Goal: Transaction & Acquisition: Book appointment/travel/reservation

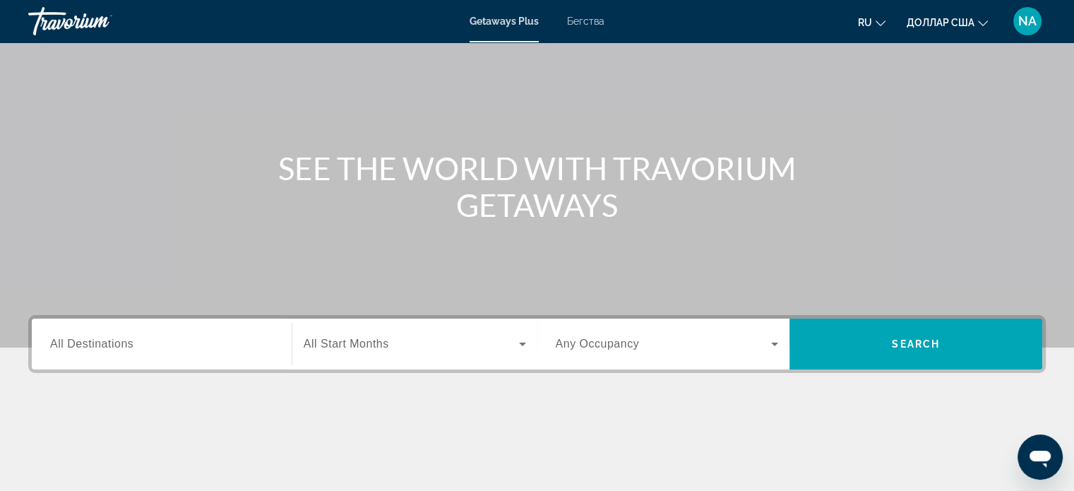
scroll to position [76, 0]
click at [188, 343] on input "Destination All Destinations" at bounding box center [161, 344] width 223 height 17
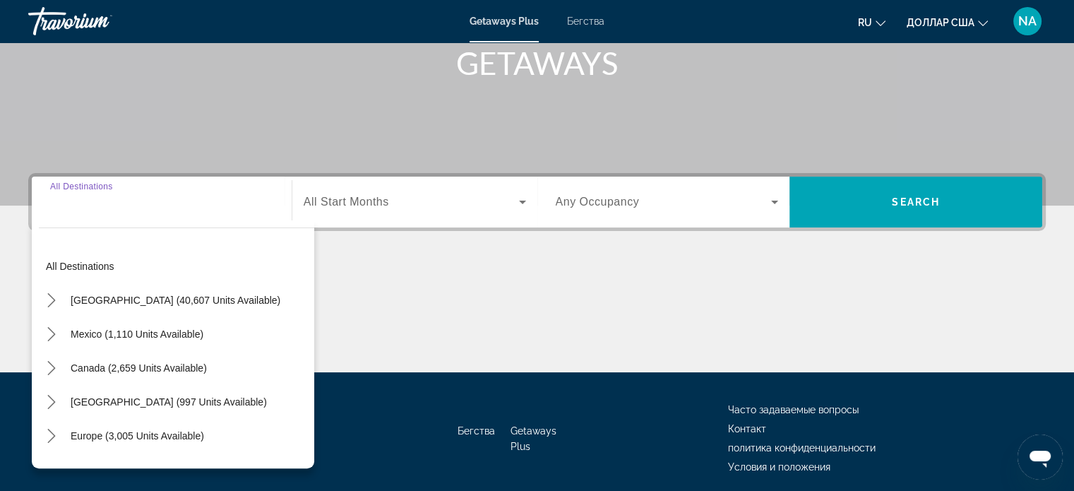
scroll to position [272, 0]
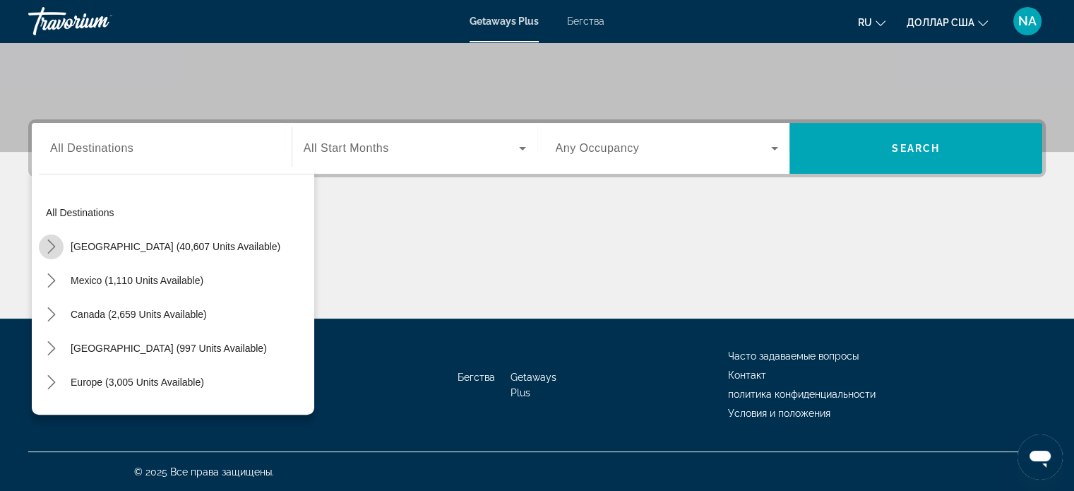
click at [48, 245] on icon "Toggle United States (40,607 units available) submenu" at bounding box center [51, 246] width 14 height 14
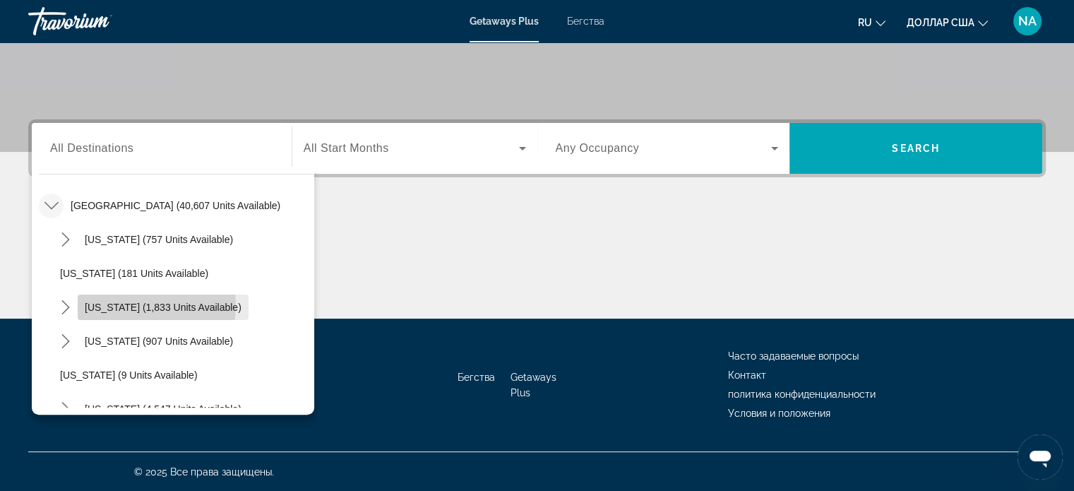
click at [119, 303] on span "California (1,833 units available)" at bounding box center [163, 307] width 157 height 11
type input "**********"
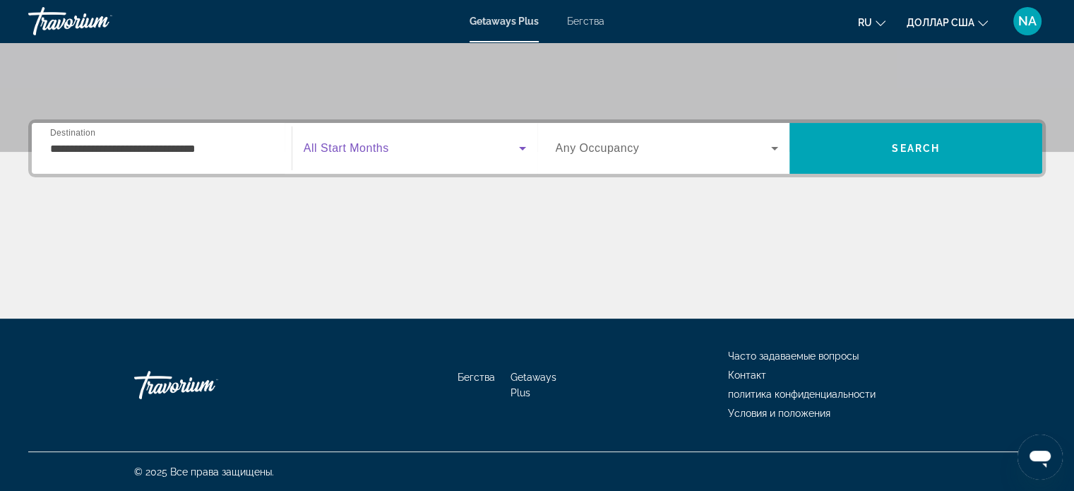
click at [525, 147] on icon "Виджет поиска" at bounding box center [522, 148] width 17 height 17
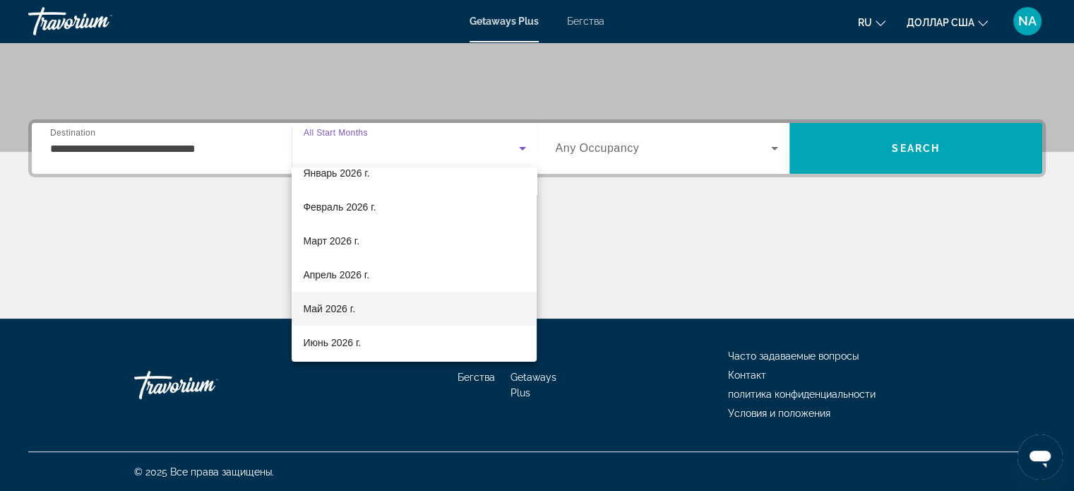
scroll to position [0, 0]
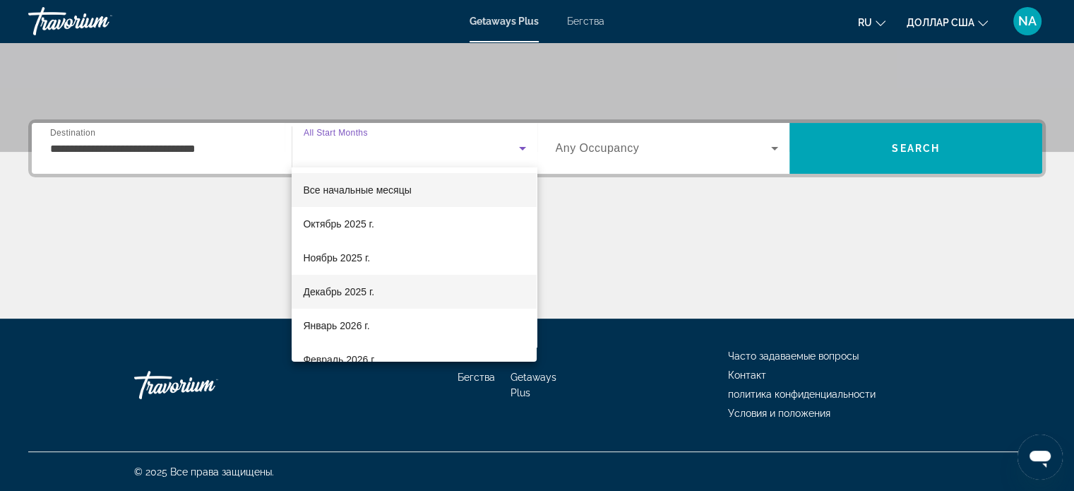
click at [382, 292] on mat-option "Декабрь 2025 г." at bounding box center [414, 292] width 245 height 34
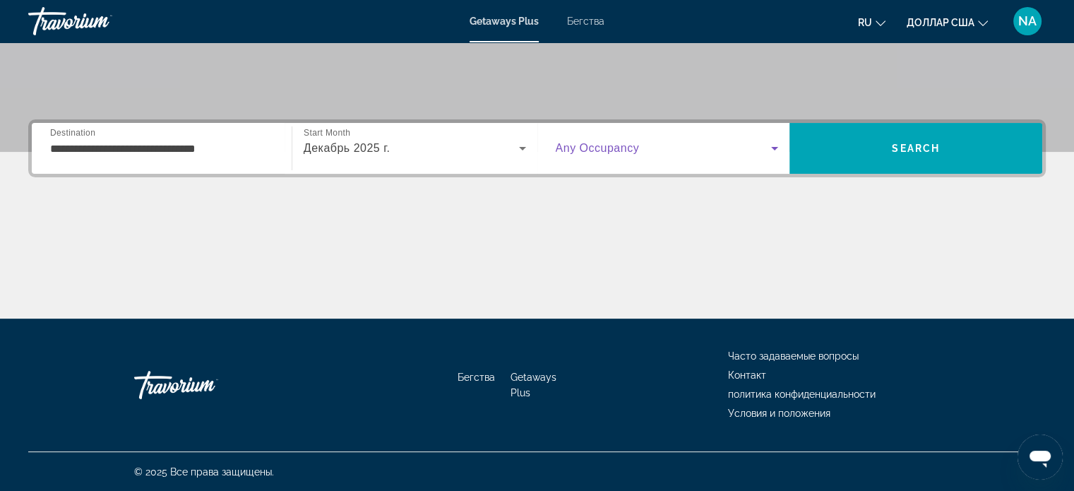
click at [774, 145] on icon "Виджет поиска" at bounding box center [774, 148] width 17 height 17
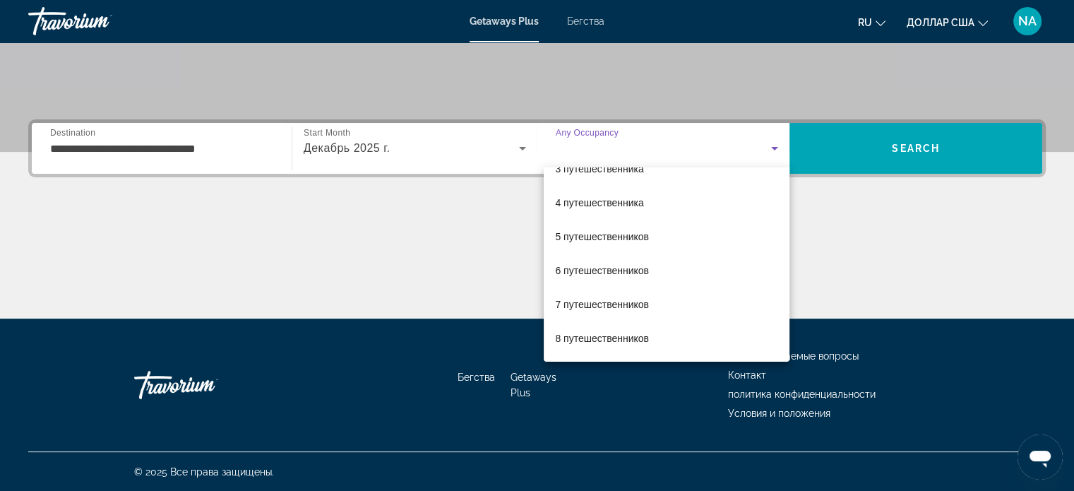
scroll to position [155, 0]
click at [703, 276] on mat-option "8 путешественников" at bounding box center [667, 272] width 246 height 34
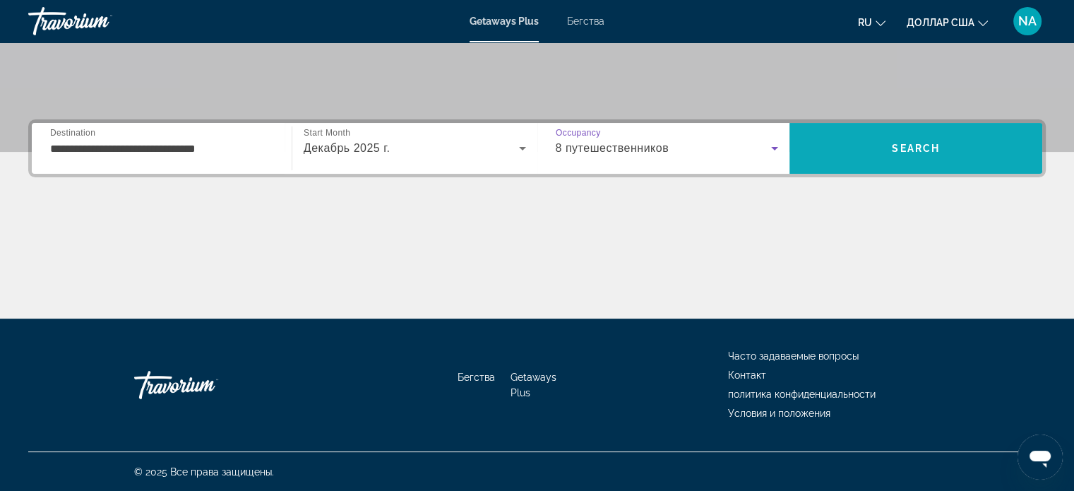
click at [845, 155] on span "Поиск" at bounding box center [916, 148] width 253 height 34
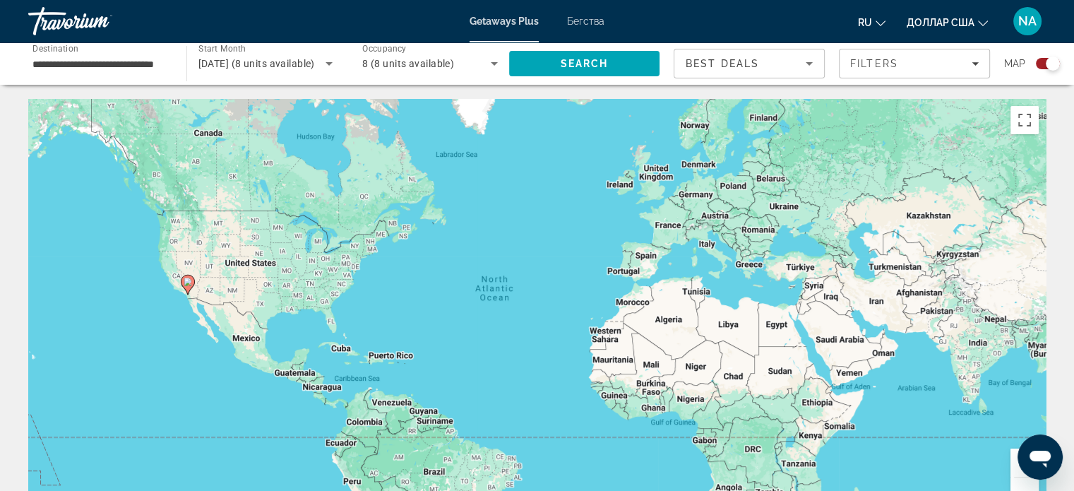
click at [183, 282] on icon "Основное содержание" at bounding box center [187, 284] width 13 height 18
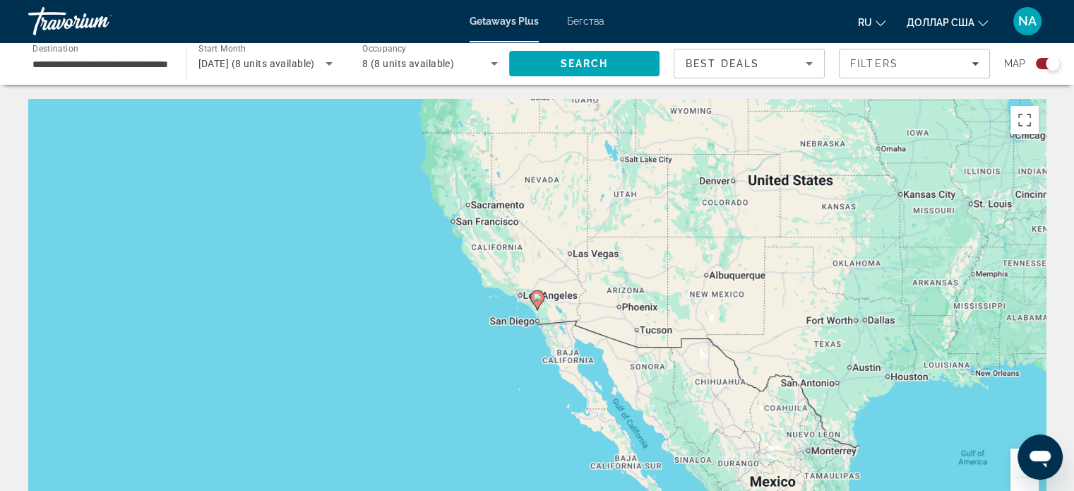
click at [538, 302] on icon "Основное содержание" at bounding box center [536, 300] width 13 height 18
type input "**********"
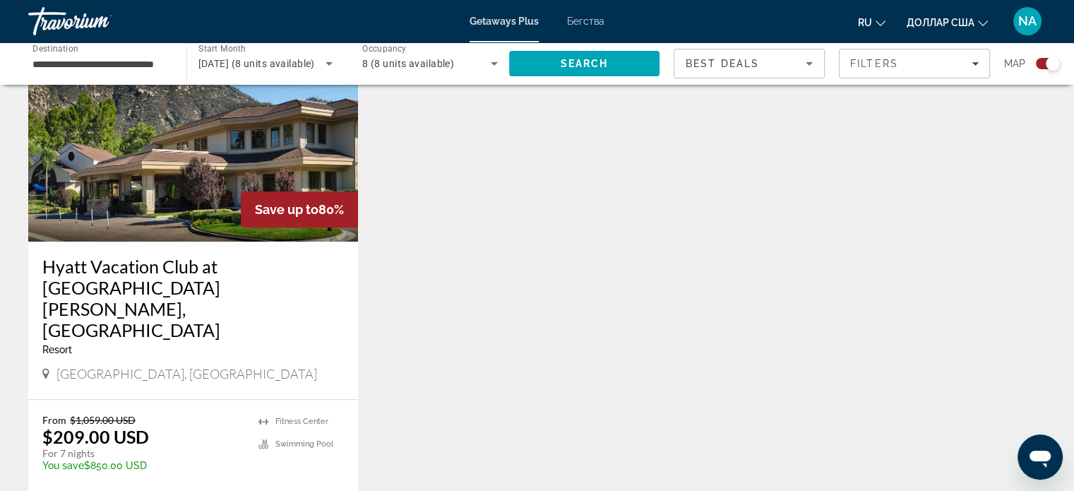
scroll to position [557, 0]
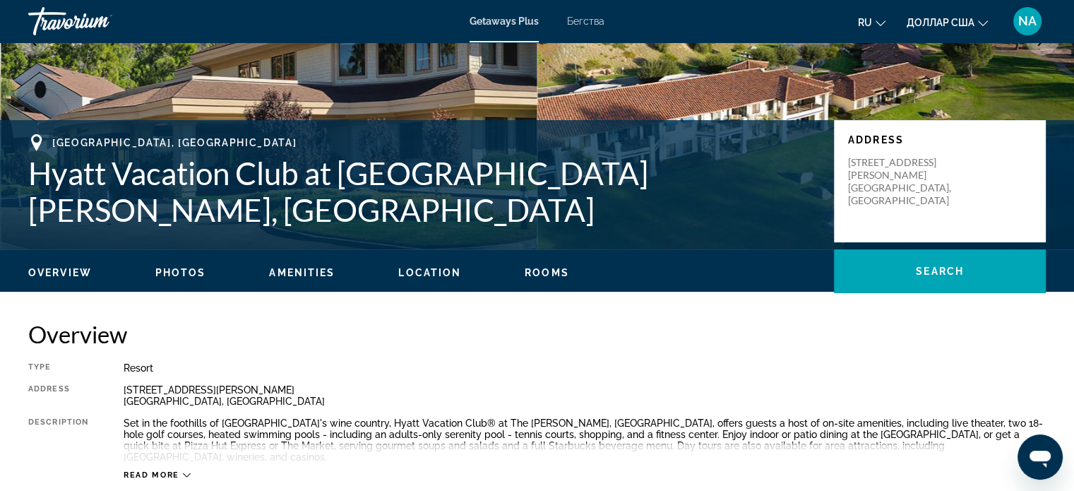
scroll to position [221, 0]
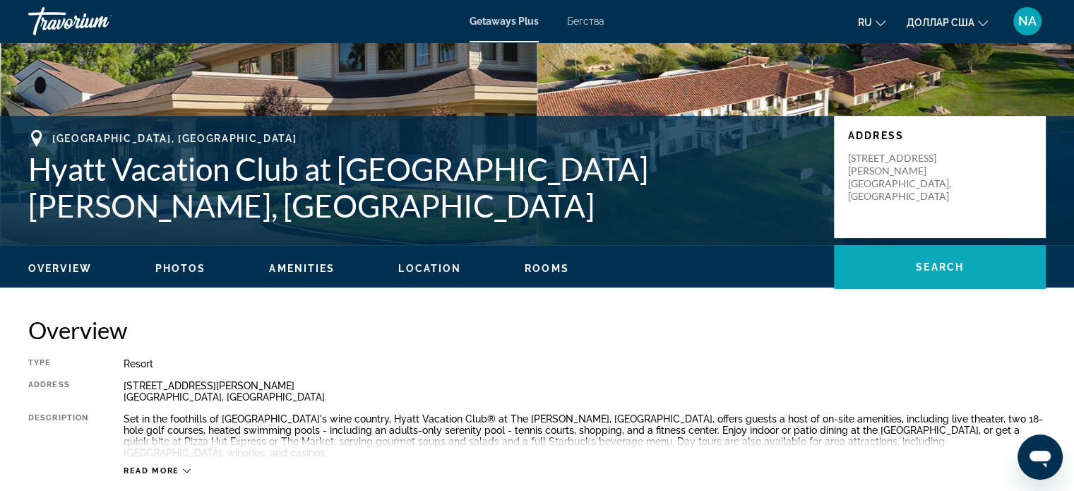
click at [904, 273] on span "Основное содержание" at bounding box center [940, 267] width 212 height 34
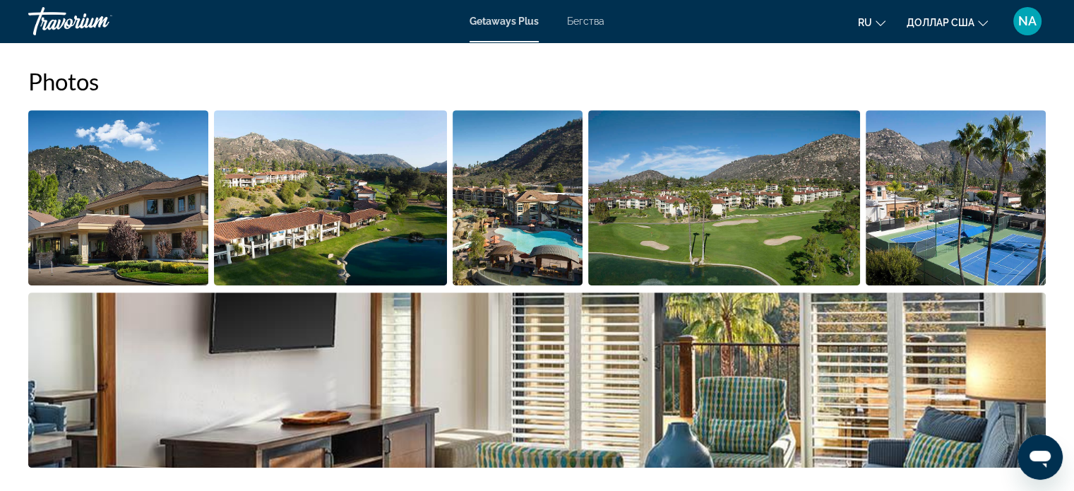
scroll to position [665, 0]
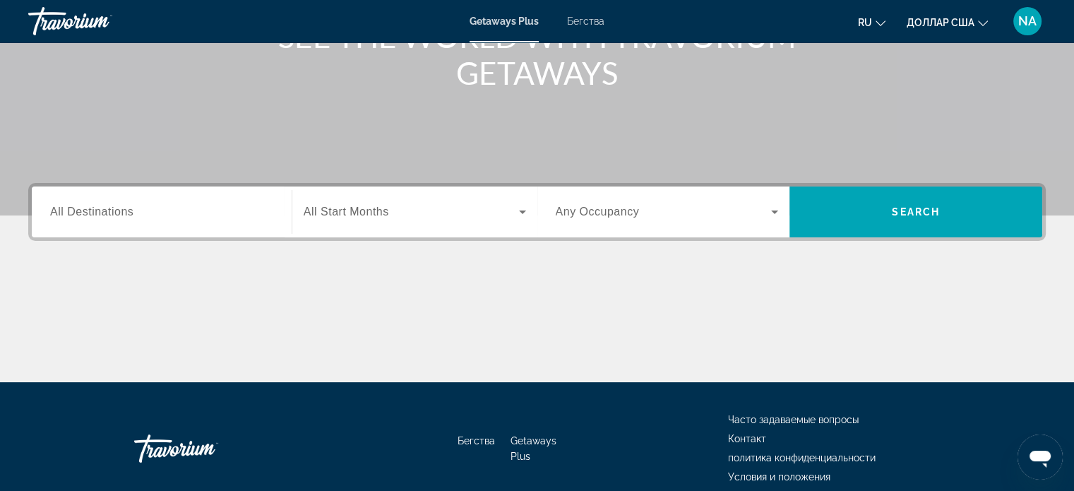
scroll to position [209, 0]
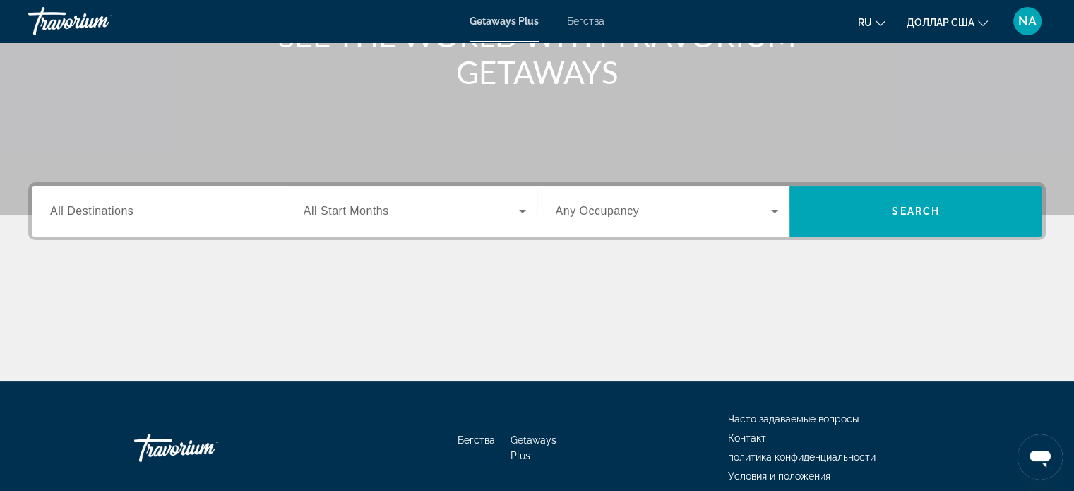
click at [184, 206] on input "Destination All Destinations" at bounding box center [161, 211] width 223 height 17
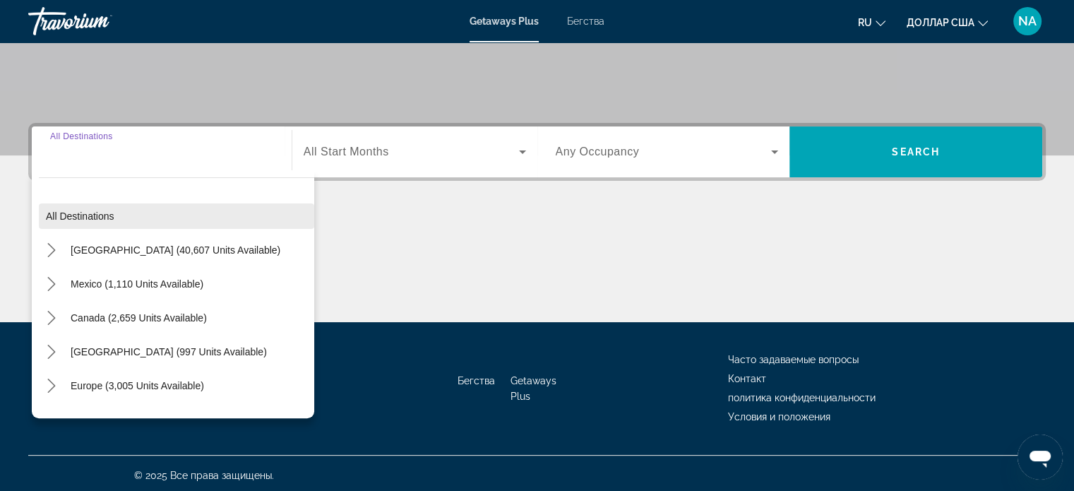
scroll to position [272, 0]
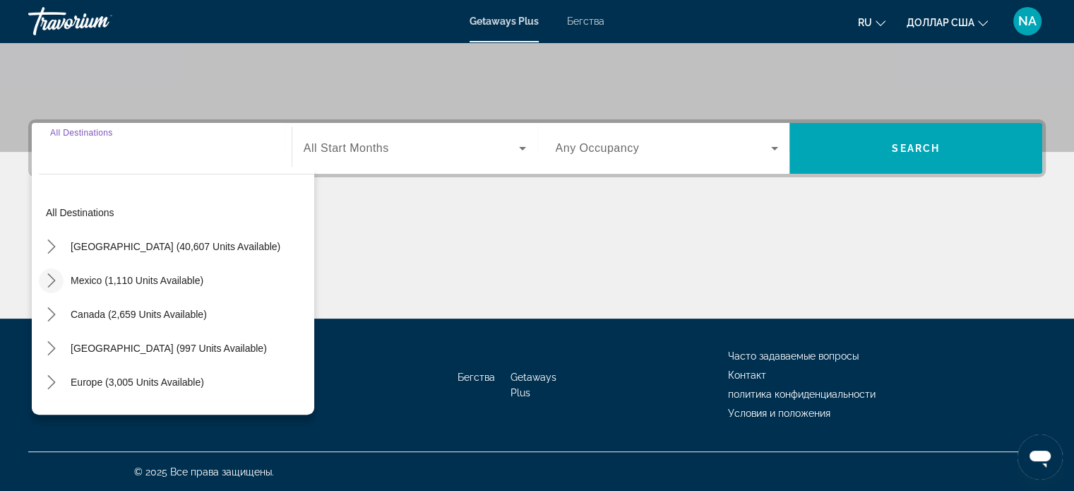
click at [52, 275] on icon "Toggle Mexico (1,110 units available) submenu" at bounding box center [51, 280] width 14 height 14
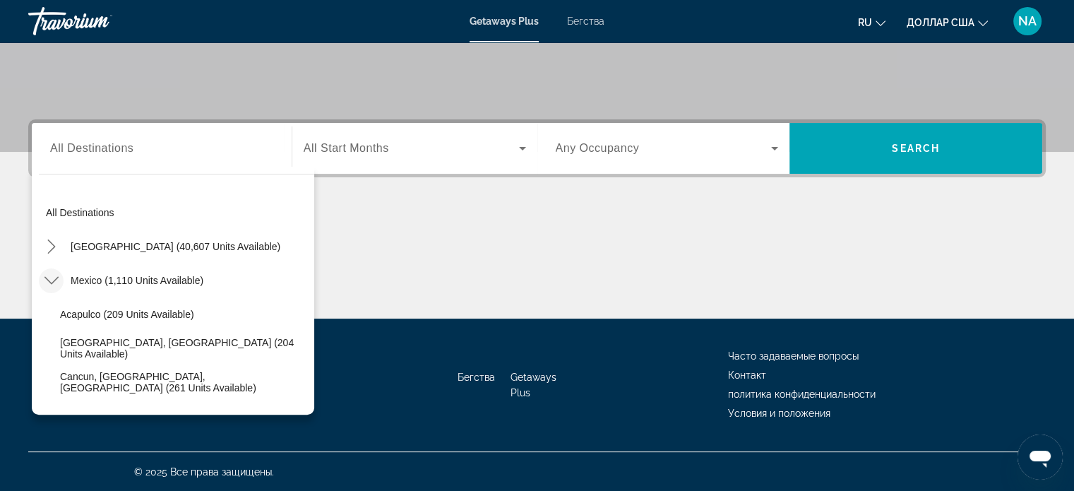
scroll to position [75, 0]
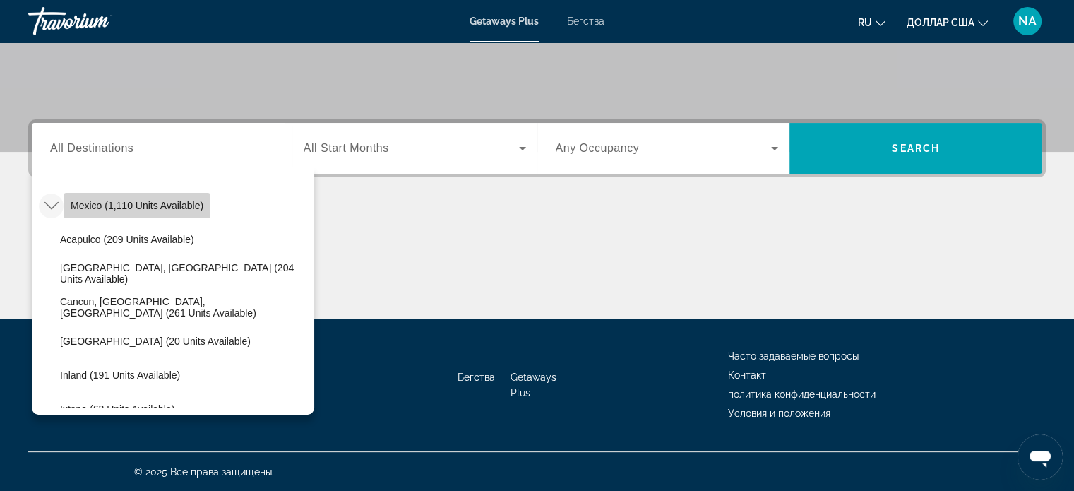
click at [192, 203] on span "Mexico (1,110 units available)" at bounding box center [137, 205] width 133 height 11
type input "**********"
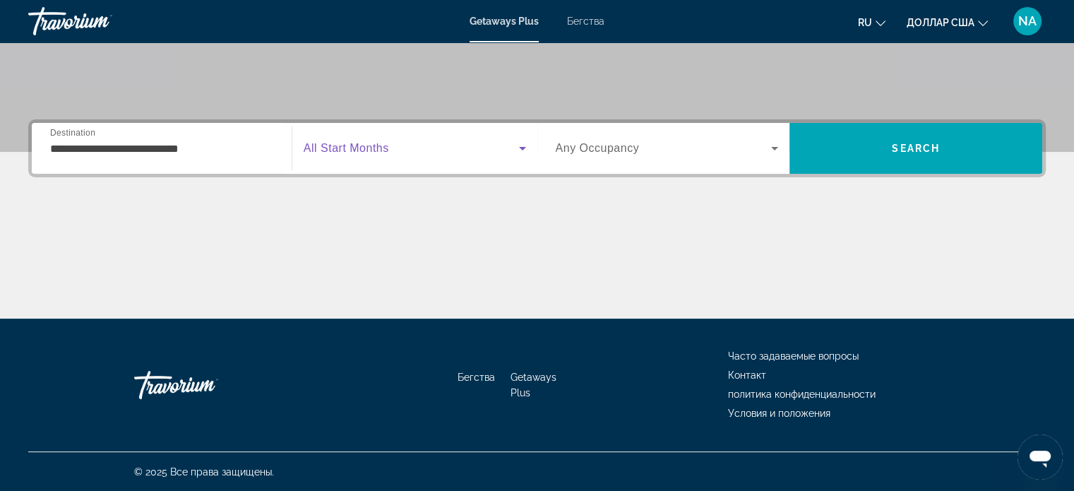
click at [522, 143] on icon "Виджет поиска" at bounding box center [522, 148] width 17 height 17
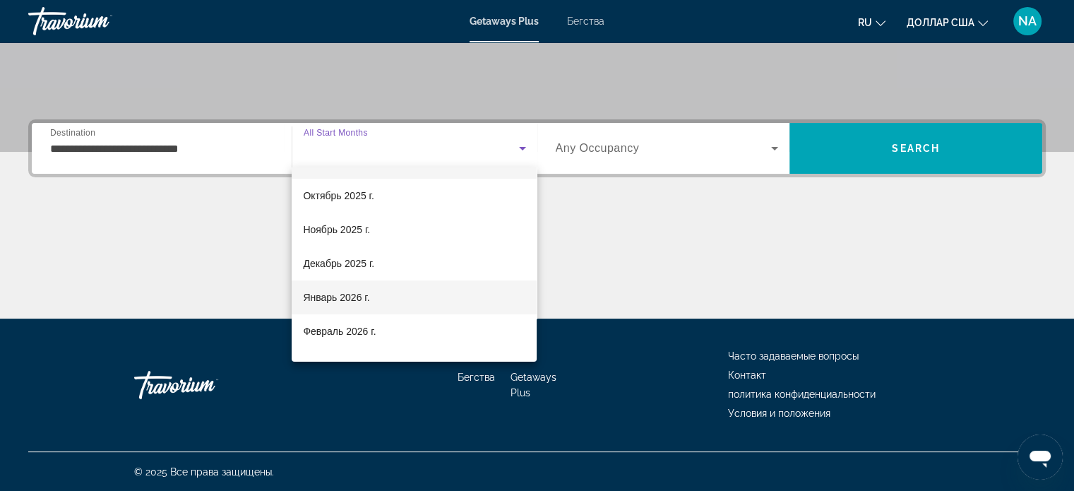
scroll to position [28, 0]
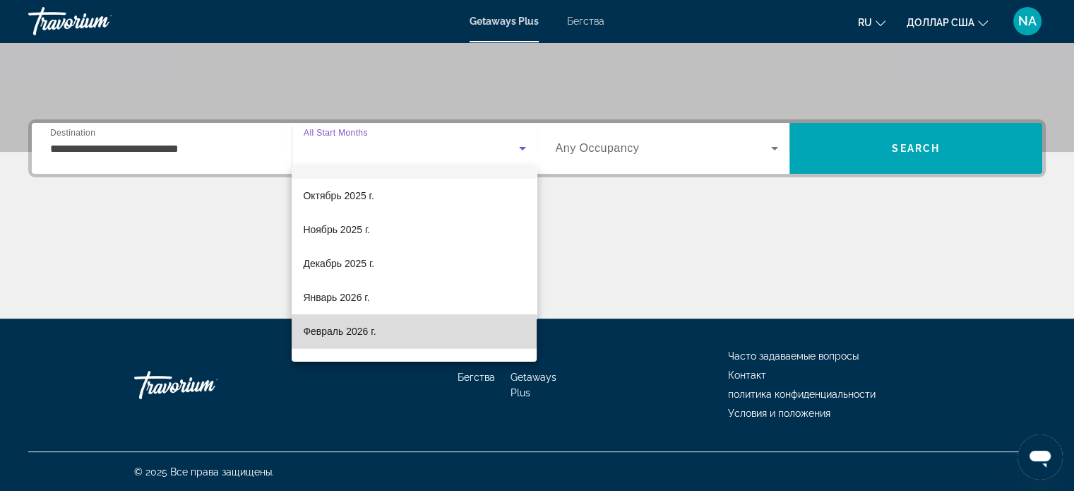
click at [449, 333] on mat-option "Февраль 2026 г." at bounding box center [414, 331] width 245 height 34
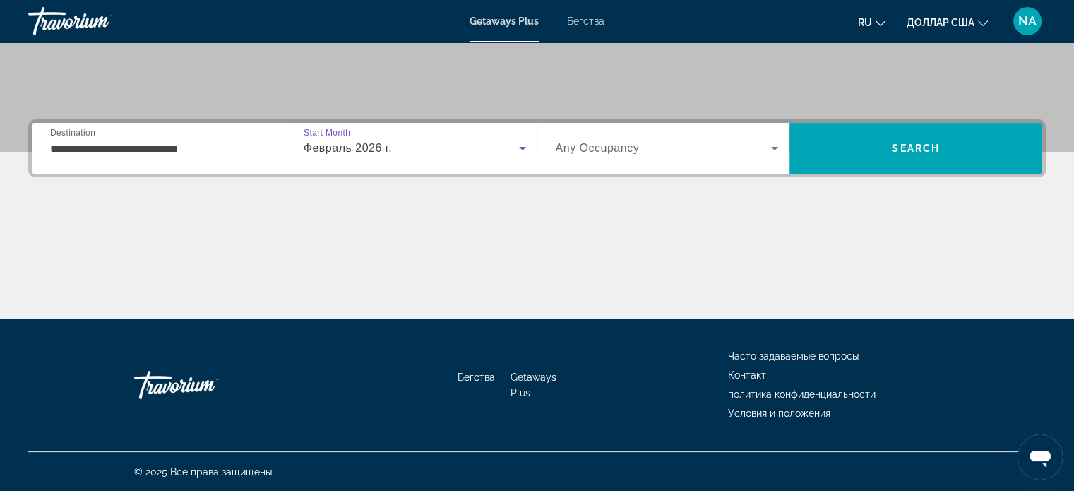
click at [777, 148] on icon "Виджет поиска" at bounding box center [774, 149] width 7 height 4
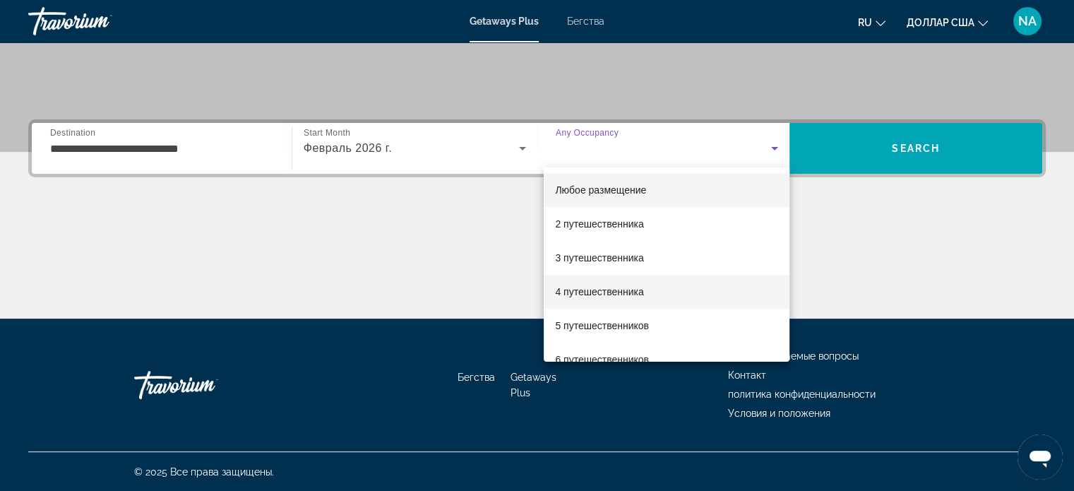
click at [743, 292] on mat-option "4 путешественника" at bounding box center [667, 292] width 246 height 34
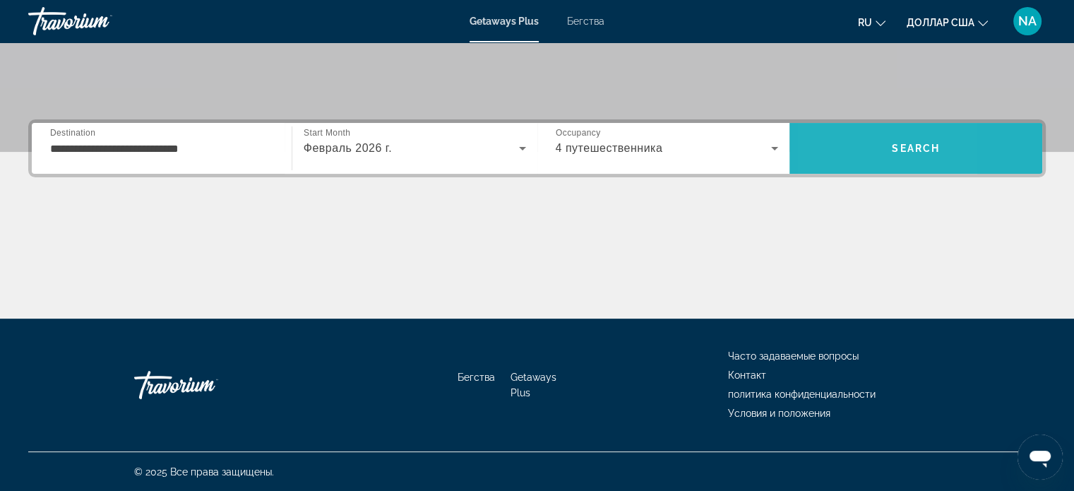
click at [831, 144] on span "Поиск" at bounding box center [916, 148] width 253 height 34
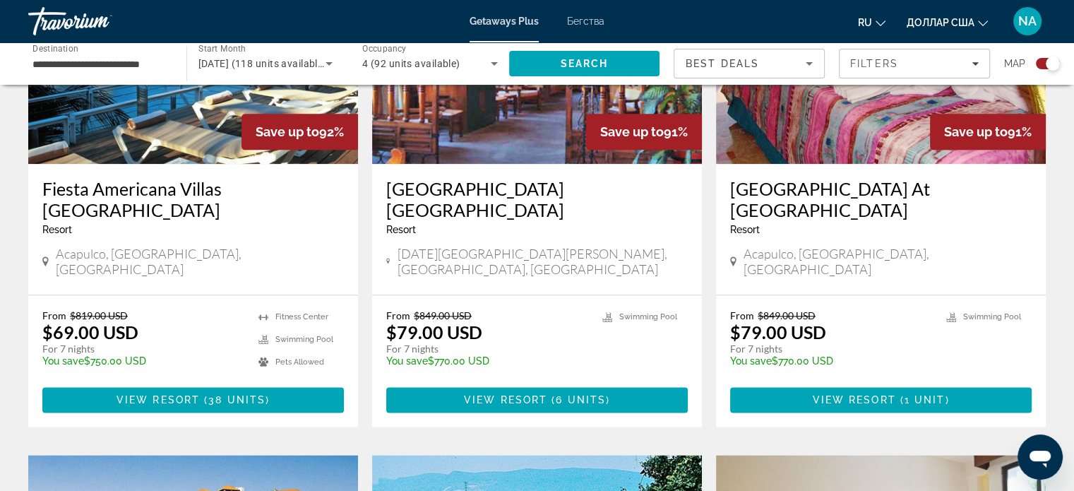
scroll to position [1562, 0]
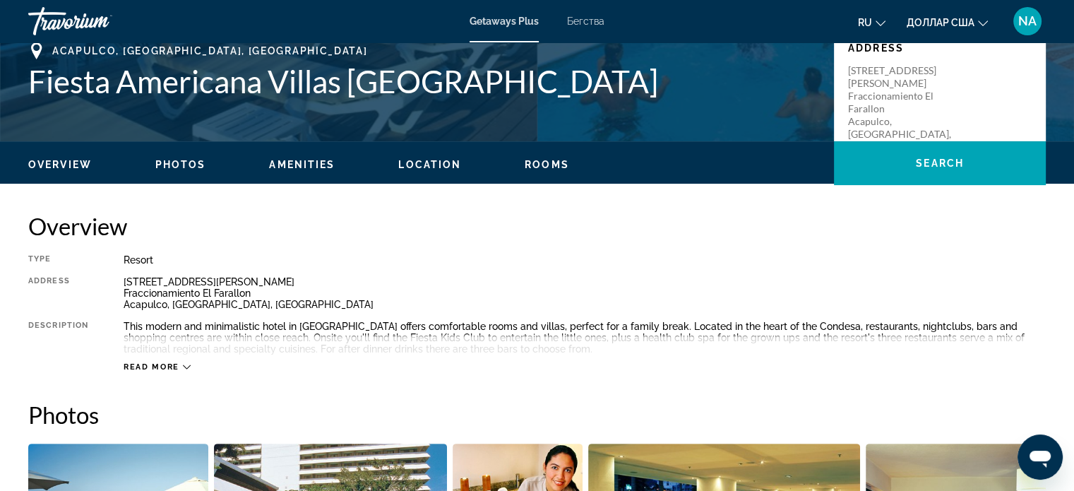
scroll to position [319, 0]
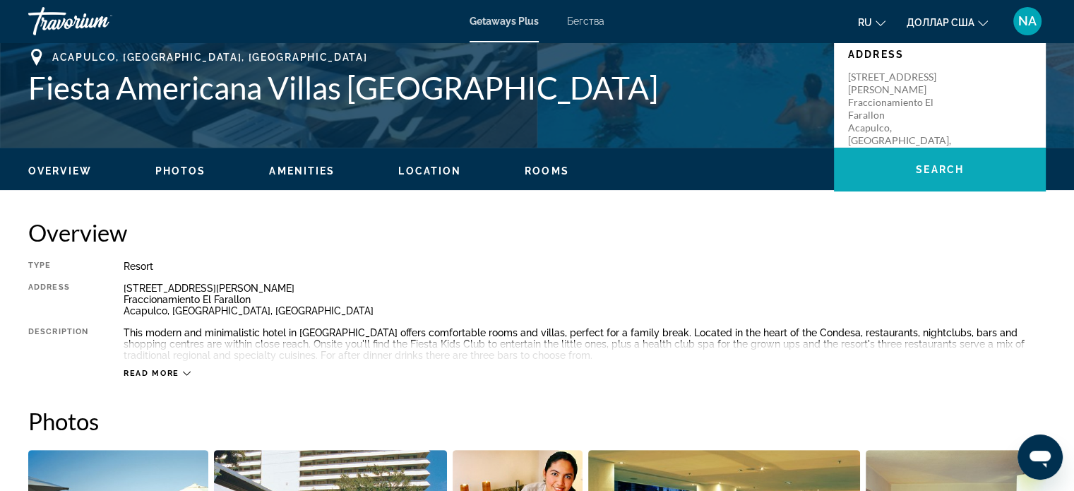
click at [884, 177] on span "Основное содержание" at bounding box center [940, 170] width 212 height 34
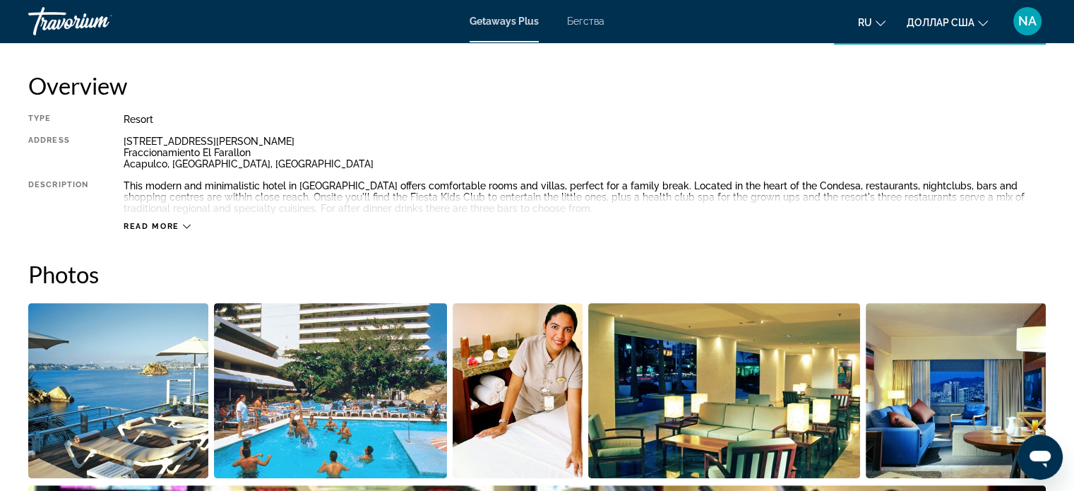
scroll to position [531, 0]
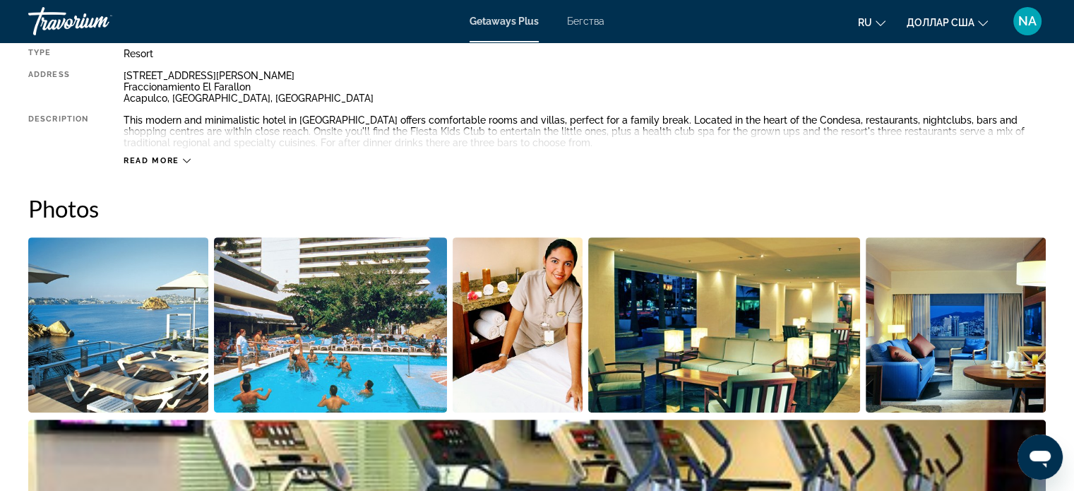
click at [186, 318] on img "Open full-screen image slider" at bounding box center [118, 324] width 180 height 175
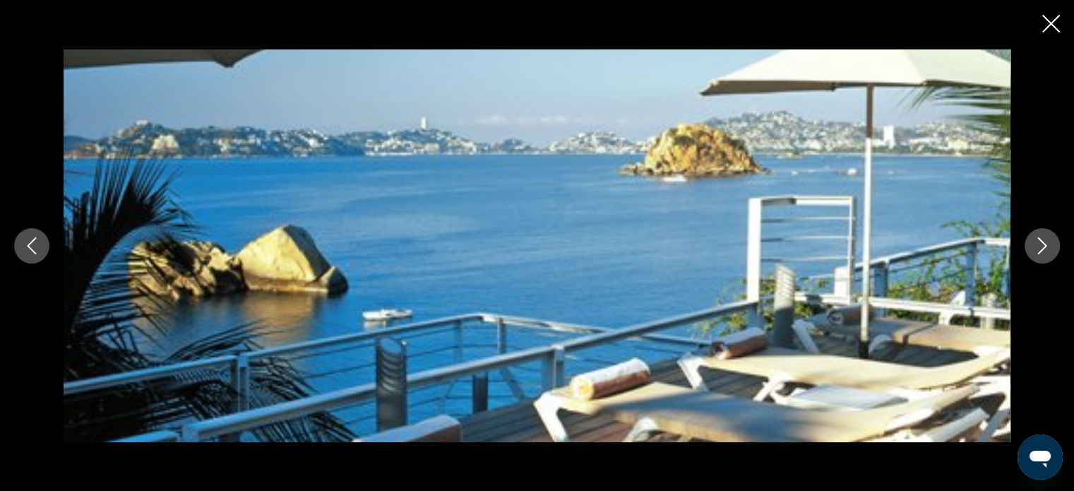
click at [1044, 249] on icon "Next image" at bounding box center [1042, 245] width 17 height 17
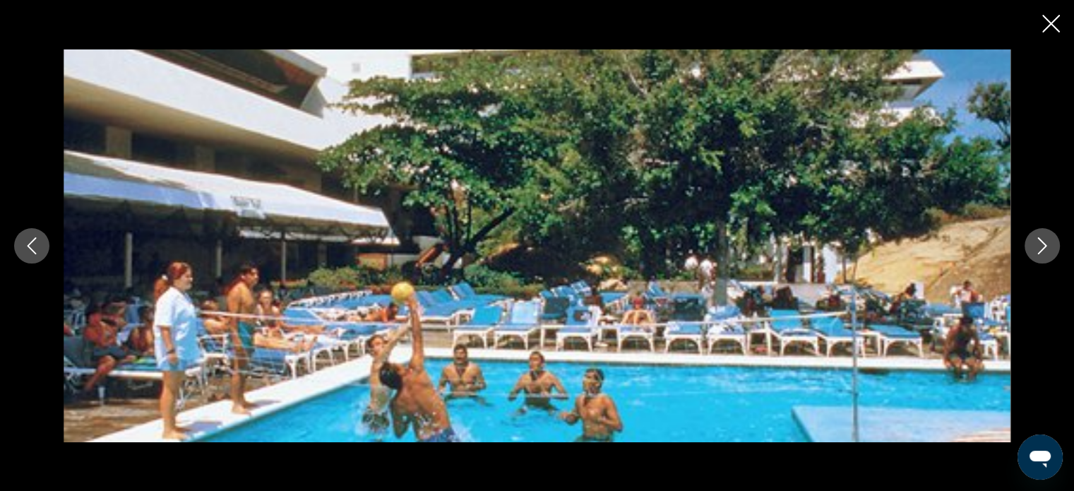
click at [1045, 251] on icon "Next image" at bounding box center [1042, 245] width 17 height 17
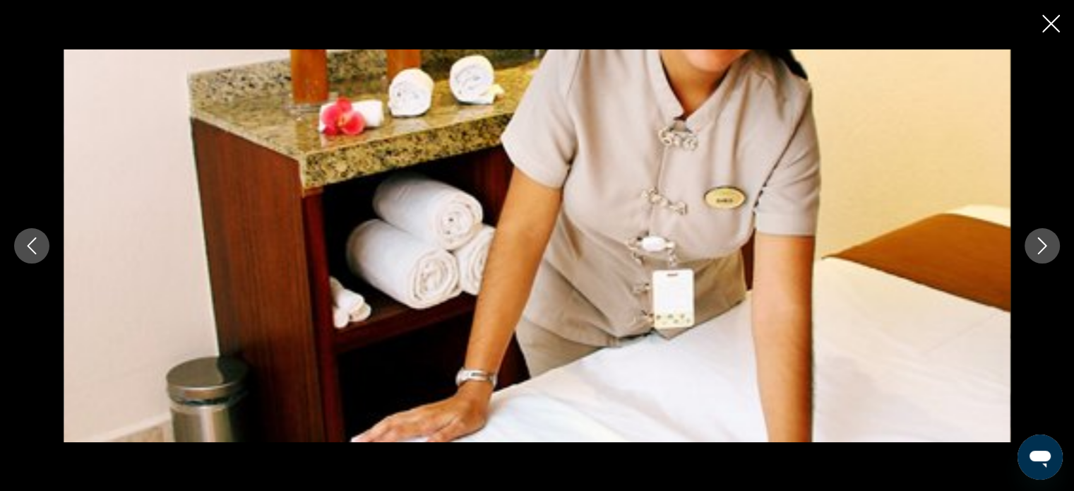
click at [1045, 249] on icon "Next image" at bounding box center [1042, 245] width 17 height 17
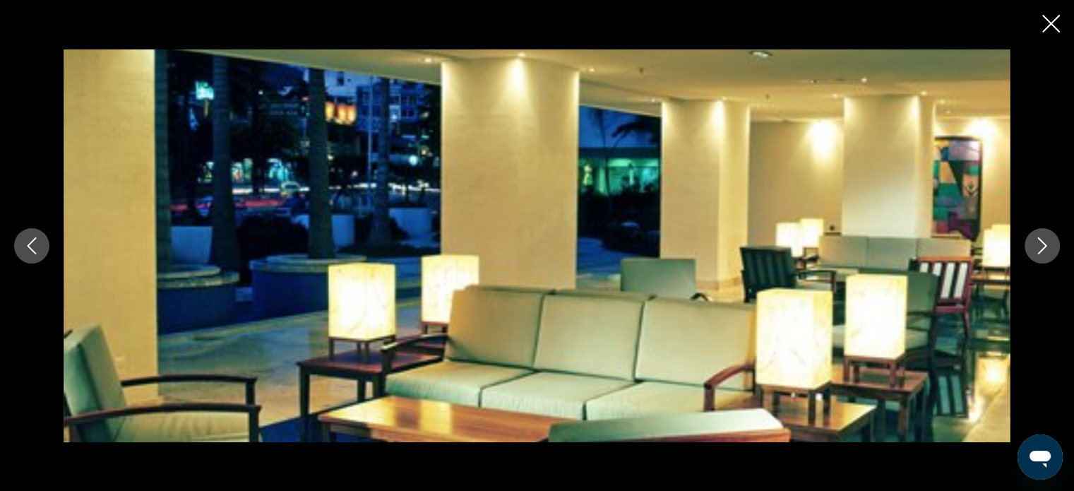
click at [1045, 249] on icon "Next image" at bounding box center [1042, 245] width 17 height 17
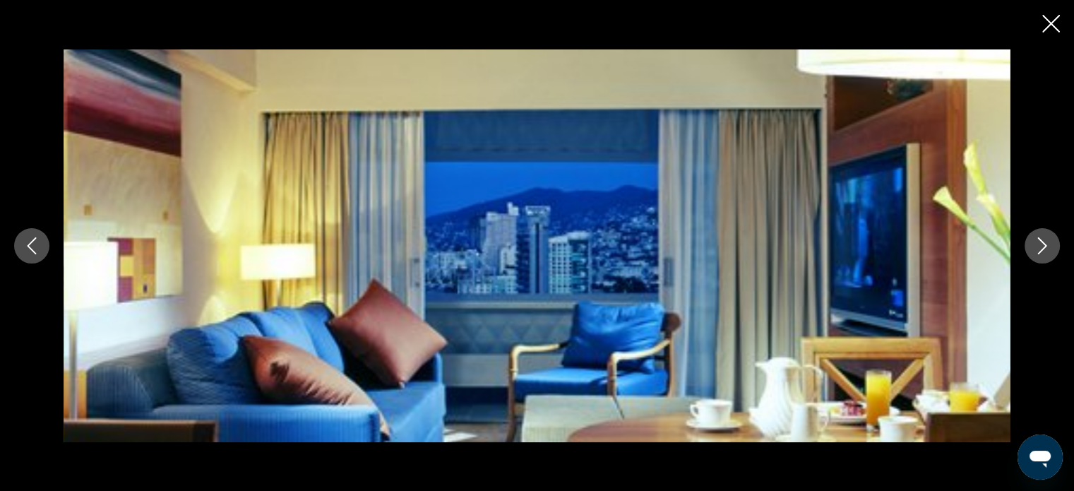
click at [1042, 251] on icon "Next image" at bounding box center [1042, 245] width 17 height 17
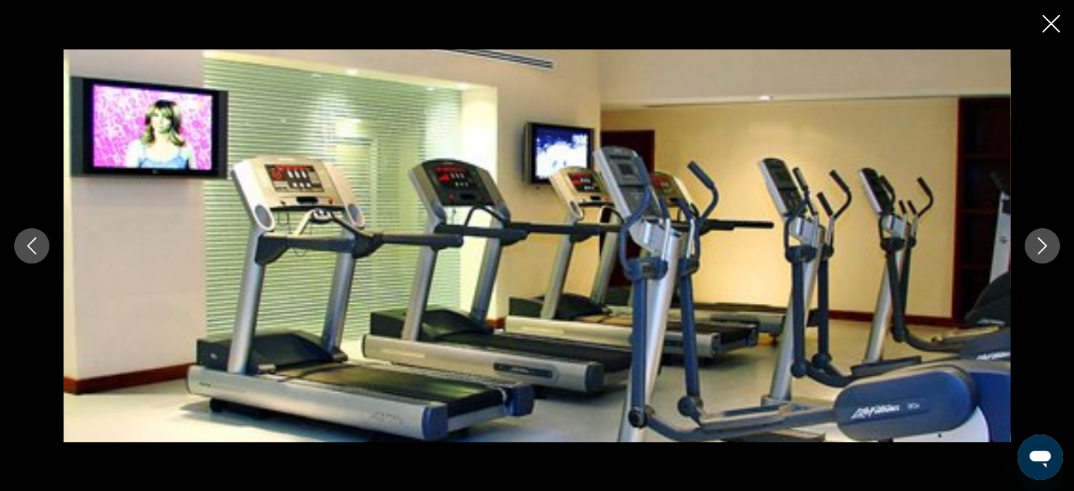
click at [1045, 249] on icon "Next image" at bounding box center [1042, 245] width 17 height 17
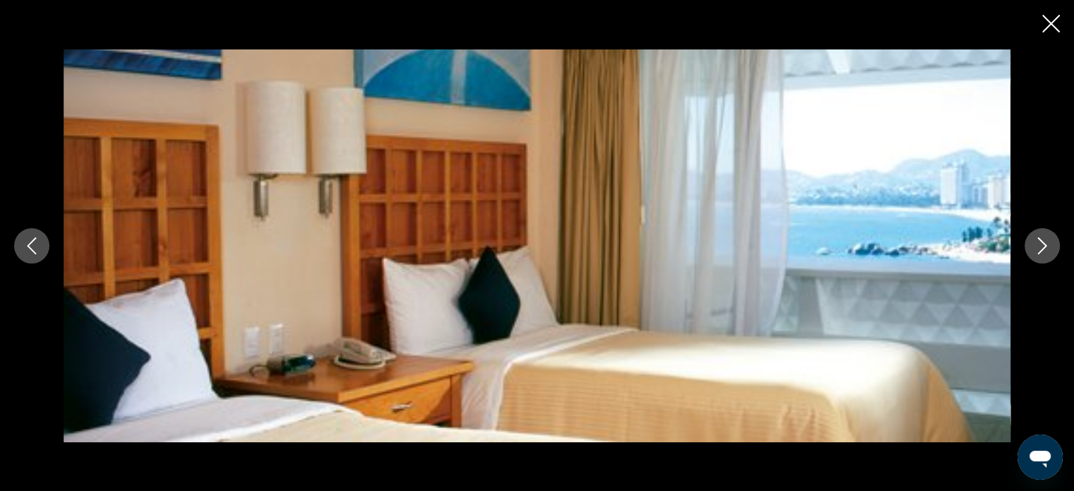
click at [1045, 251] on icon "Next image" at bounding box center [1042, 245] width 17 height 17
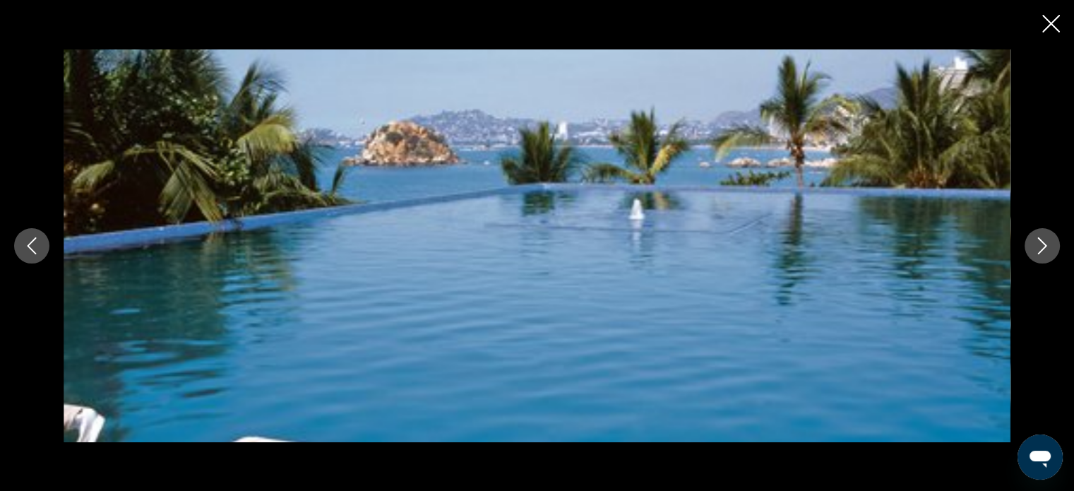
click at [1045, 252] on icon "Next image" at bounding box center [1042, 245] width 17 height 17
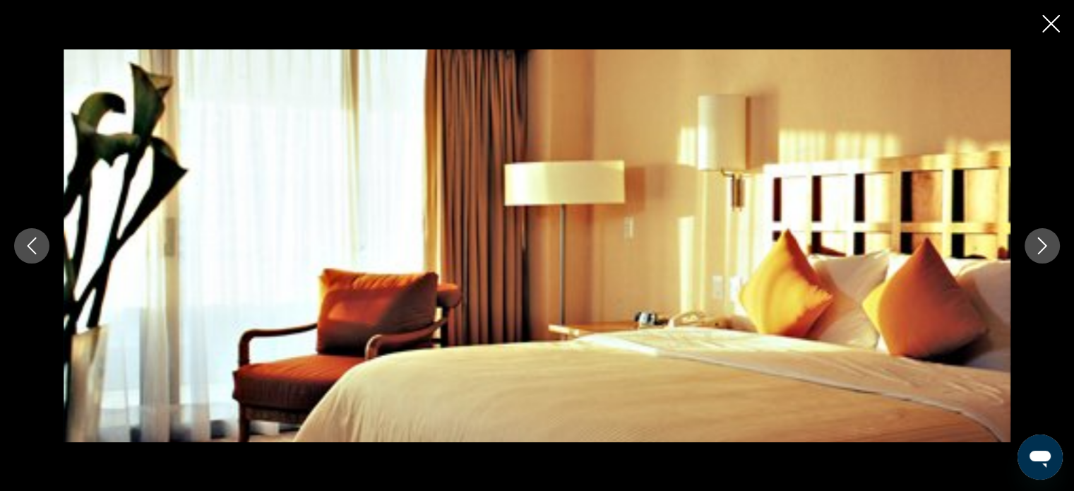
click at [1045, 254] on icon "Next image" at bounding box center [1042, 245] width 17 height 17
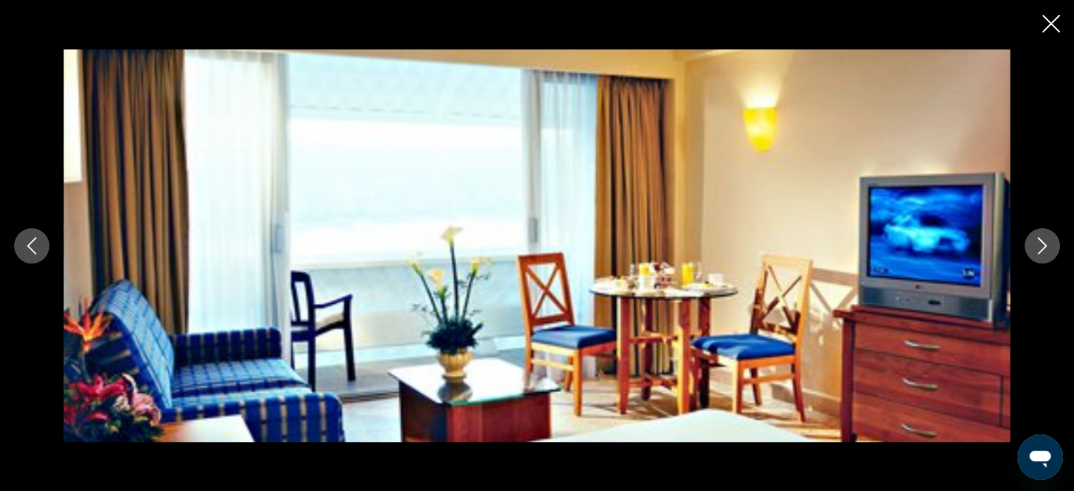
click at [1045, 254] on button "Next image" at bounding box center [1042, 245] width 35 height 35
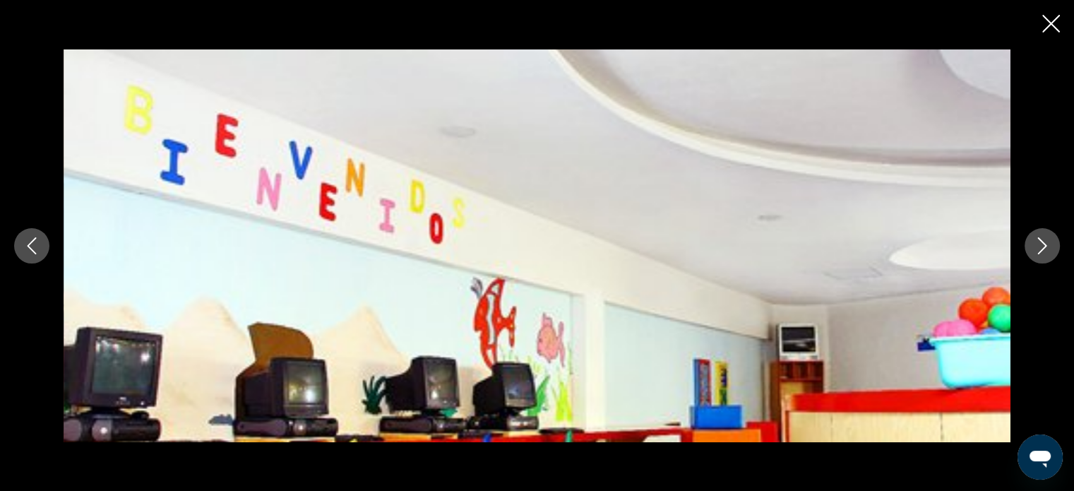
click at [1045, 254] on button "Next image" at bounding box center [1042, 245] width 35 height 35
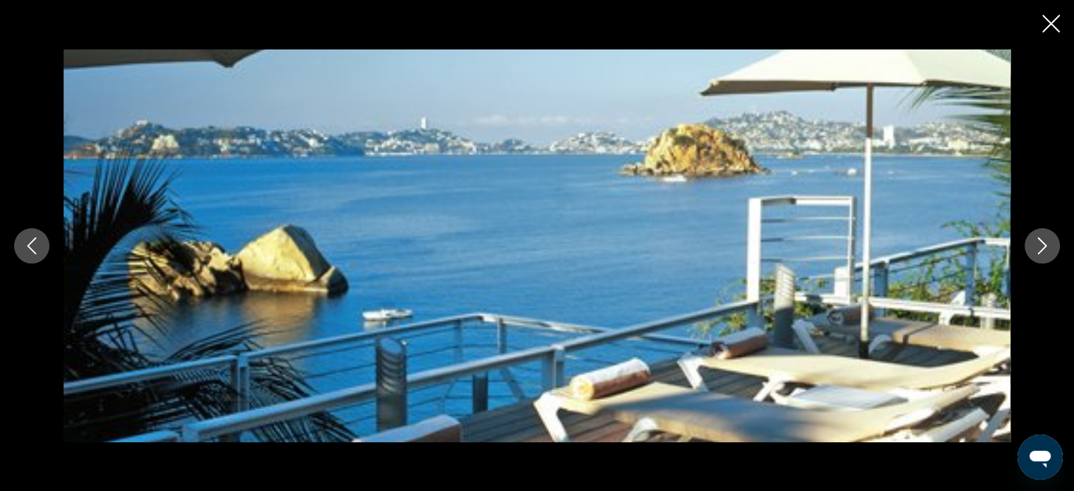
click at [1045, 256] on button "Next image" at bounding box center [1042, 245] width 35 height 35
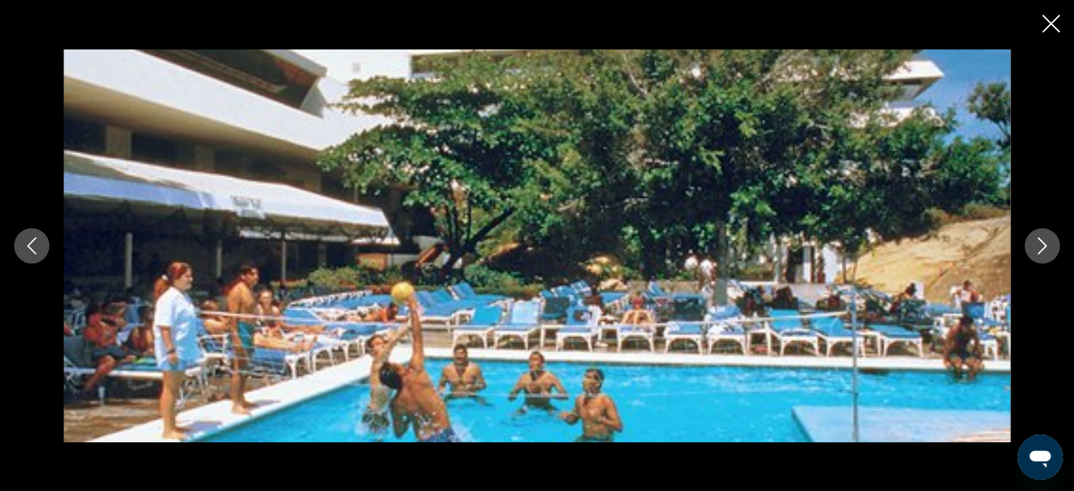
click at [1055, 23] on icon "Close slideshow" at bounding box center [1051, 24] width 18 height 18
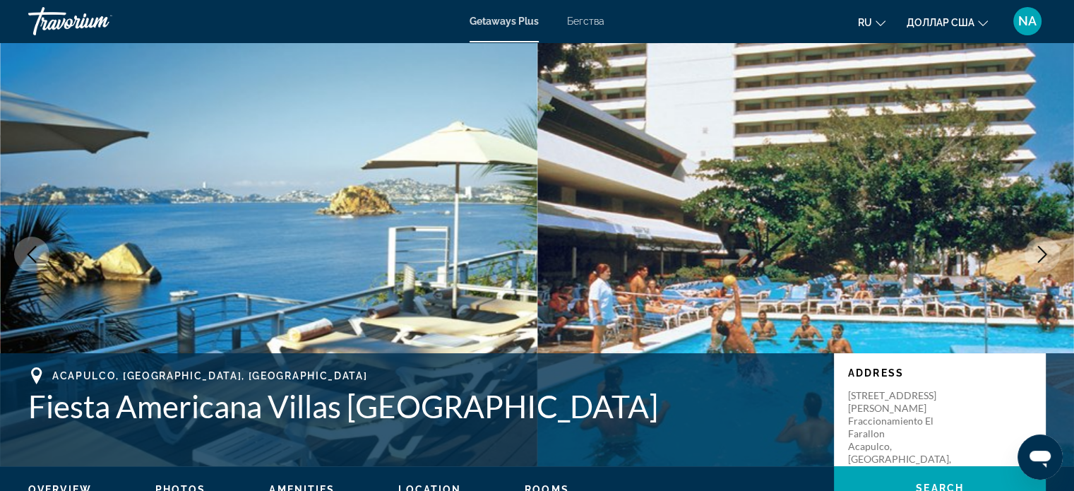
scroll to position [8, 0]
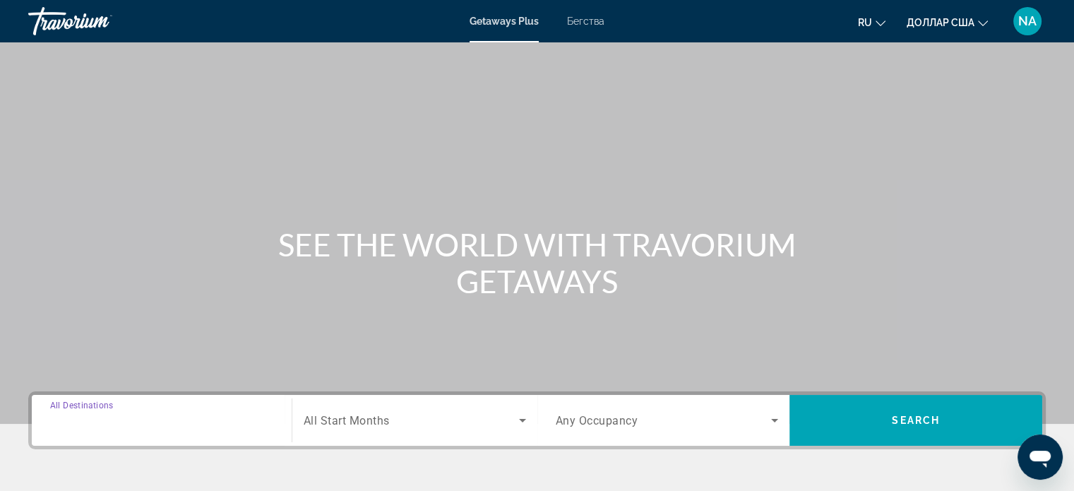
click at [220, 417] on input "Destination All Destinations" at bounding box center [161, 420] width 223 height 17
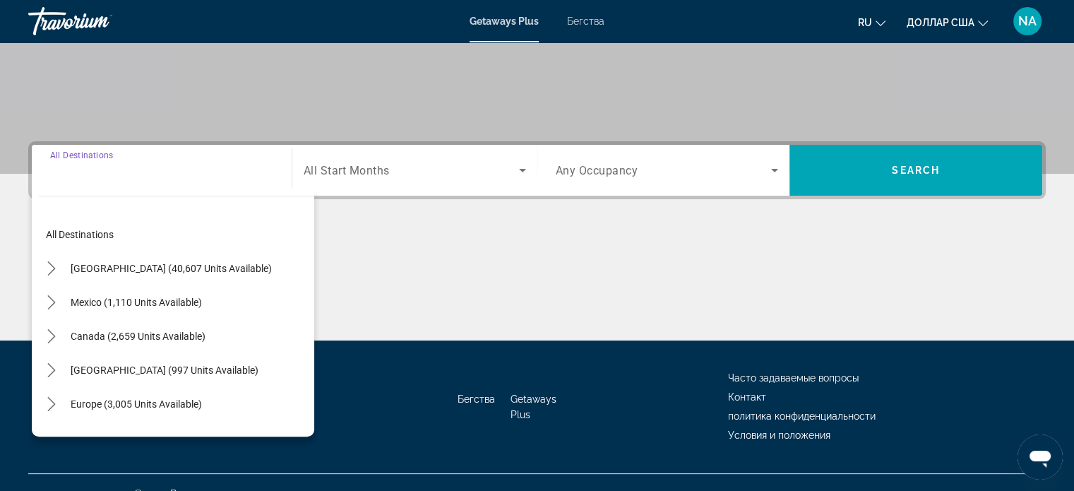
scroll to position [272, 0]
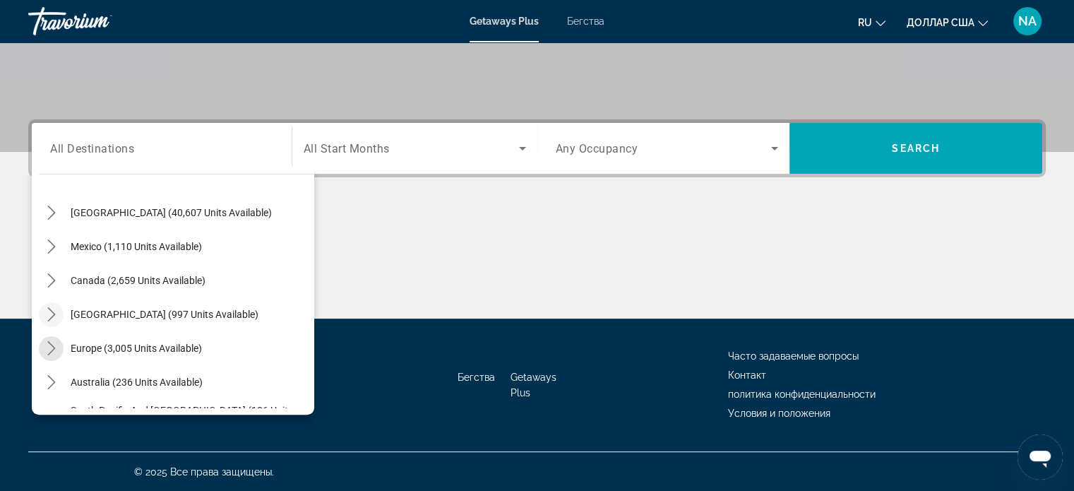
click at [53, 345] on icon "Toggle Europe (3,005 units available) submenu" at bounding box center [51, 348] width 8 height 14
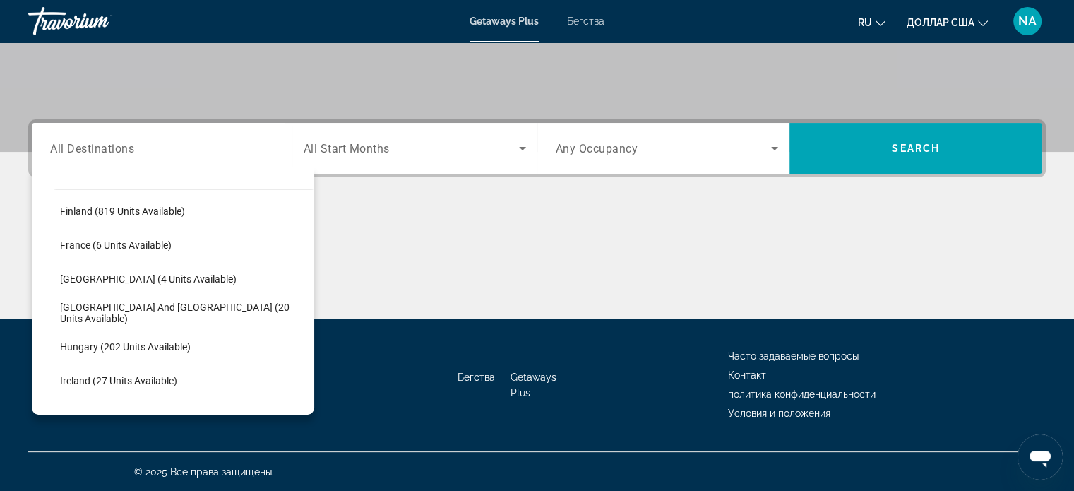
scroll to position [307, 0]
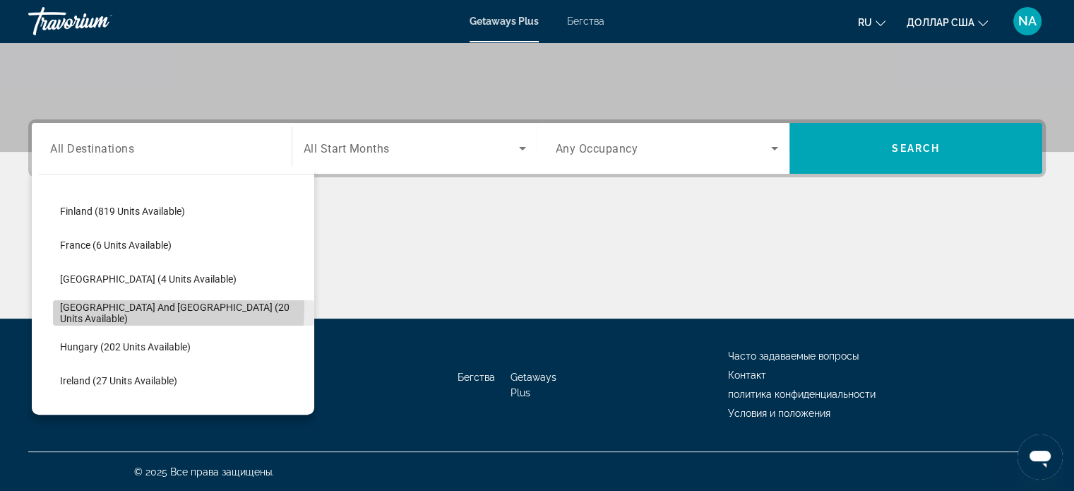
click at [132, 307] on span "[GEOGRAPHIC_DATA] and [GEOGRAPHIC_DATA] (20 units available)" at bounding box center [183, 313] width 247 height 23
type input "**********"
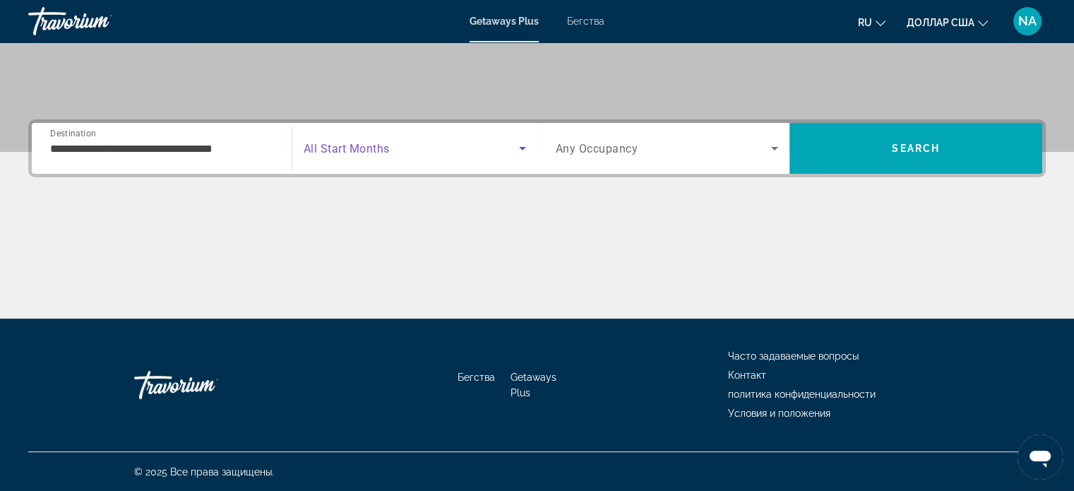
click at [522, 155] on icon "Search widget" at bounding box center [522, 148] width 17 height 17
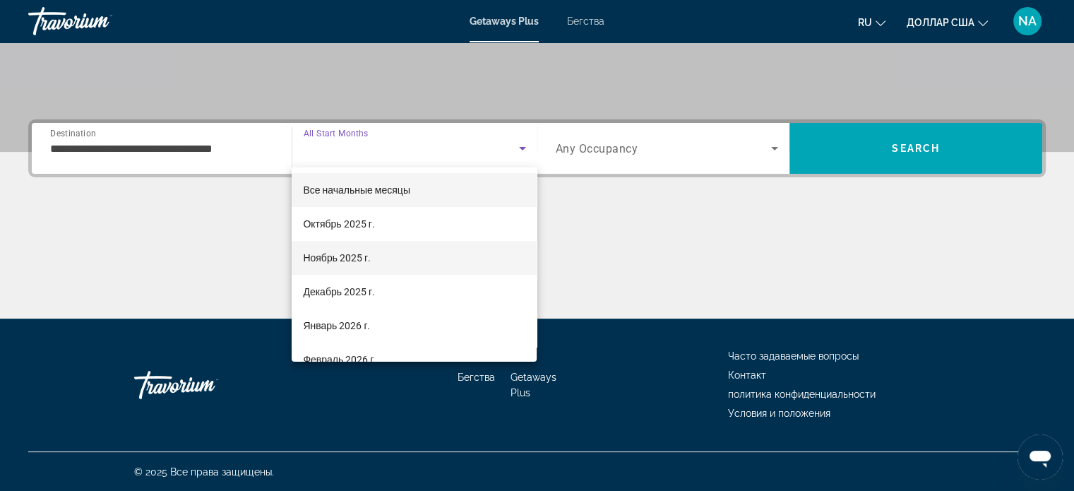
scroll to position [81, 0]
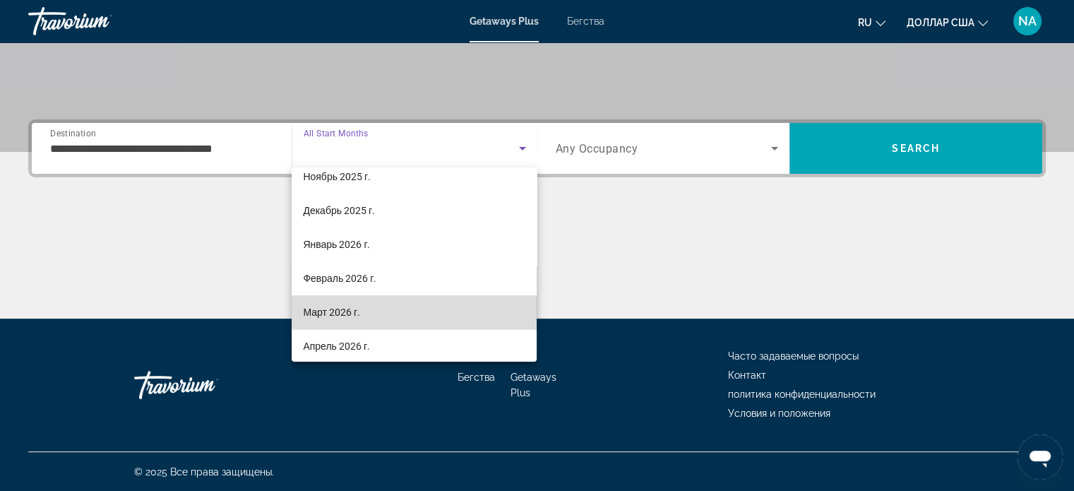
click at [463, 309] on mat-option "Март 2026 г." at bounding box center [414, 312] width 245 height 34
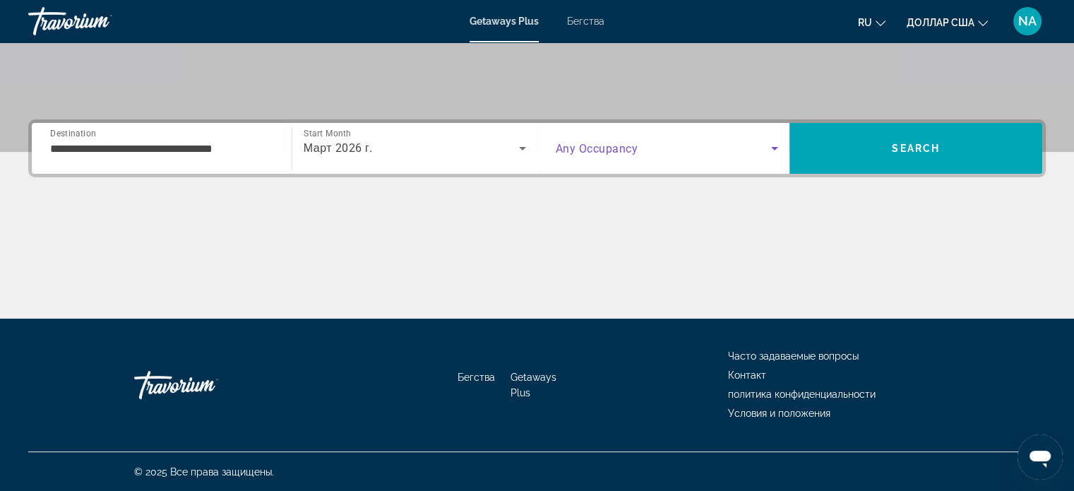
click at [774, 155] on icon "Search widget" at bounding box center [774, 148] width 17 height 17
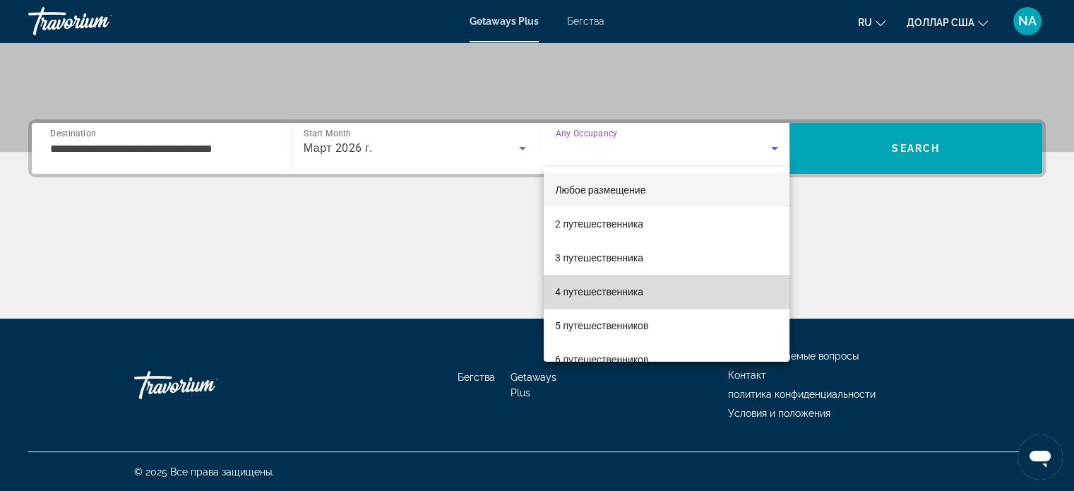
click at [721, 299] on mat-option "4 путешественника" at bounding box center [667, 292] width 246 height 34
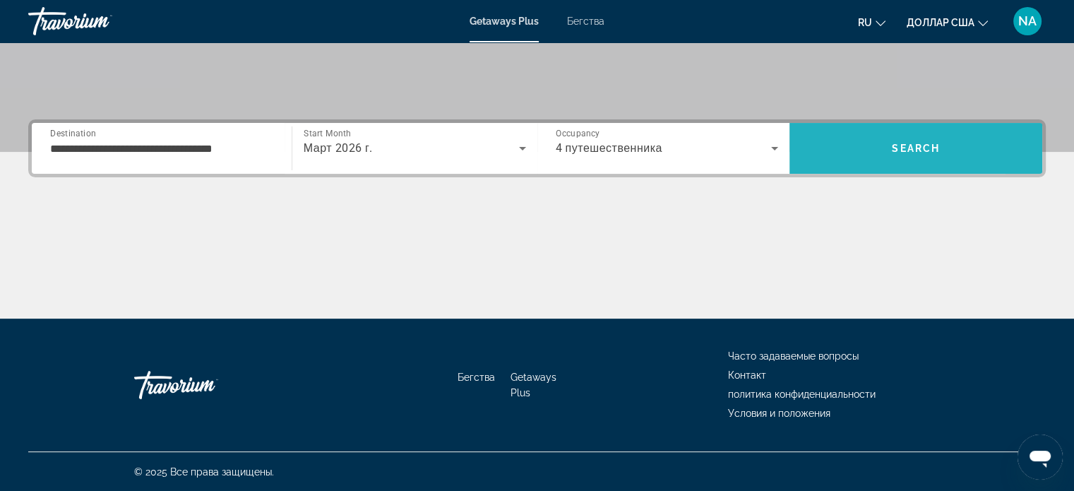
click at [846, 162] on span "Search" at bounding box center [916, 148] width 253 height 34
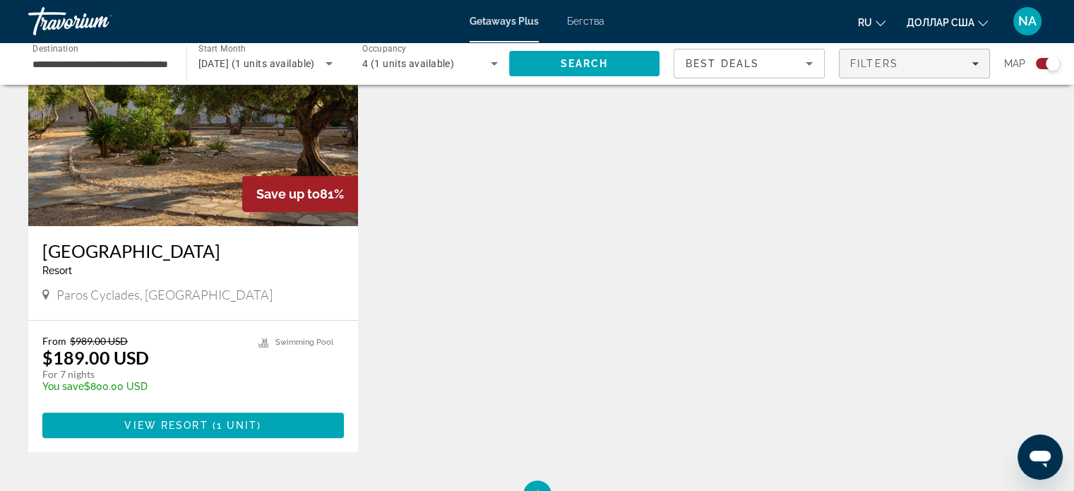
scroll to position [571, 0]
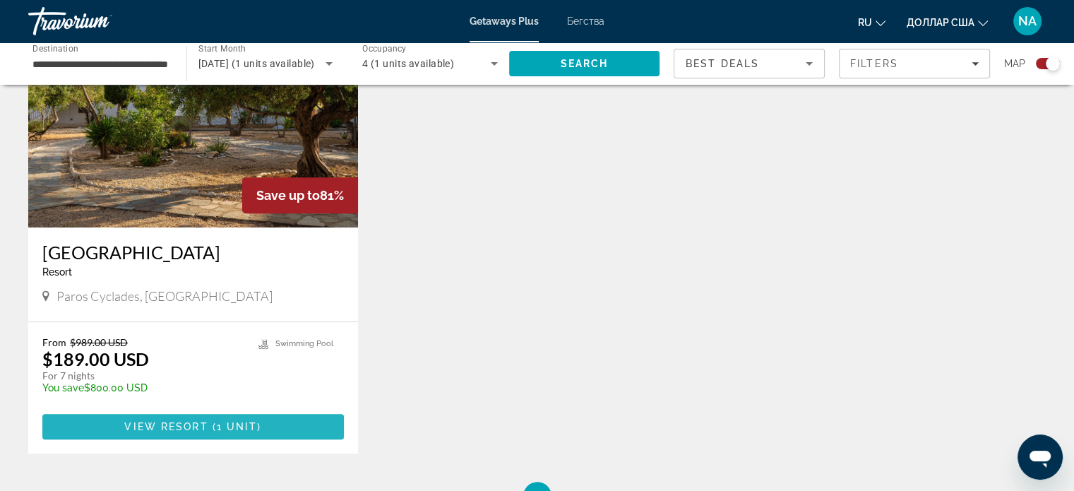
click at [268, 420] on span "Основное содержание" at bounding box center [193, 427] width 302 height 34
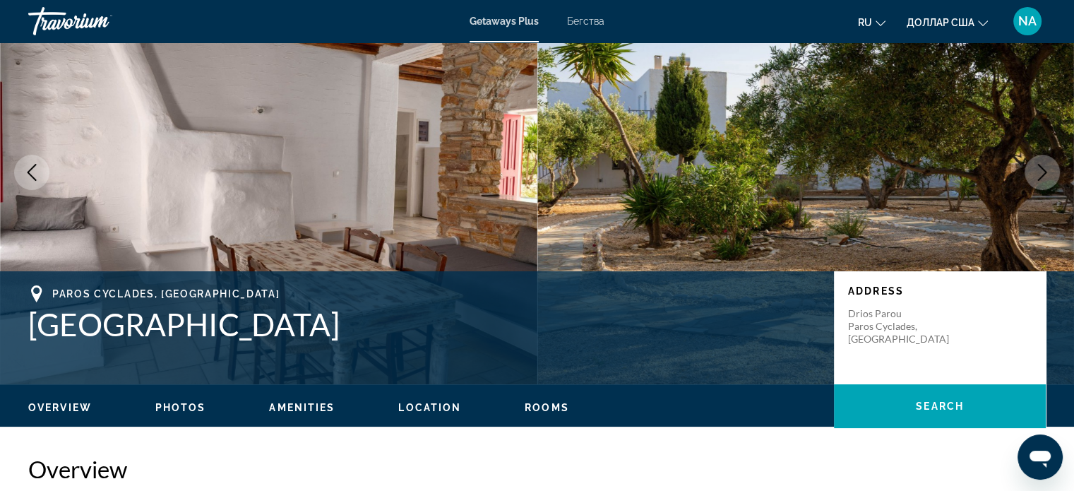
scroll to position [82, 0]
click at [177, 404] on span "Photos" at bounding box center [180, 407] width 51 height 11
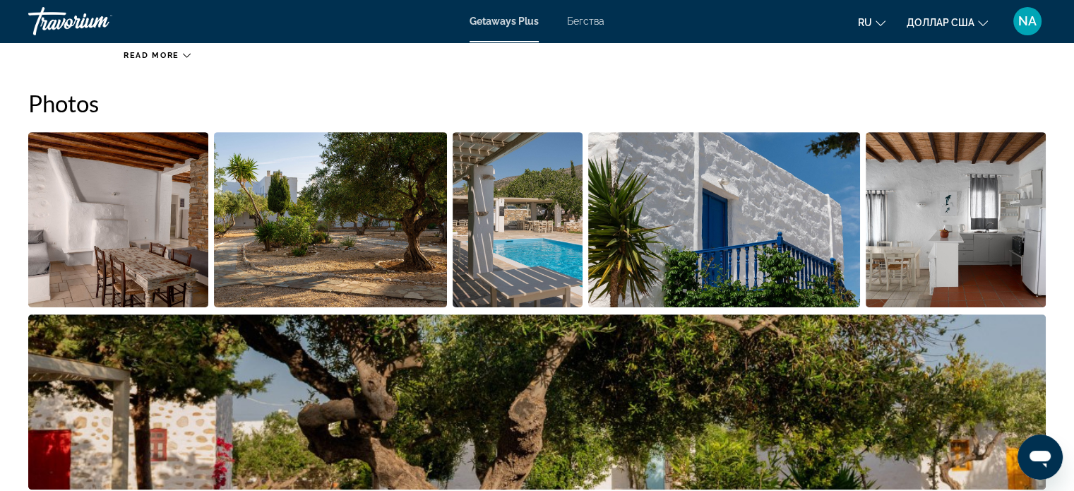
scroll to position [629, 0]
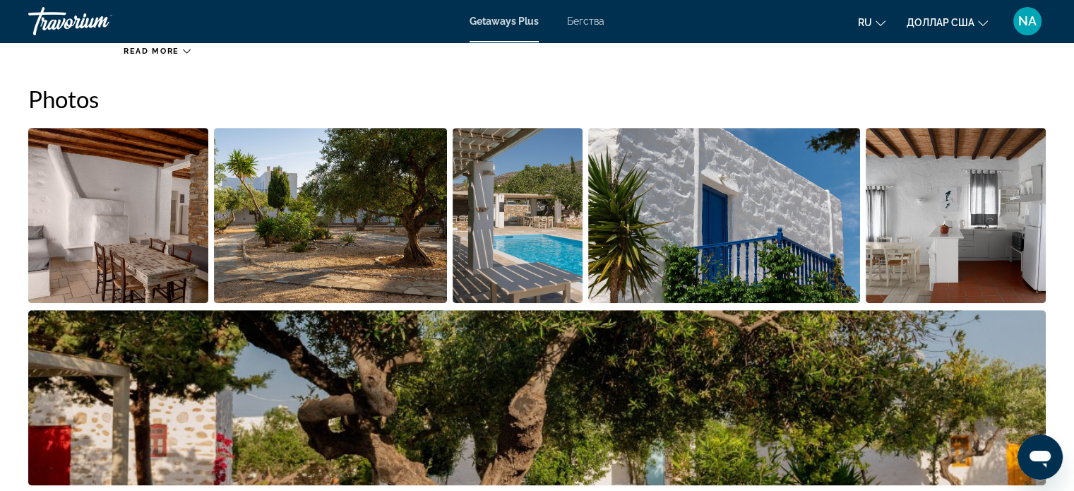
click at [166, 203] on img "Open full-screen image slider" at bounding box center [118, 215] width 180 height 175
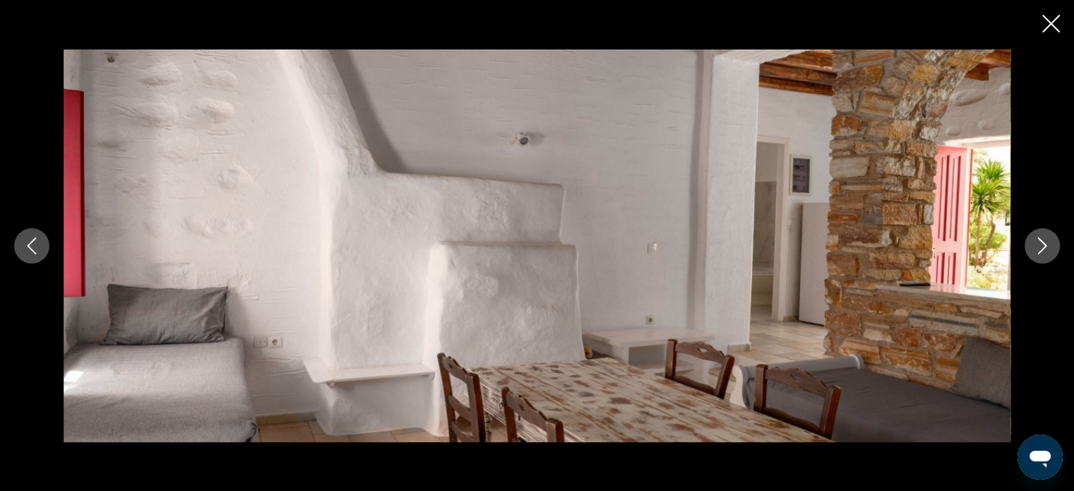
click at [1043, 253] on icon "Next image" at bounding box center [1042, 245] width 17 height 17
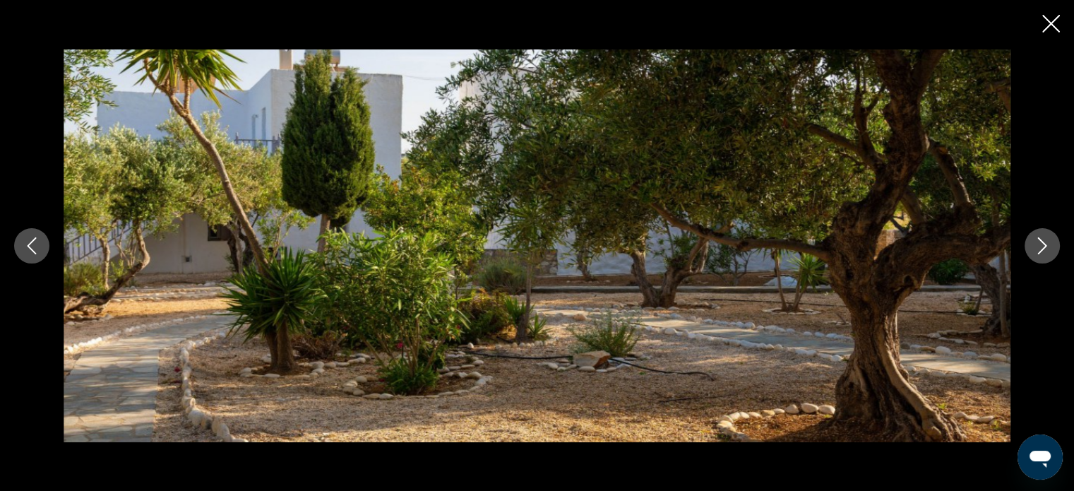
click at [1043, 253] on icon "Next image" at bounding box center [1042, 245] width 17 height 17
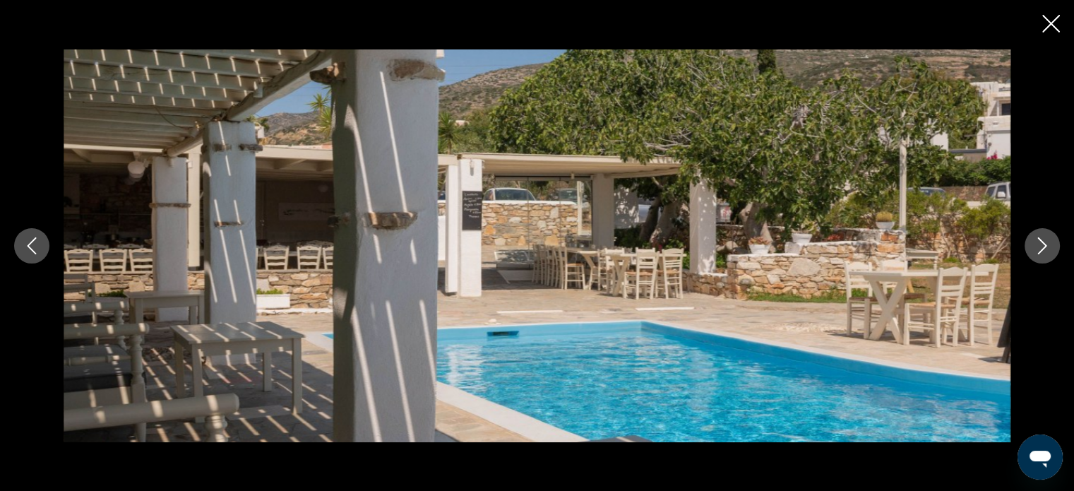
click at [1043, 253] on icon "Next image" at bounding box center [1042, 245] width 17 height 17
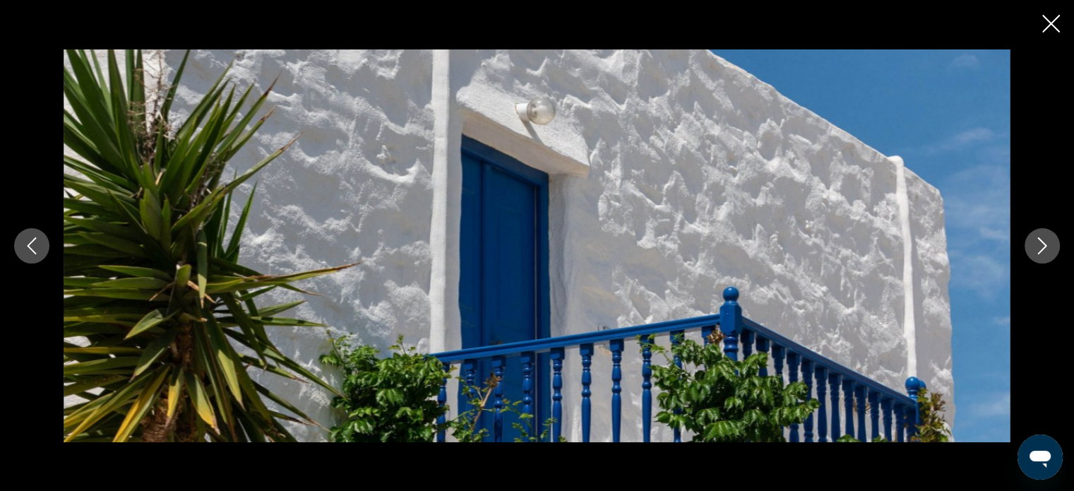
click at [1043, 253] on icon "Next image" at bounding box center [1042, 245] width 17 height 17
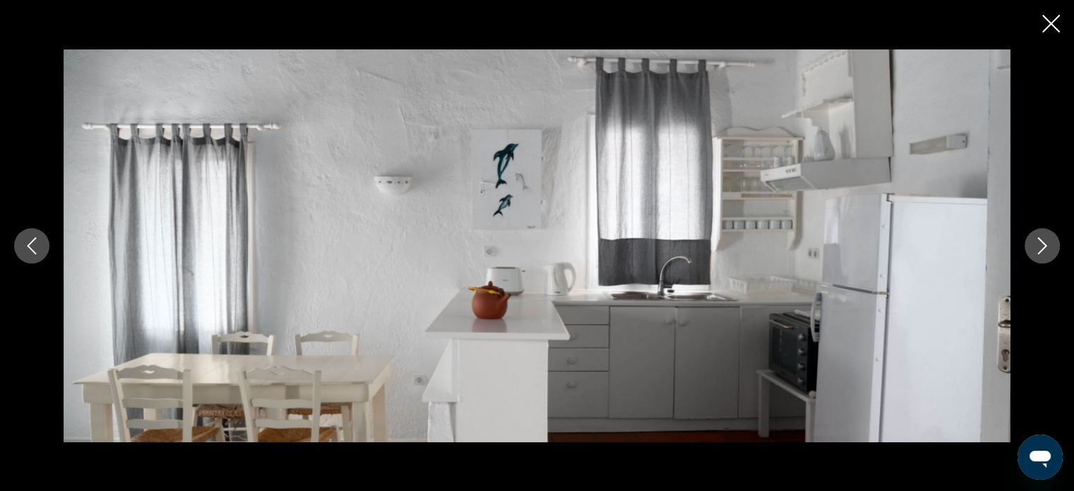
click at [1043, 253] on icon "Next image" at bounding box center [1042, 245] width 17 height 17
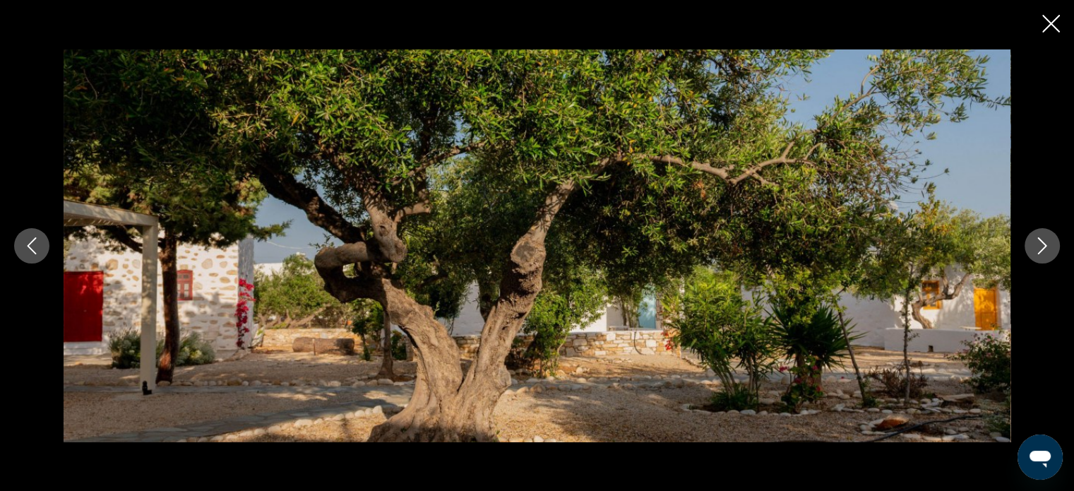
click at [1043, 253] on icon "Next image" at bounding box center [1042, 245] width 17 height 17
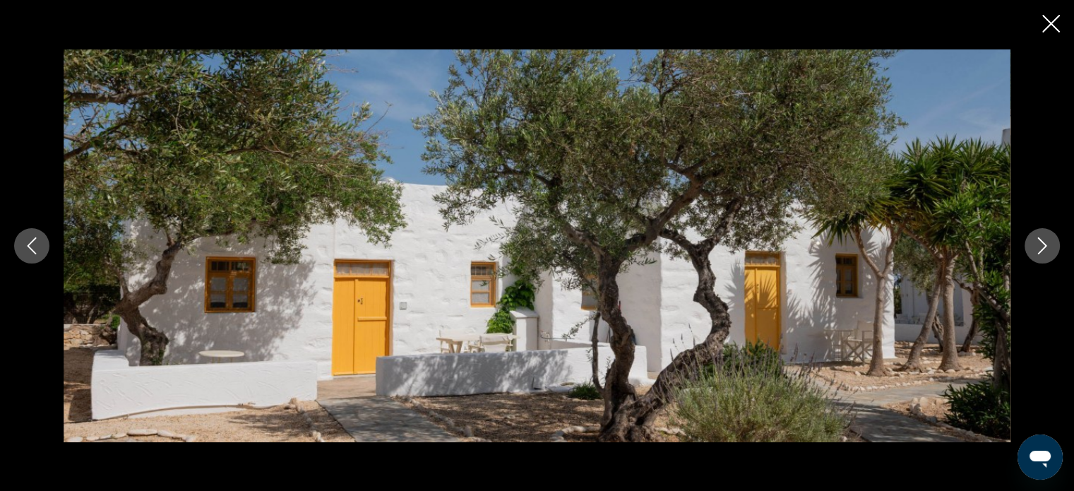
click at [1043, 253] on icon "Next image" at bounding box center [1042, 245] width 17 height 17
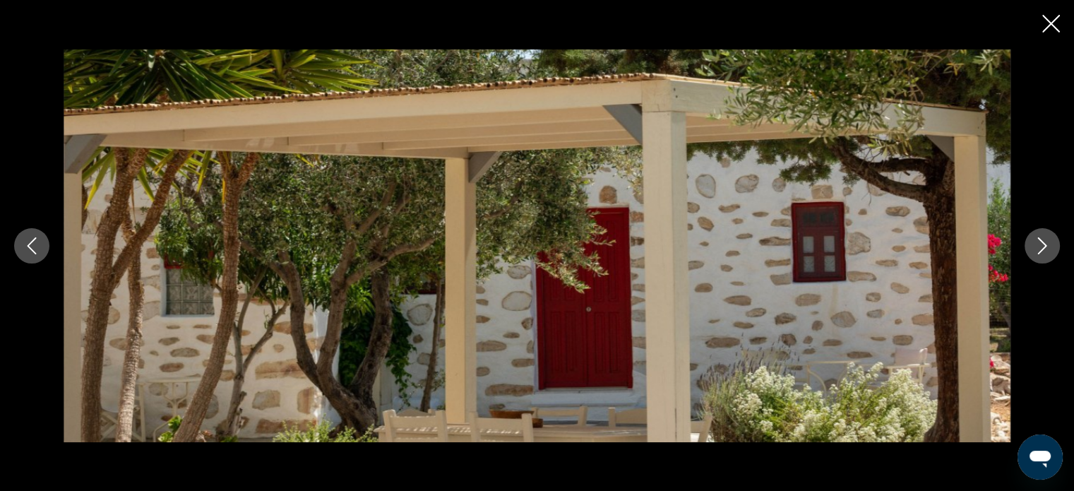
click at [1043, 253] on icon "Next image" at bounding box center [1042, 245] width 17 height 17
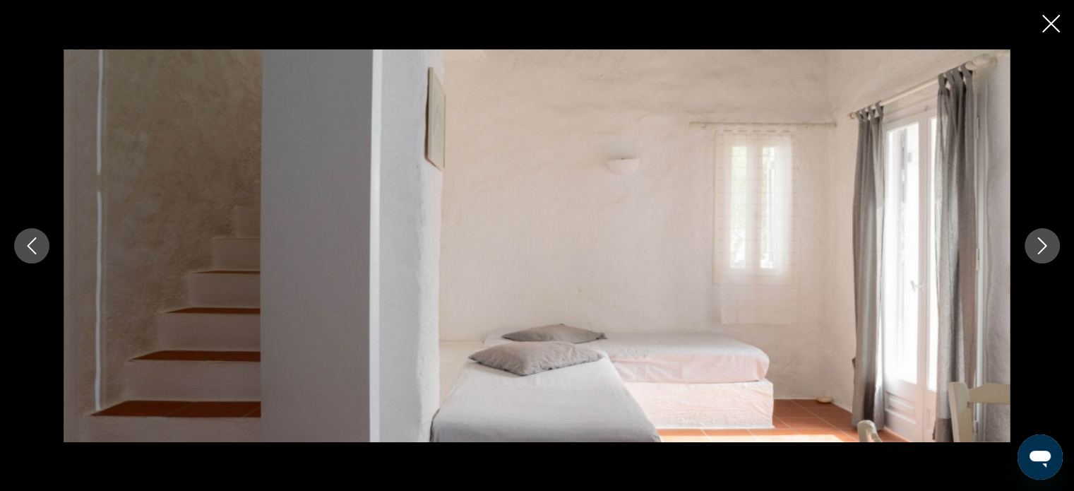
click at [1043, 253] on icon "Next image" at bounding box center [1042, 245] width 17 height 17
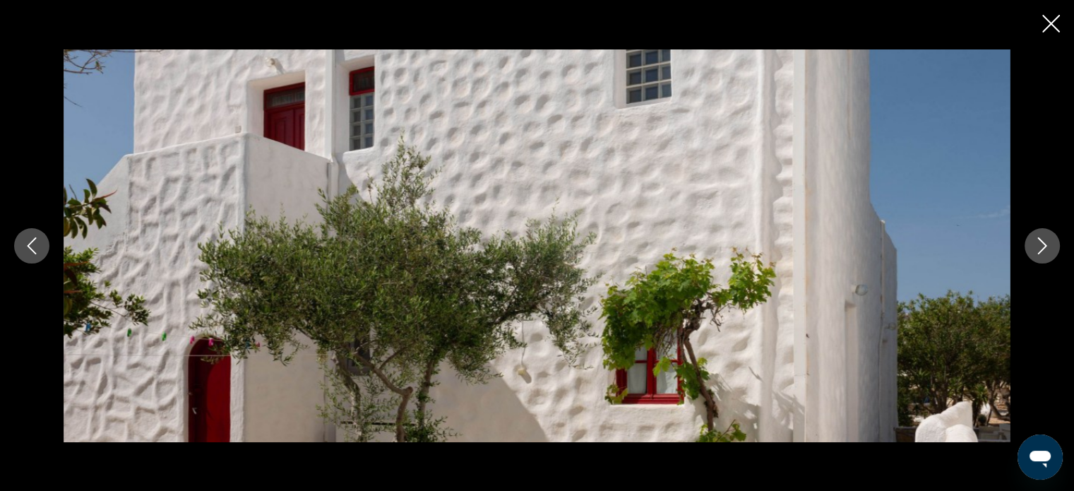
click at [1043, 253] on icon "Next image" at bounding box center [1042, 245] width 17 height 17
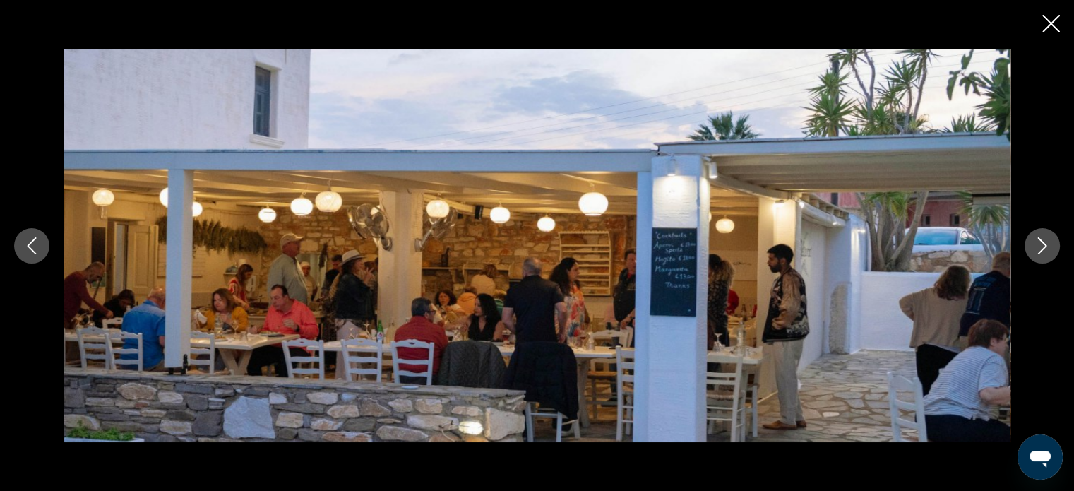
click at [1043, 253] on icon "Next image" at bounding box center [1042, 245] width 17 height 17
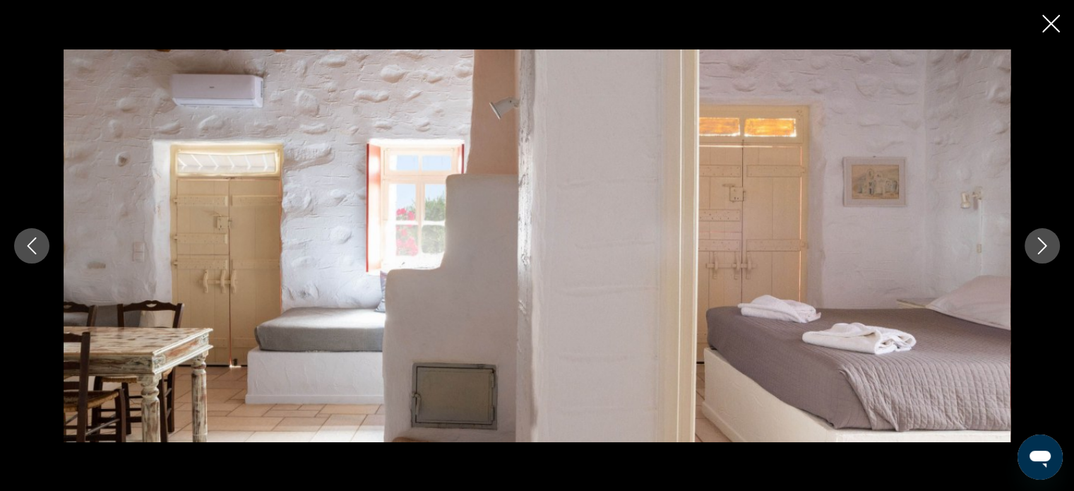
click at [1043, 253] on icon "Next image" at bounding box center [1042, 245] width 17 height 17
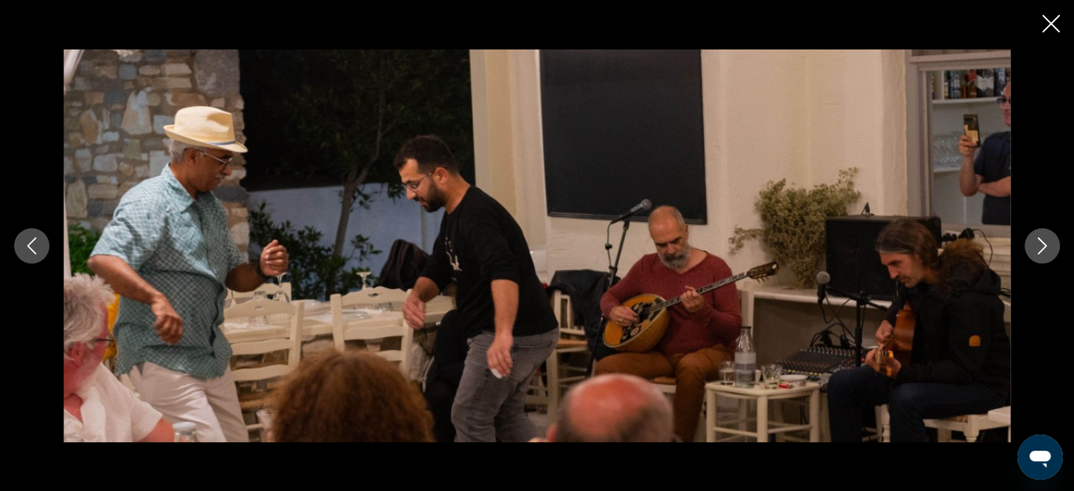
click at [1043, 253] on icon "Next image" at bounding box center [1042, 245] width 17 height 17
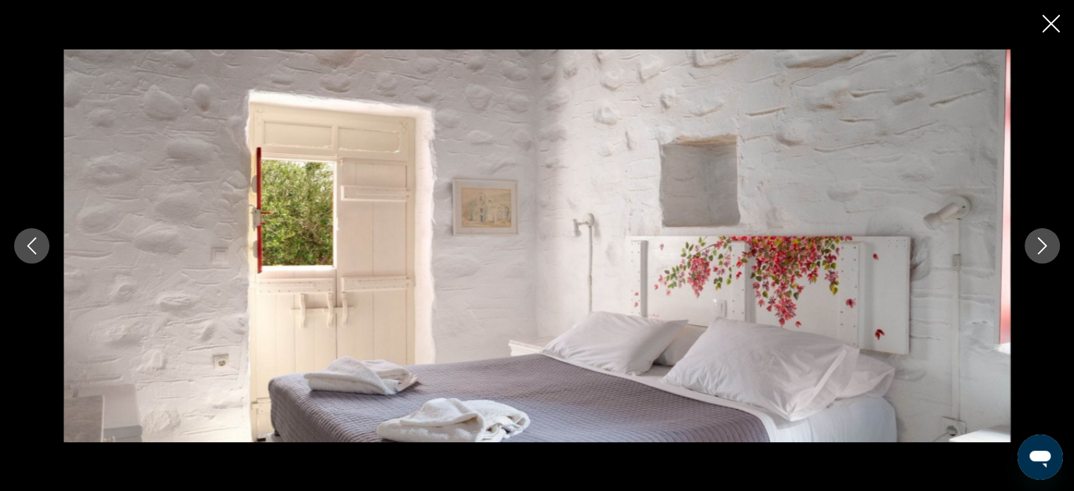
click at [1043, 253] on icon "Next image" at bounding box center [1042, 245] width 17 height 17
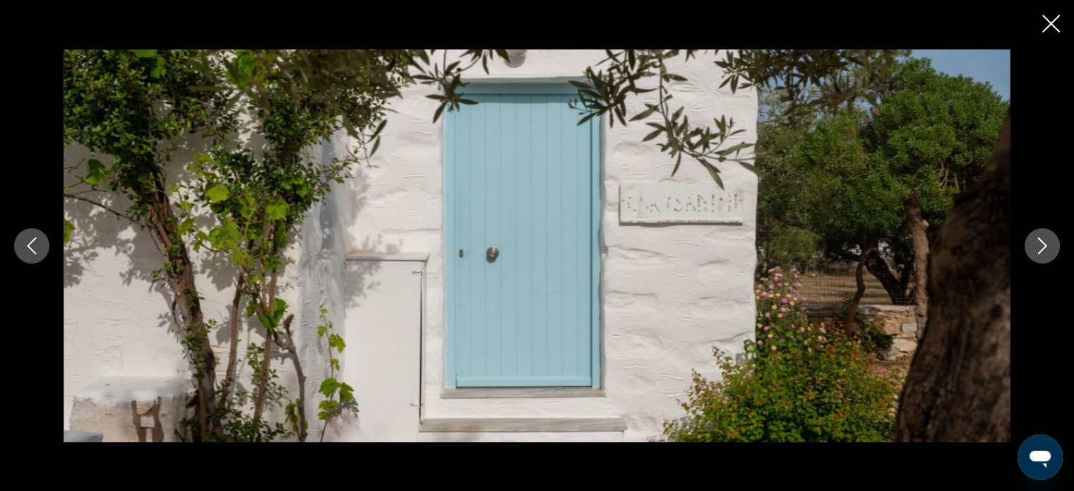
click at [1043, 253] on icon "Next image" at bounding box center [1042, 245] width 17 height 17
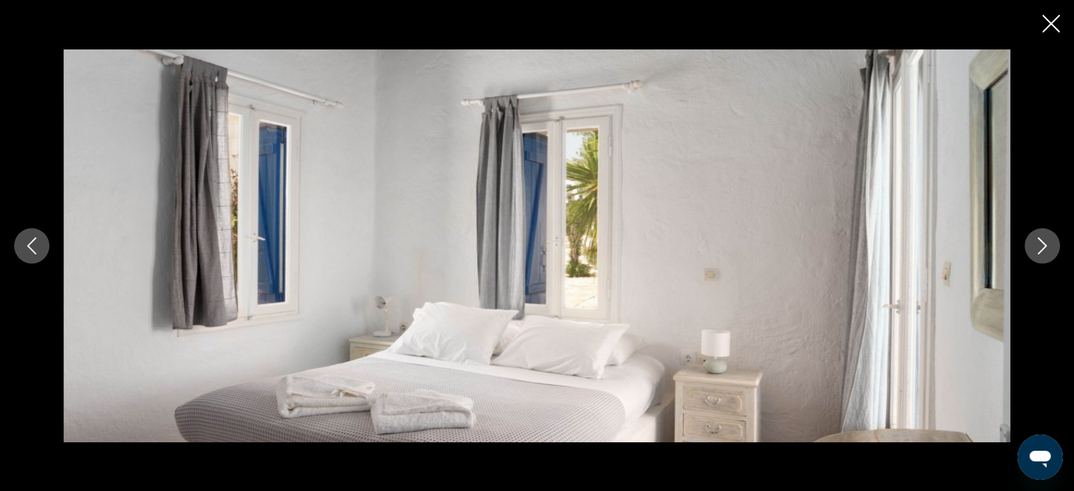
click at [1043, 253] on icon "Next image" at bounding box center [1042, 245] width 17 height 17
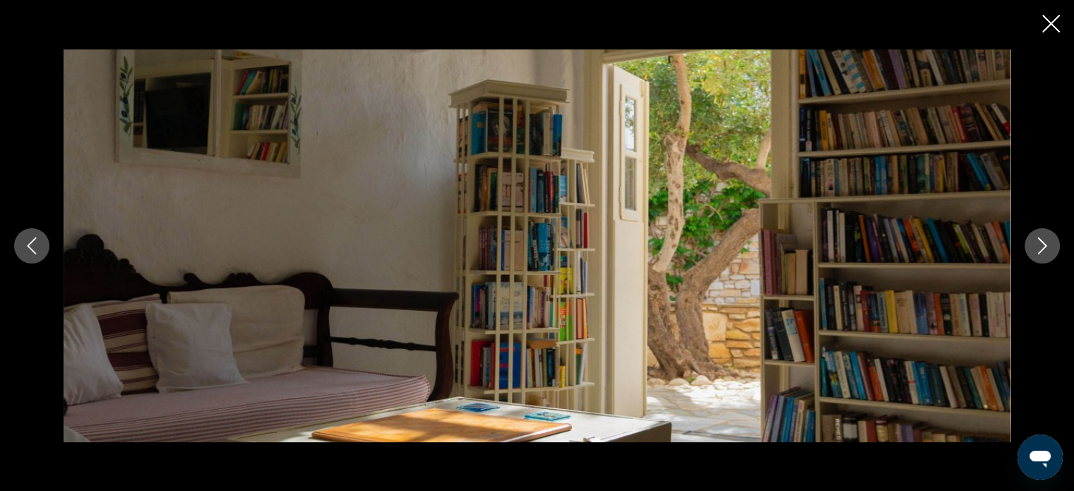
click at [1043, 253] on icon "Next image" at bounding box center [1042, 245] width 17 height 17
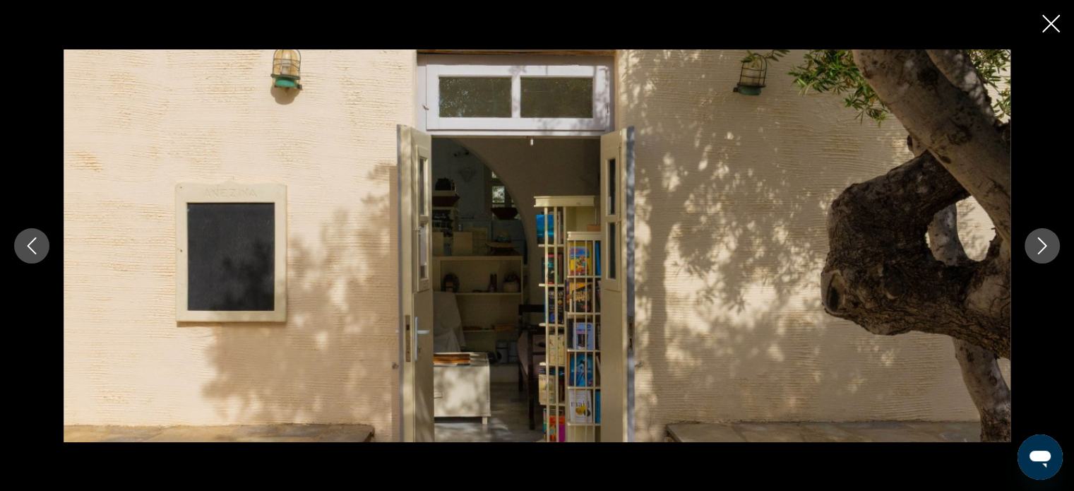
click at [1043, 253] on icon "Next image" at bounding box center [1042, 245] width 17 height 17
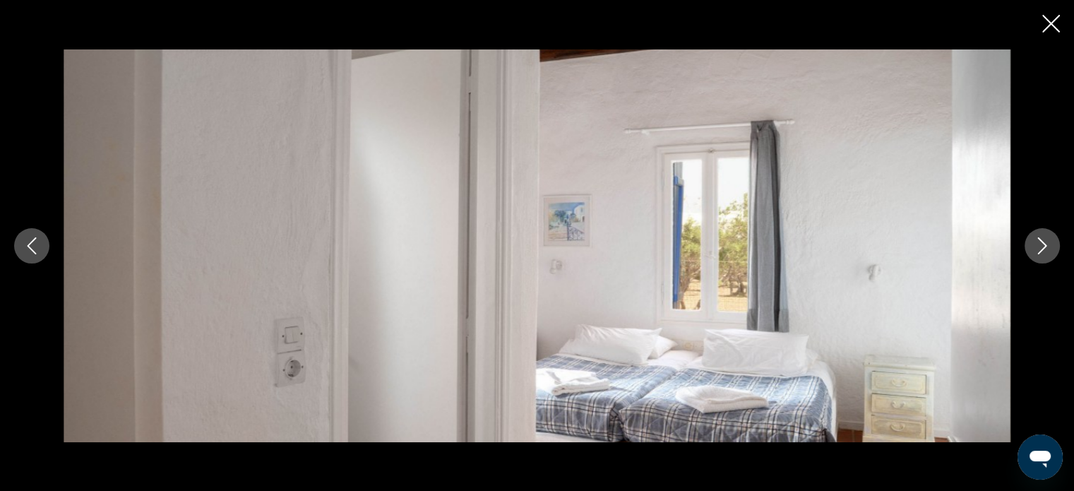
click at [1043, 253] on icon "Next image" at bounding box center [1042, 245] width 17 height 17
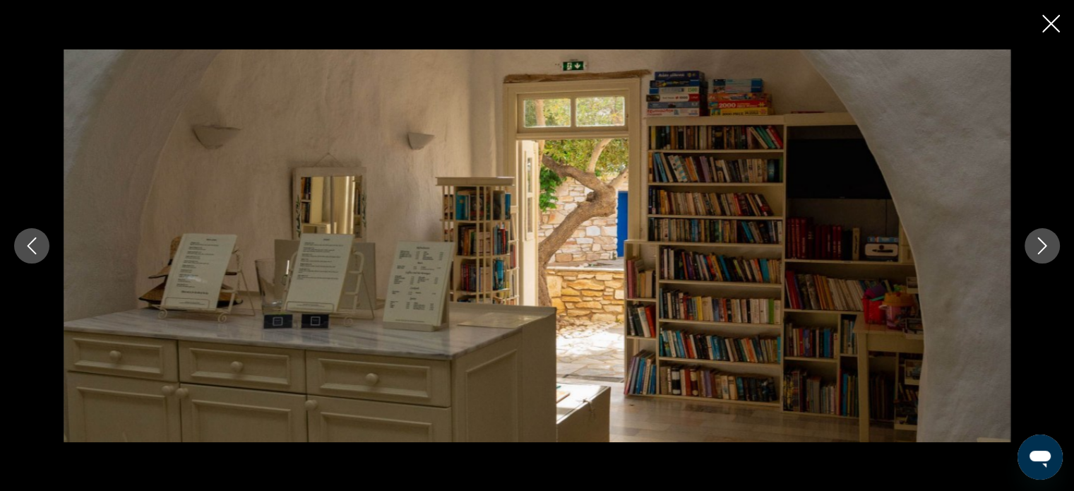
click at [1043, 253] on icon "Next image" at bounding box center [1042, 245] width 17 height 17
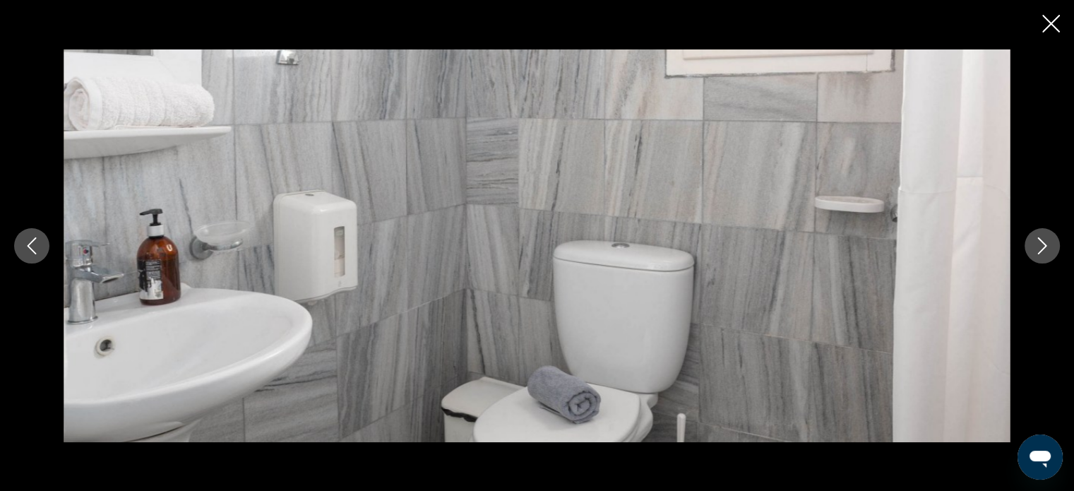
click at [1043, 253] on icon "Next image" at bounding box center [1042, 245] width 17 height 17
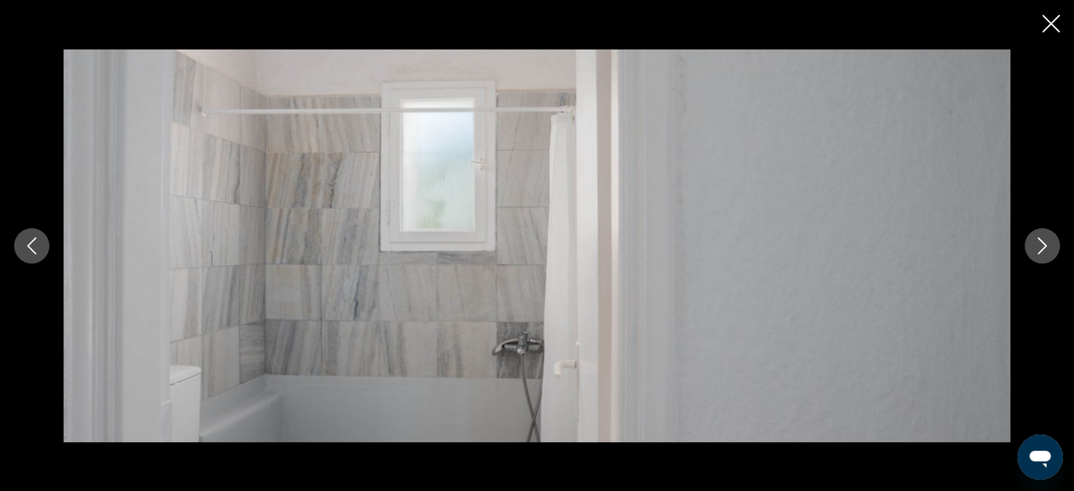
click at [1043, 253] on icon "Next image" at bounding box center [1042, 245] width 17 height 17
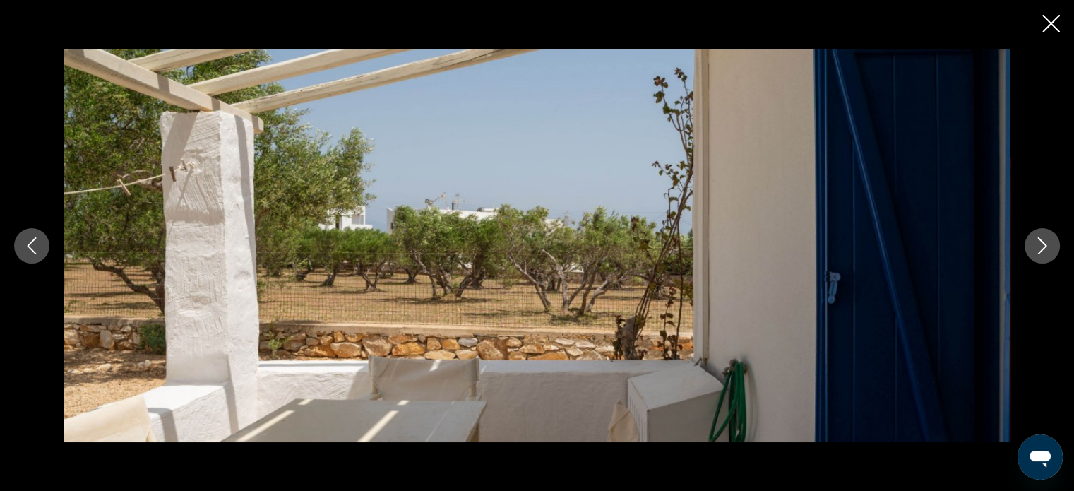
click at [1043, 253] on icon "Next image" at bounding box center [1042, 245] width 17 height 17
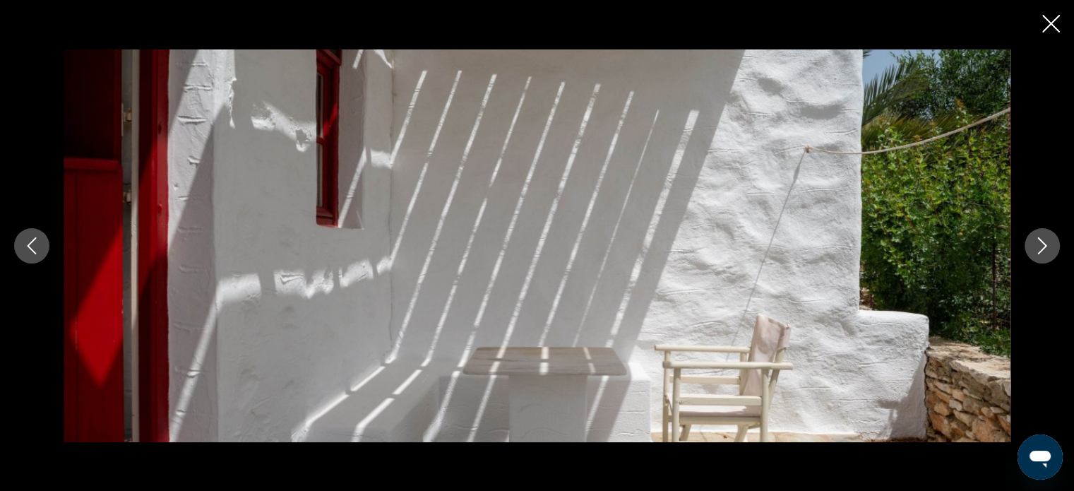
click at [1043, 253] on icon "Next image" at bounding box center [1042, 245] width 17 height 17
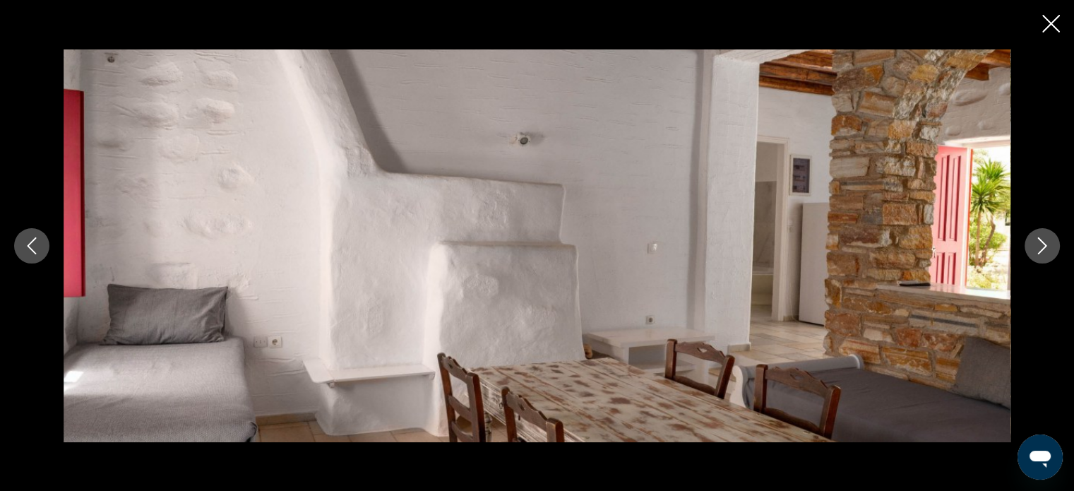
click at [1043, 253] on icon "Next image" at bounding box center [1042, 245] width 17 height 17
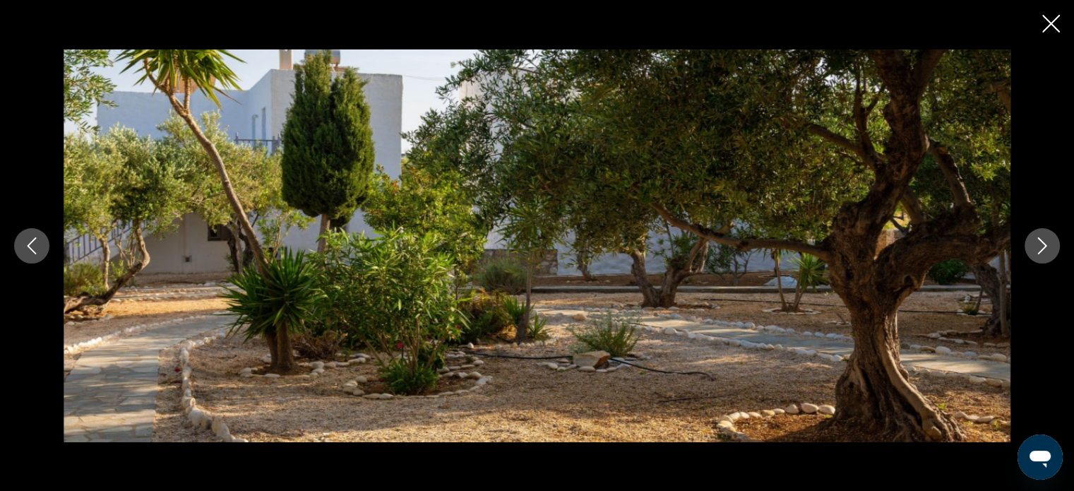
click at [1043, 30] on icon "Close slideshow" at bounding box center [1051, 24] width 18 height 18
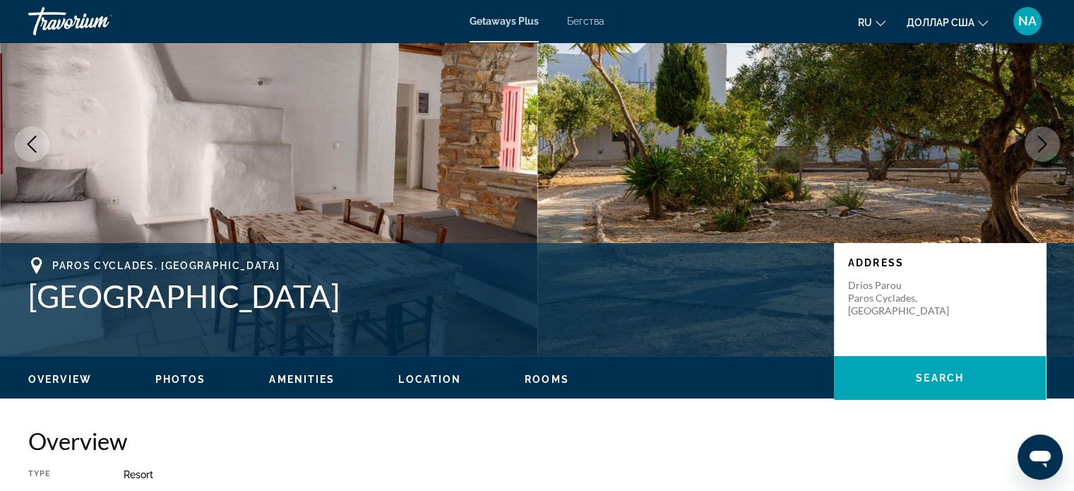
scroll to position [0, 0]
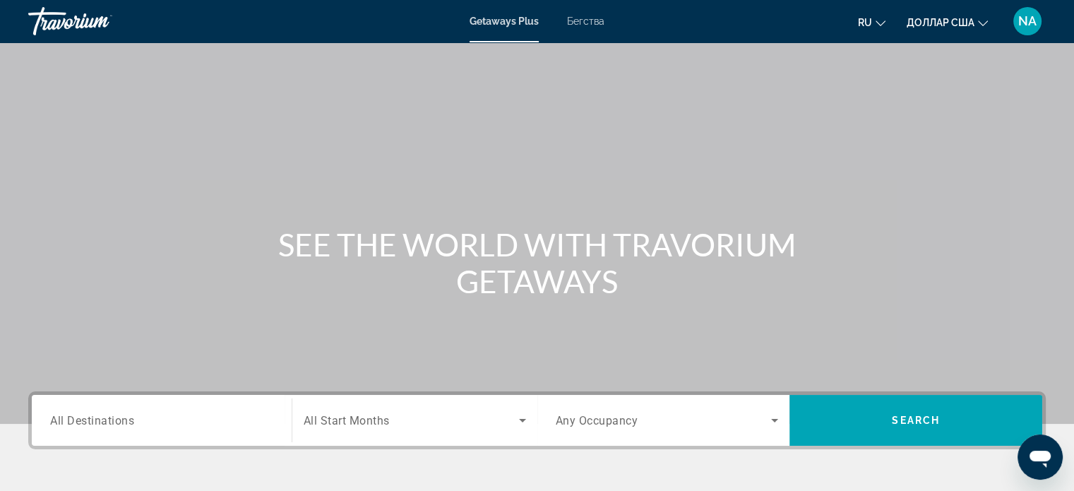
scroll to position [99, 0]
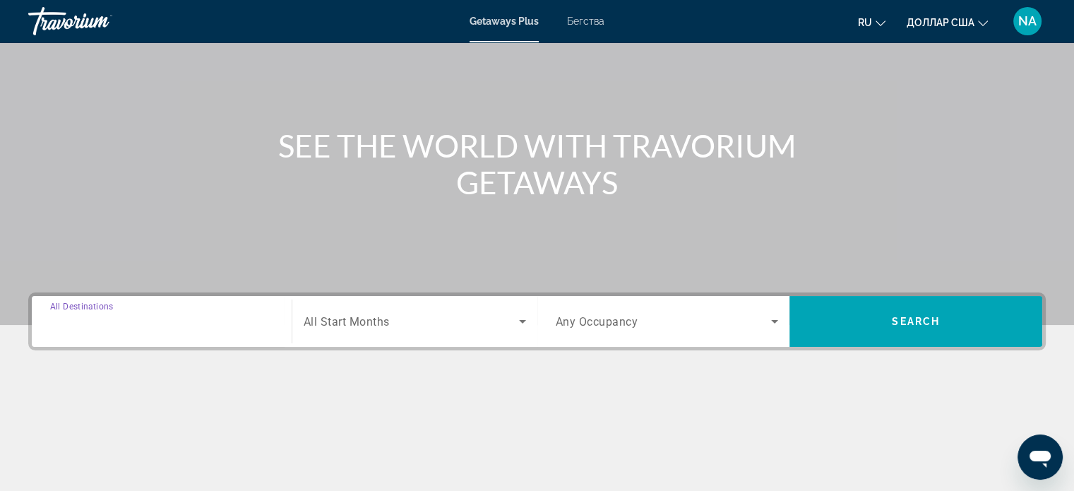
click at [186, 316] on input "Destination All Destinations" at bounding box center [161, 322] width 223 height 17
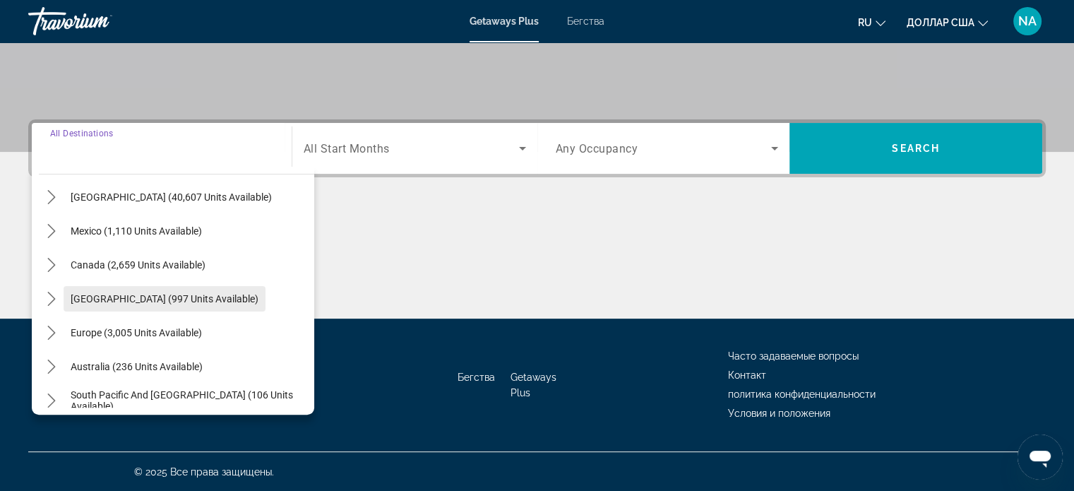
scroll to position [58, 0]
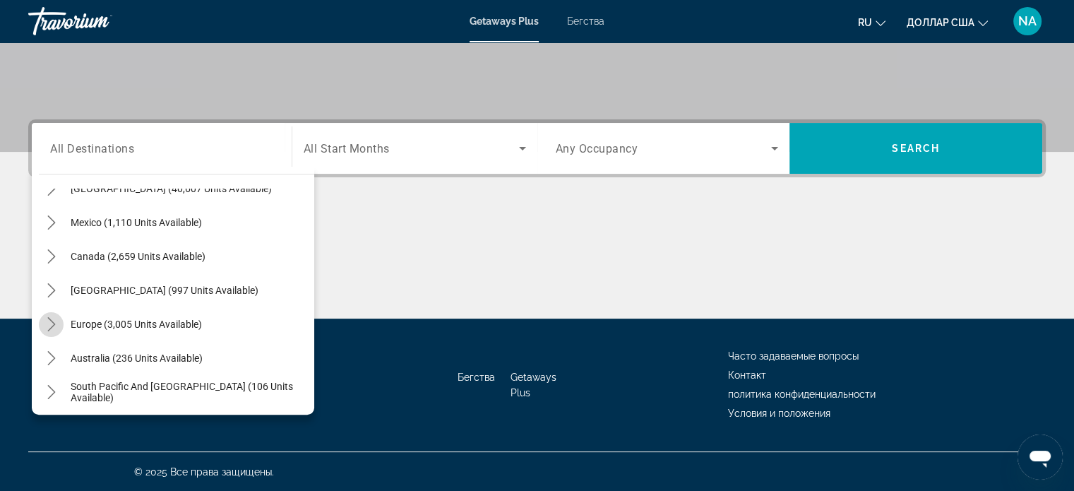
click at [51, 330] on mat-icon "Toggle Europe (3,005 units available) submenu" at bounding box center [51, 324] width 25 height 25
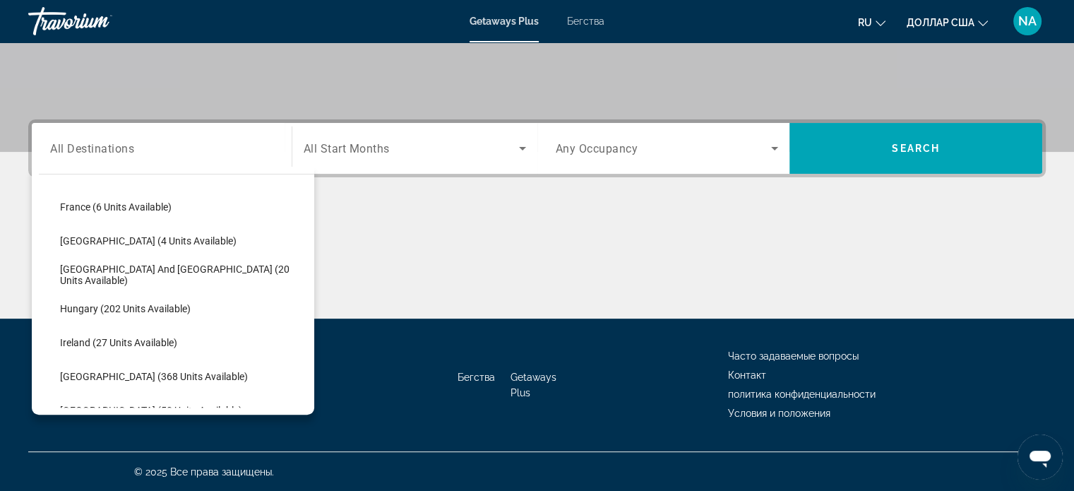
scroll to position [345, 0]
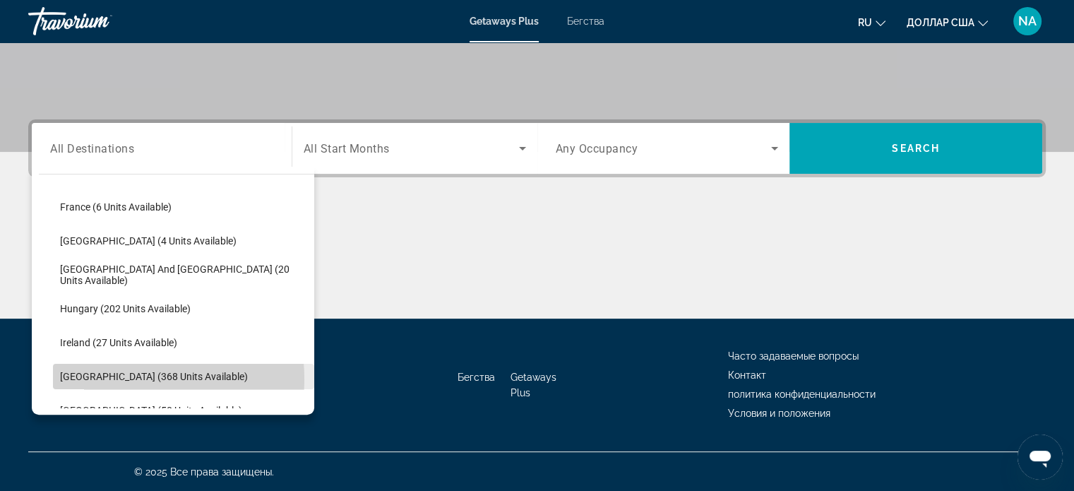
click at [104, 378] on span "[GEOGRAPHIC_DATA] (368 units available)" at bounding box center [154, 376] width 188 height 11
type input "**********"
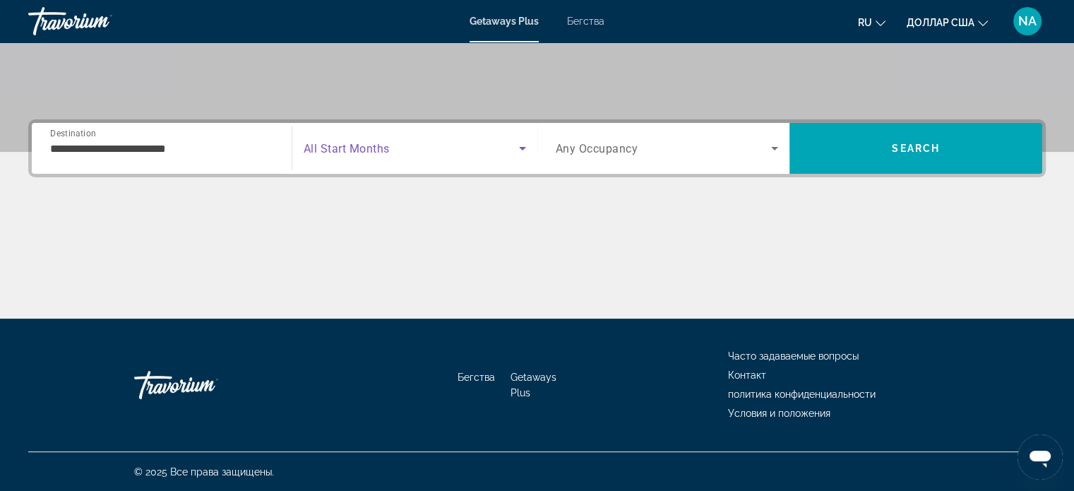
click at [523, 147] on icon "Search widget" at bounding box center [522, 149] width 7 height 4
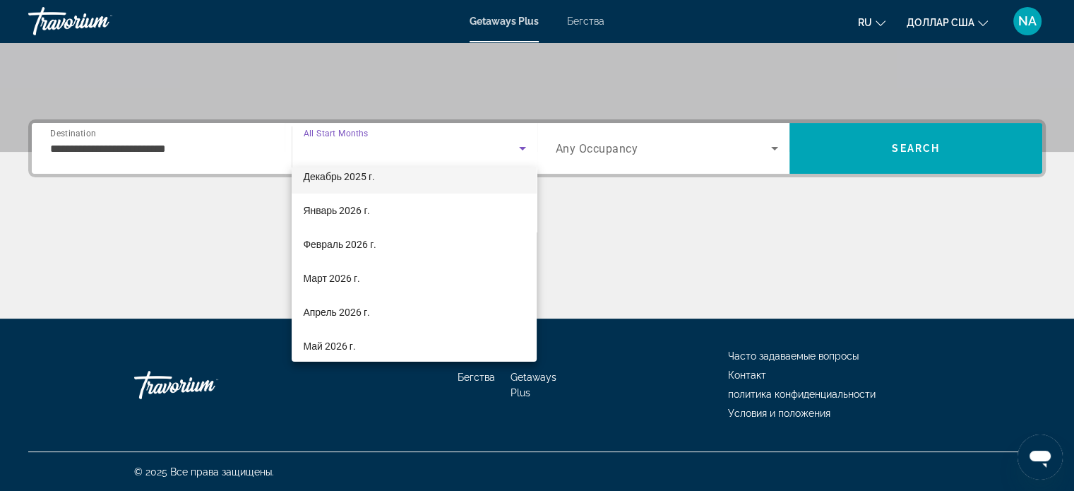
scroll to position [114, 0]
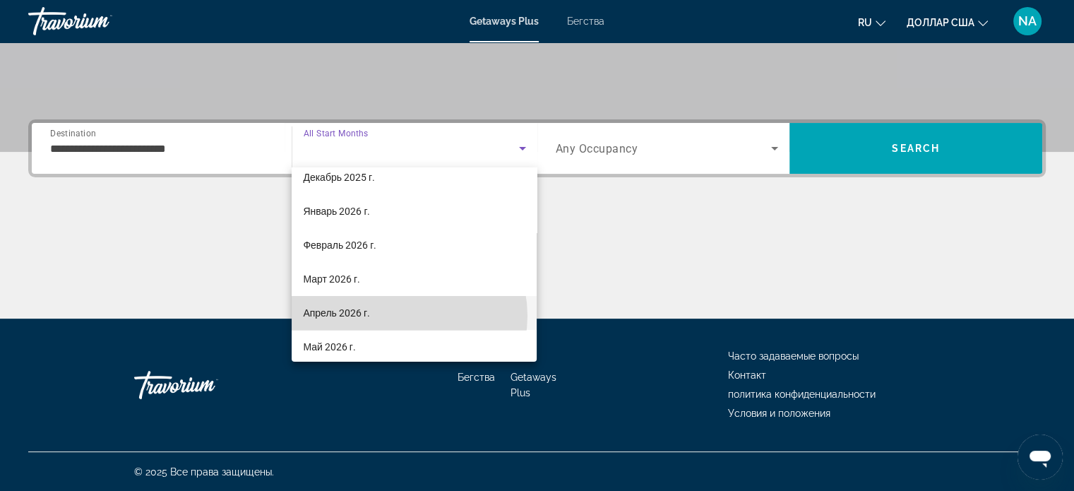
click at [408, 315] on mat-option "Апрель 2026 г." at bounding box center [414, 313] width 245 height 34
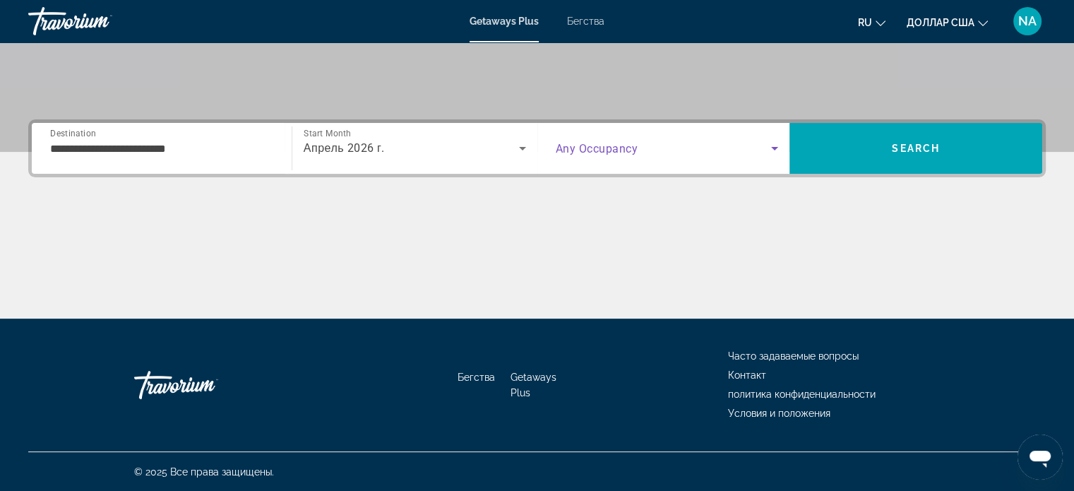
click at [777, 149] on icon "Search widget" at bounding box center [774, 148] width 17 height 17
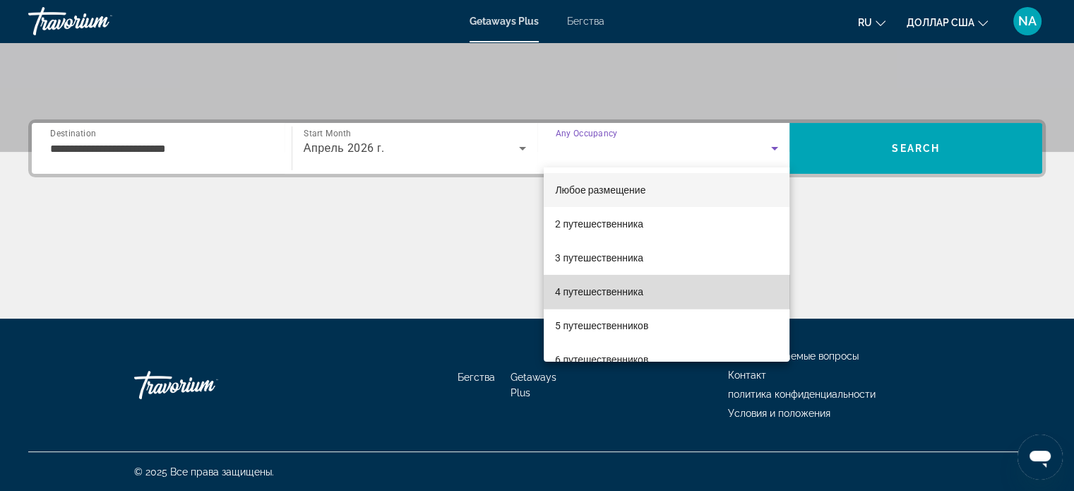
click at [677, 281] on mat-option "4 путешественника" at bounding box center [667, 292] width 246 height 34
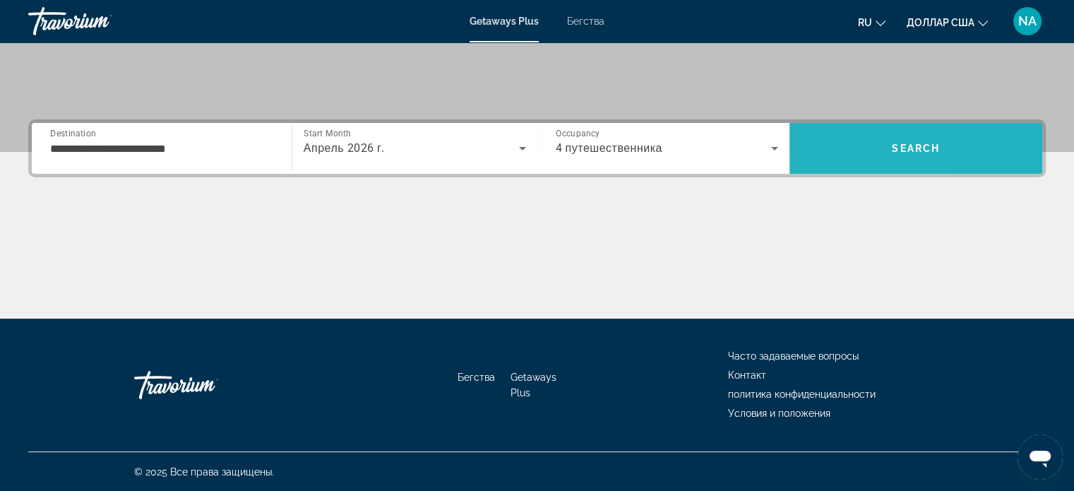
click at [821, 141] on span "Search" at bounding box center [916, 148] width 253 height 34
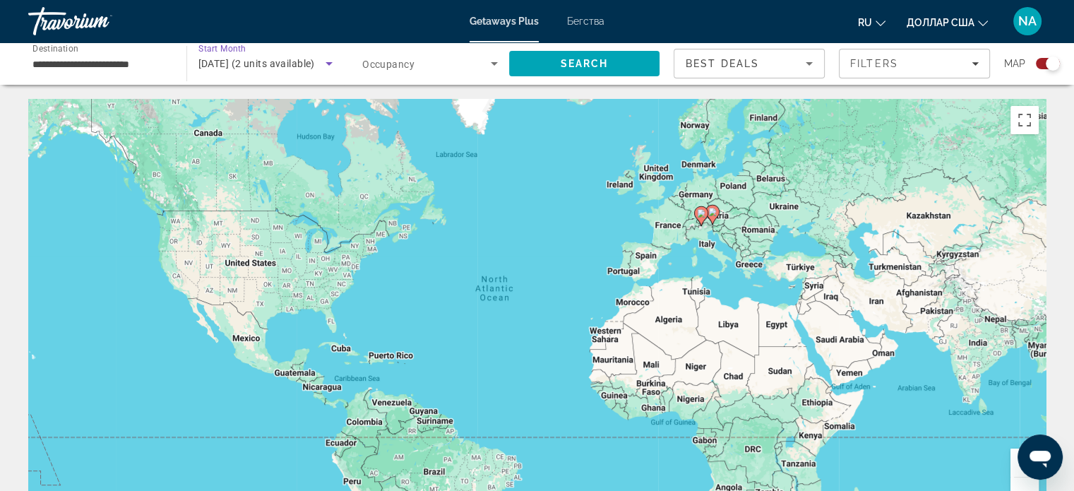
click at [331, 64] on icon "Search widget" at bounding box center [329, 64] width 7 height 4
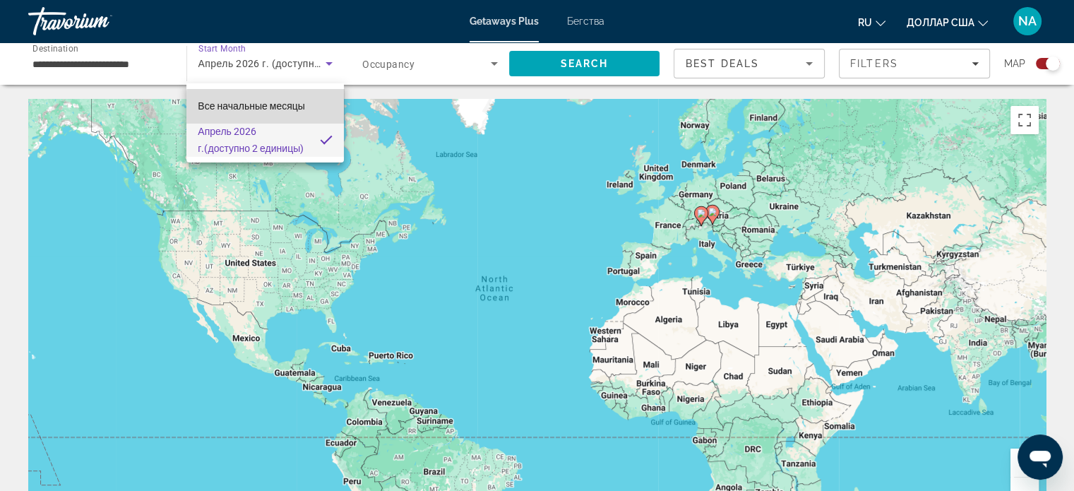
click at [311, 109] on mat-option "Все начальные месяцы" at bounding box center [265, 106] width 158 height 34
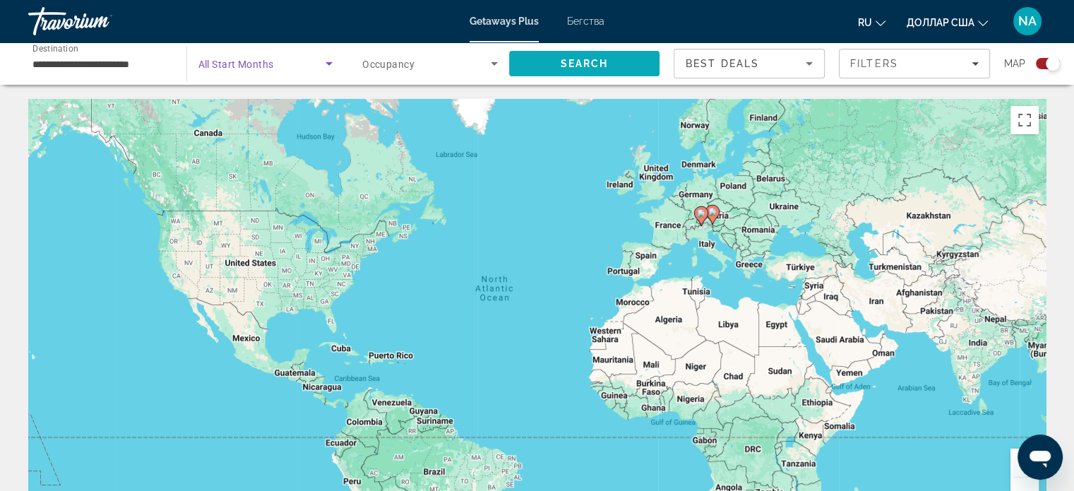
click at [581, 64] on span "Search" at bounding box center [584, 63] width 48 height 11
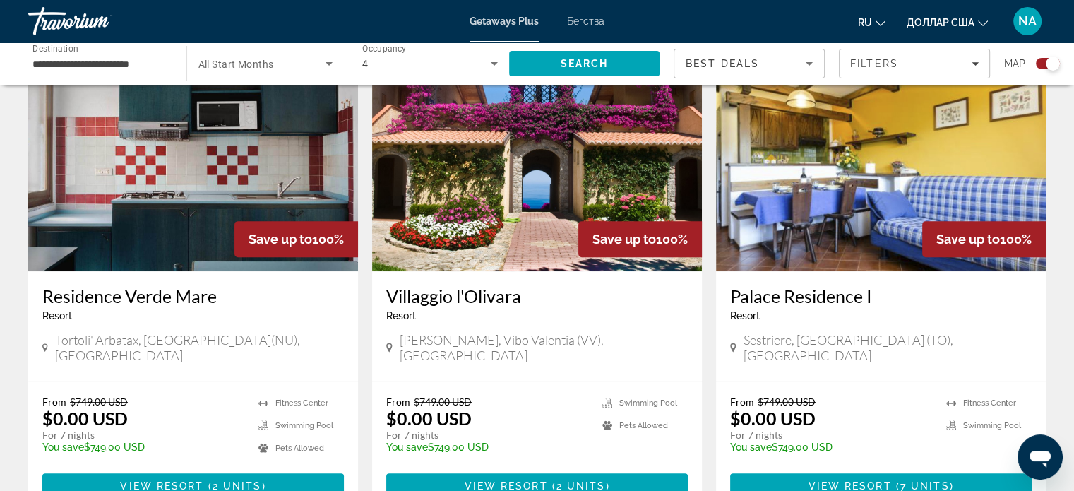
scroll to position [526, 0]
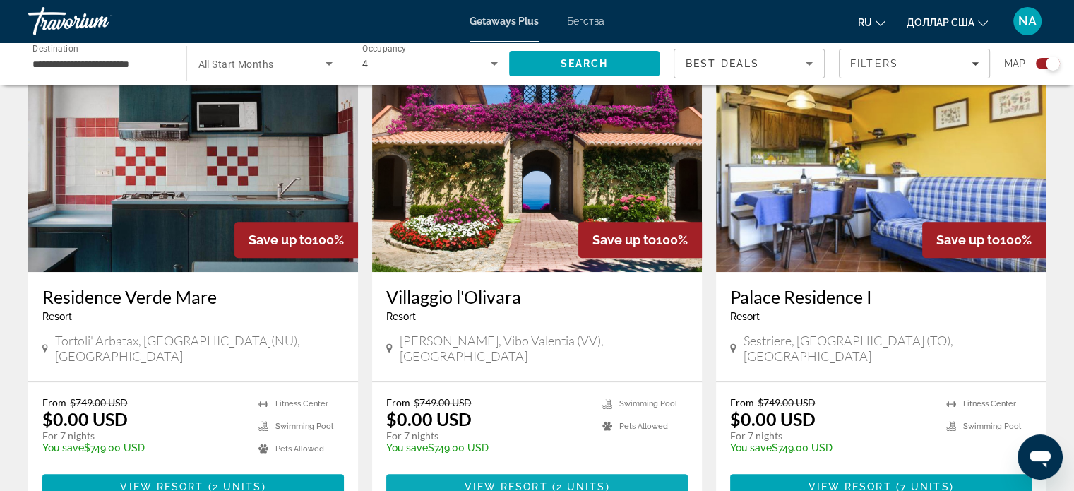
click at [541, 481] on span "View Resort" at bounding box center [505, 486] width 83 height 11
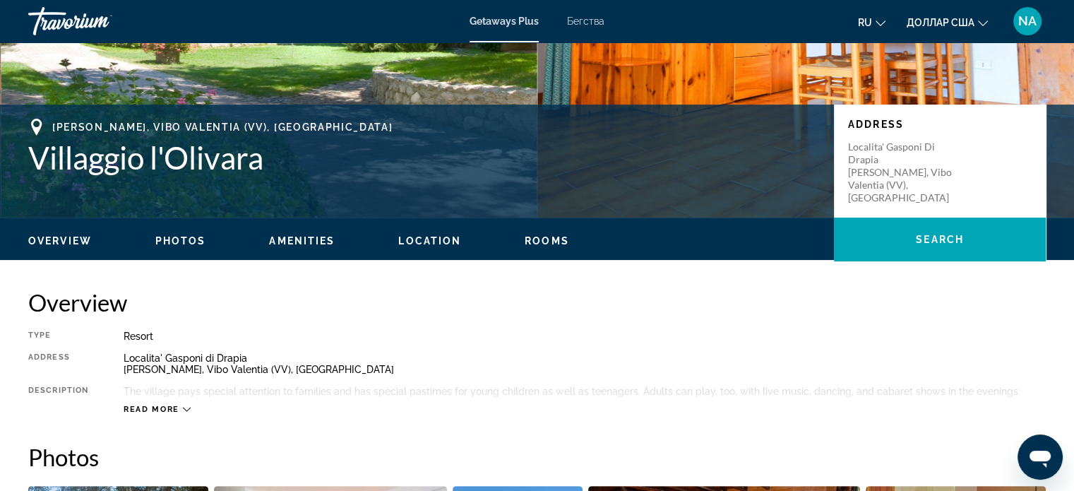
scroll to position [251, 0]
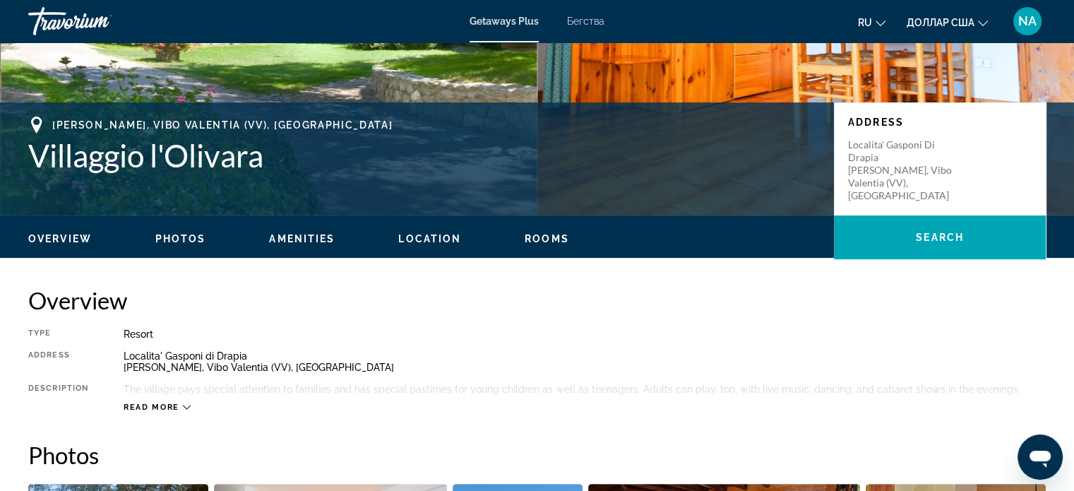
click at [432, 242] on span "Location" at bounding box center [429, 238] width 63 height 11
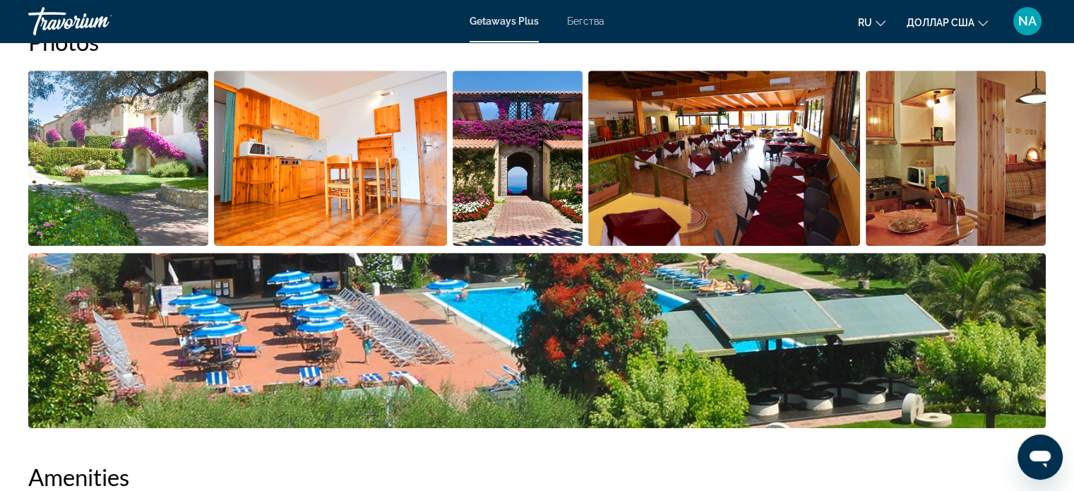
scroll to position [665, 0]
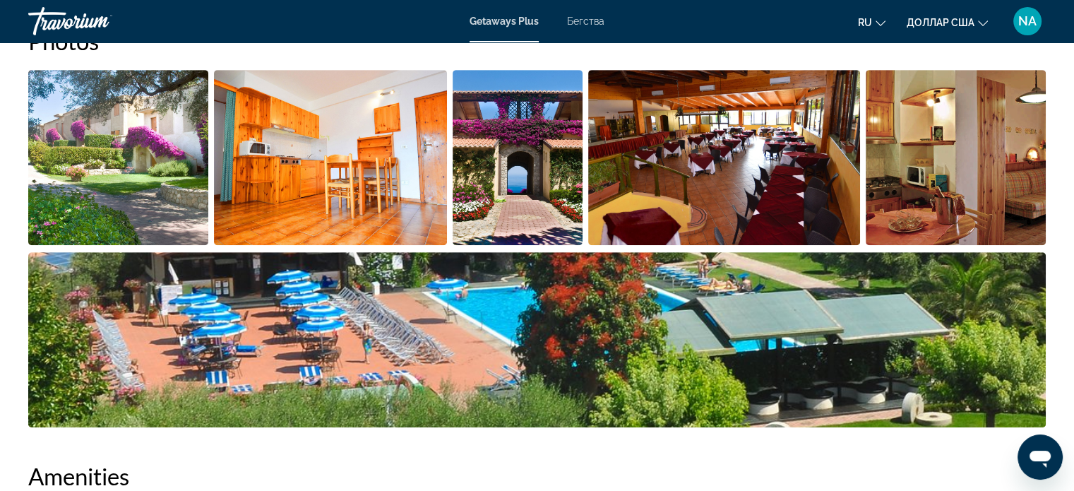
click at [113, 142] on img "Open full-screen image slider" at bounding box center [118, 157] width 180 height 175
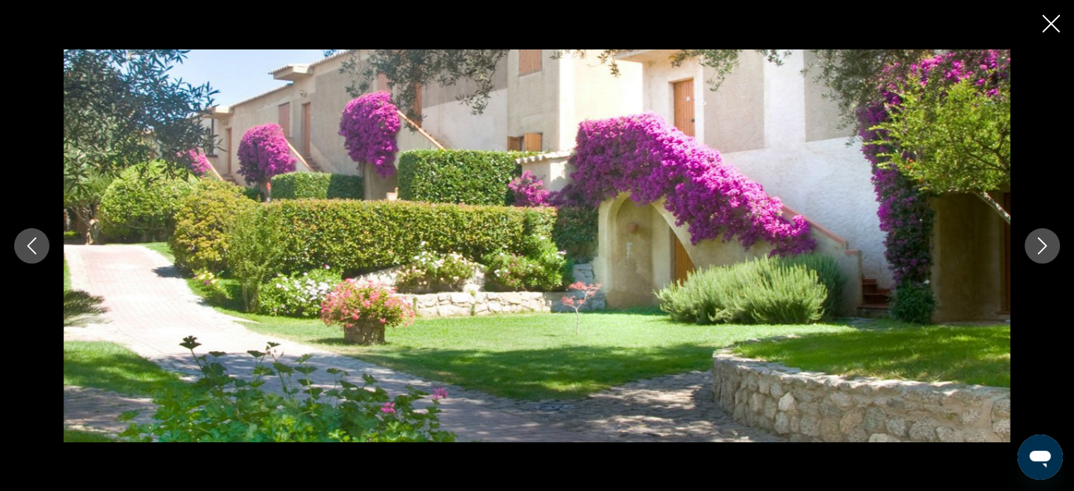
click at [1048, 248] on icon "Next image" at bounding box center [1042, 245] width 17 height 17
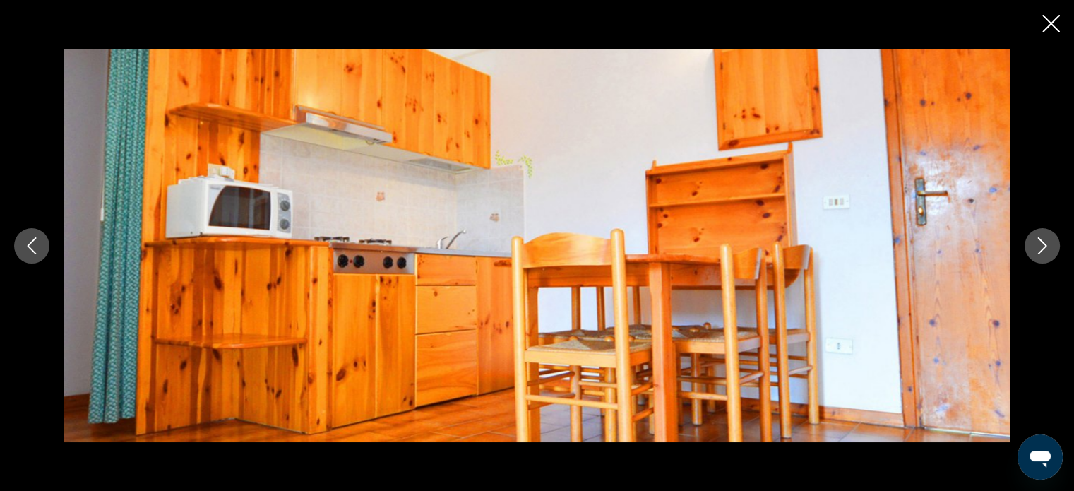
click at [1048, 247] on icon "Next image" at bounding box center [1042, 245] width 17 height 17
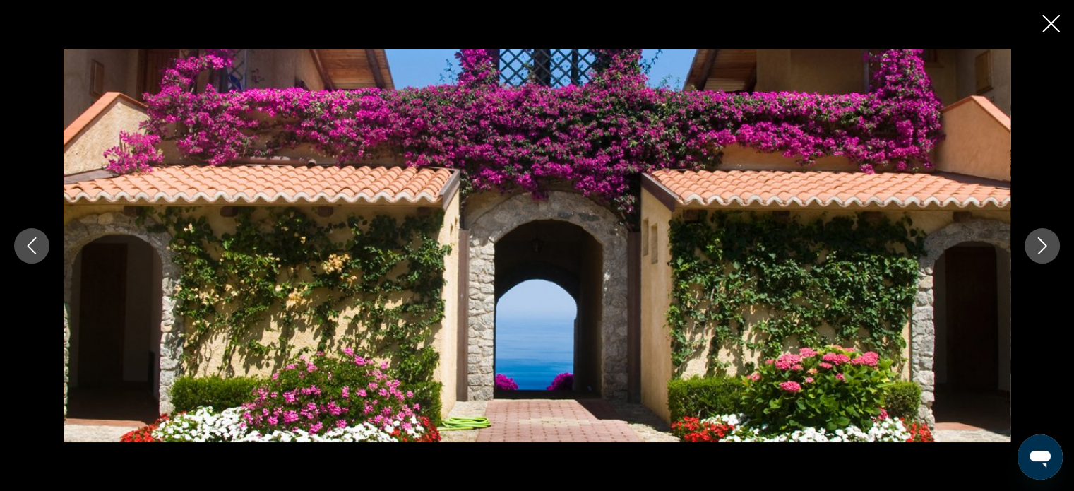
click at [1048, 247] on icon "Next image" at bounding box center [1042, 245] width 17 height 17
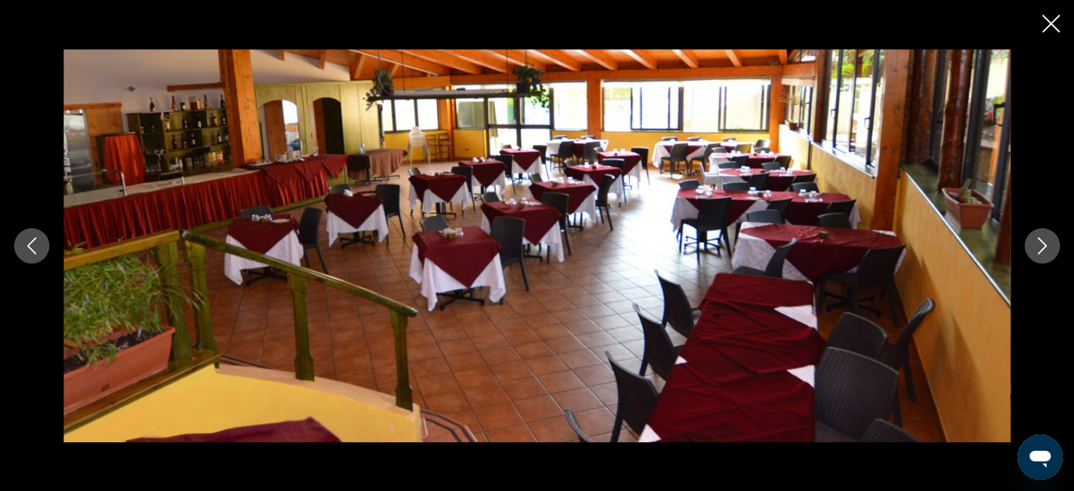
click at [1048, 247] on icon "Next image" at bounding box center [1042, 245] width 17 height 17
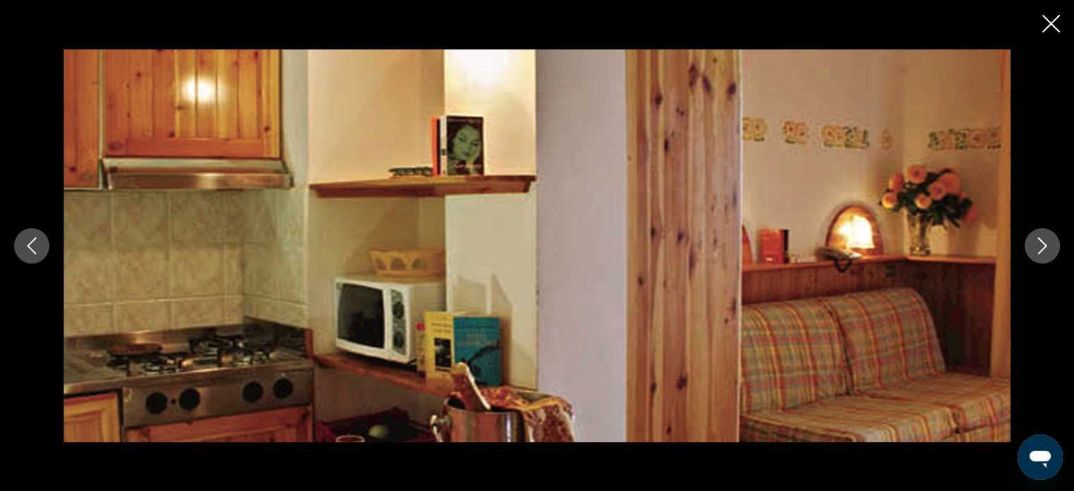
click at [1048, 247] on icon "Next image" at bounding box center [1042, 245] width 17 height 17
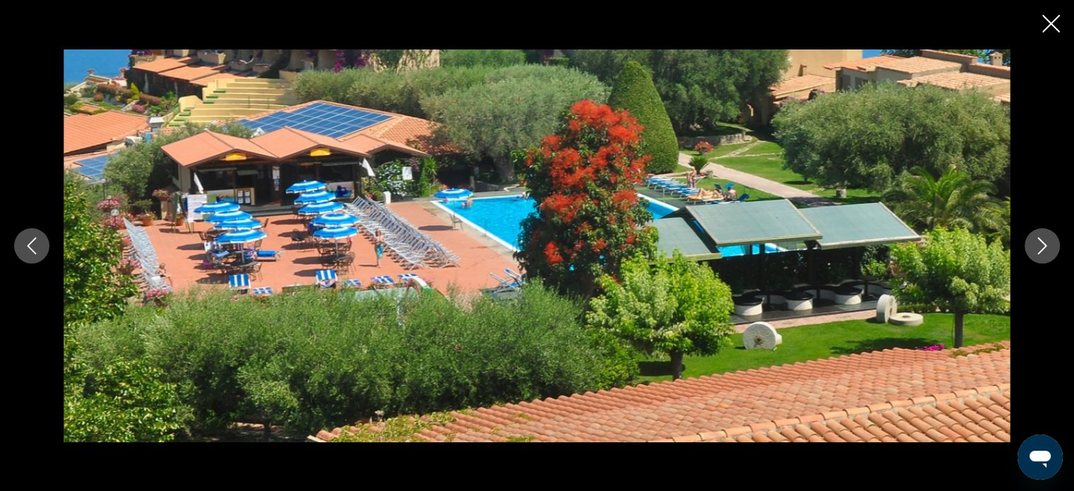
click at [1048, 247] on icon "Next image" at bounding box center [1042, 245] width 17 height 17
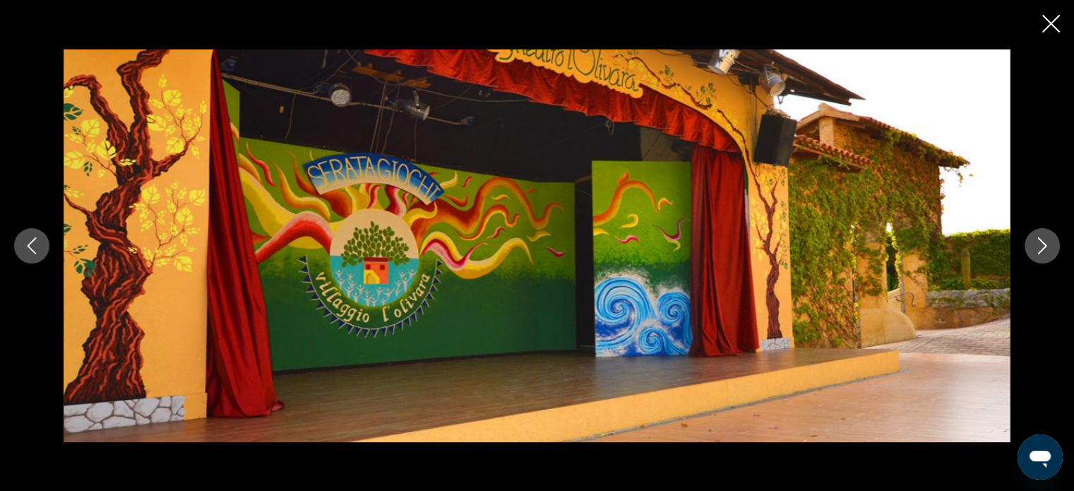
click at [1048, 247] on icon "Next image" at bounding box center [1042, 245] width 17 height 17
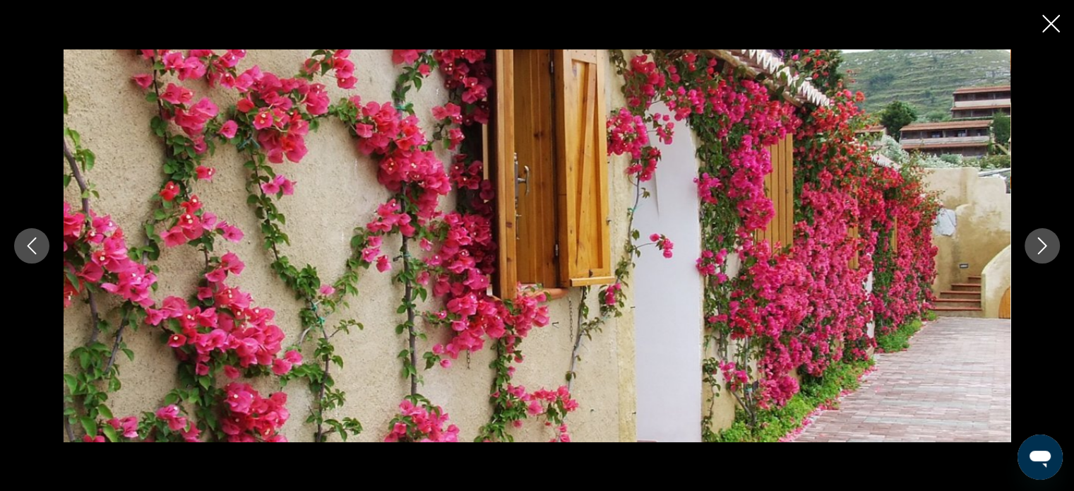
click at [1048, 247] on icon "Next image" at bounding box center [1042, 245] width 17 height 17
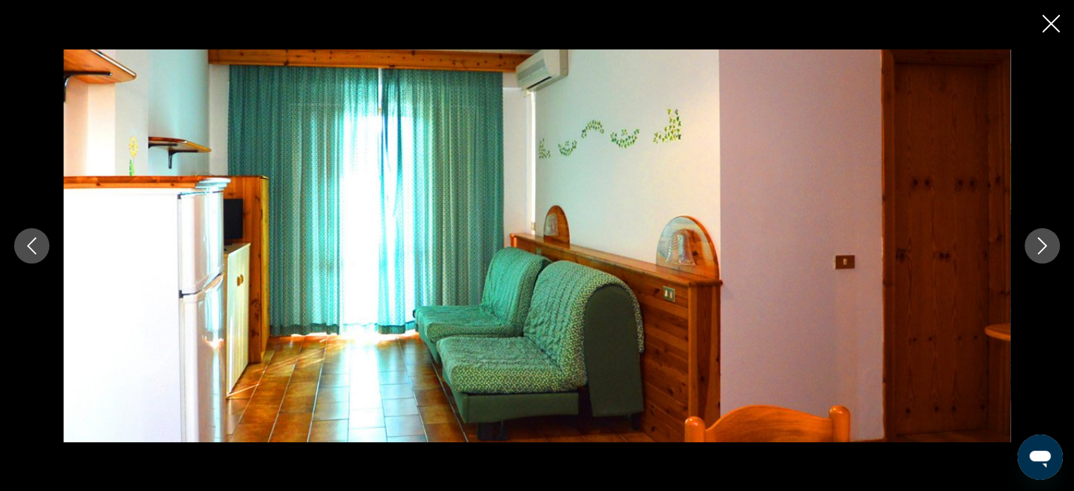
click at [1048, 247] on icon "Next image" at bounding box center [1042, 245] width 17 height 17
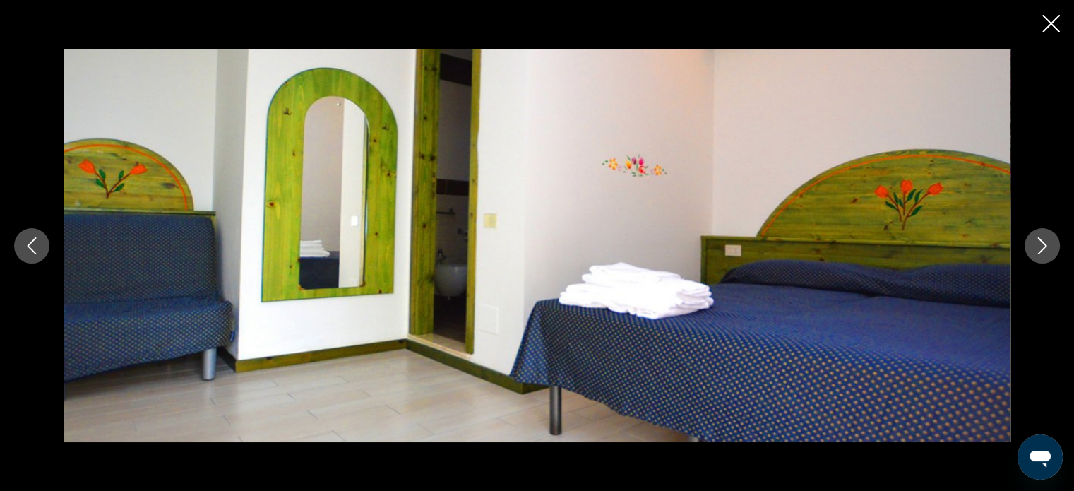
click at [1048, 247] on icon "Next image" at bounding box center [1042, 245] width 17 height 17
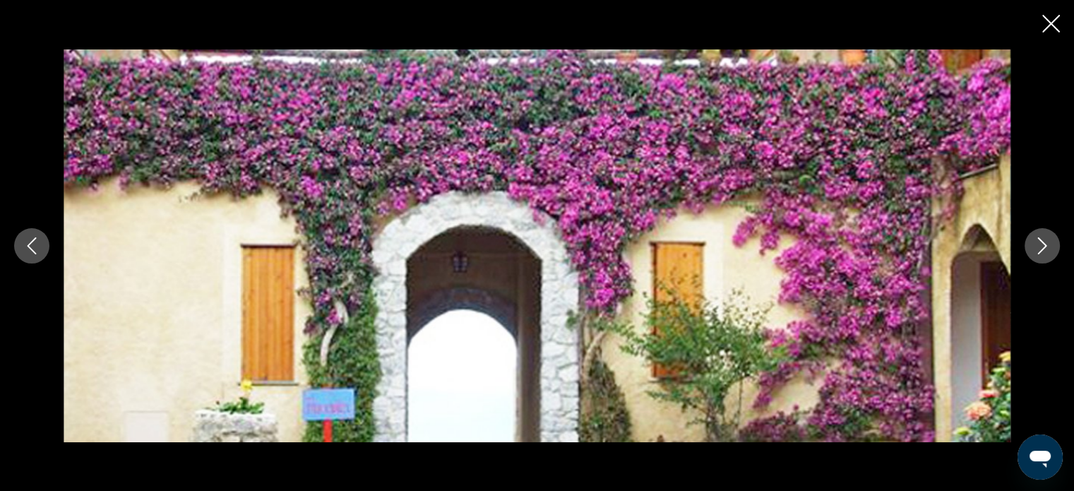
click at [1048, 247] on icon "Next image" at bounding box center [1042, 245] width 17 height 17
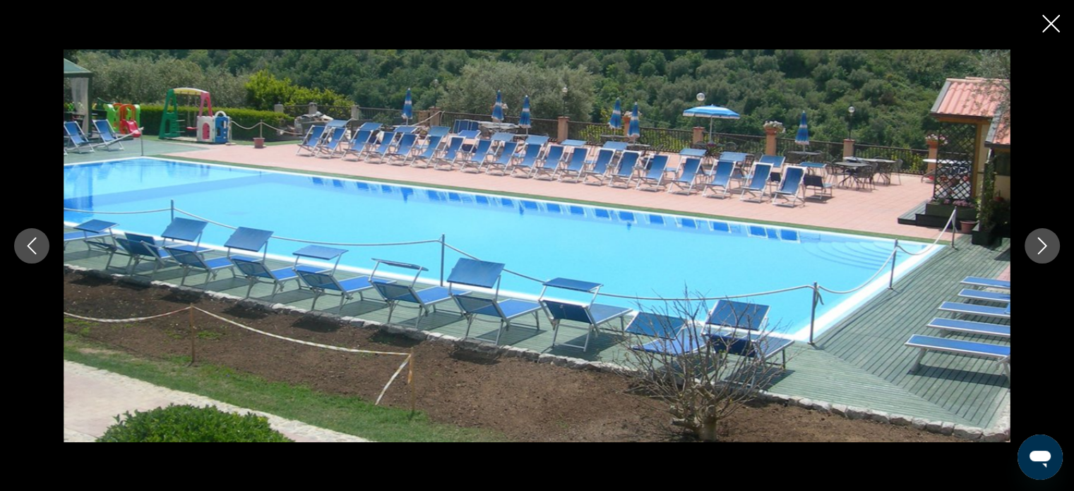
click at [1048, 247] on icon "Next image" at bounding box center [1042, 245] width 17 height 17
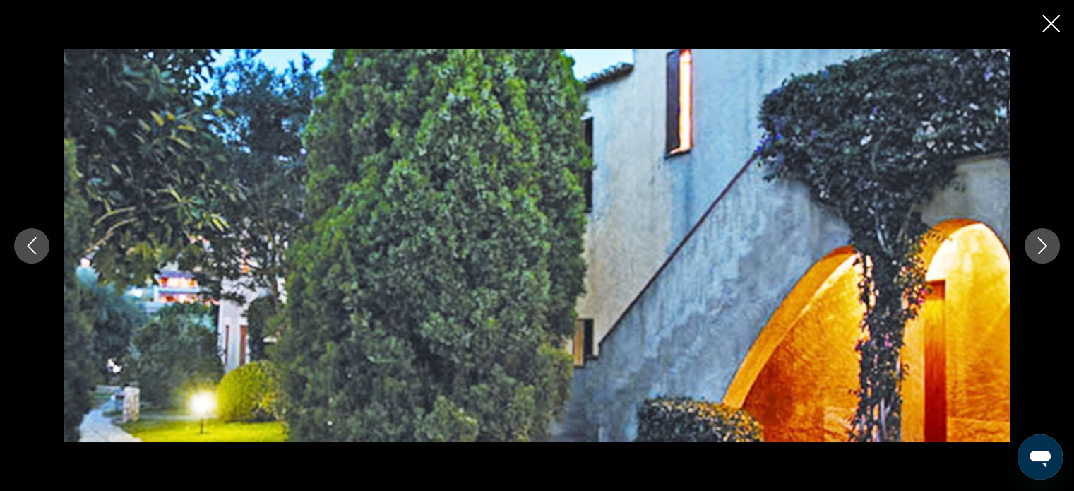
click at [1048, 247] on icon "Next image" at bounding box center [1042, 245] width 17 height 17
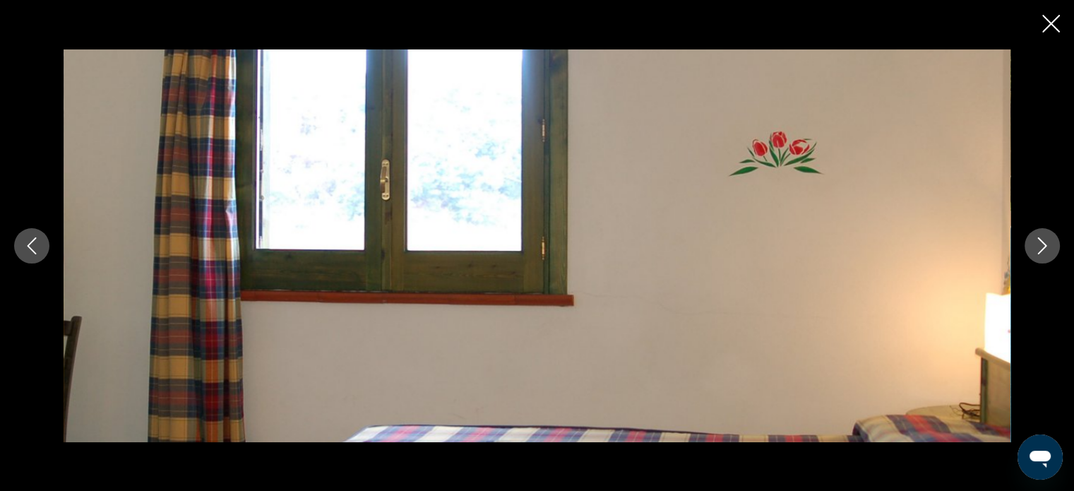
click at [1048, 247] on icon "Next image" at bounding box center [1042, 245] width 17 height 17
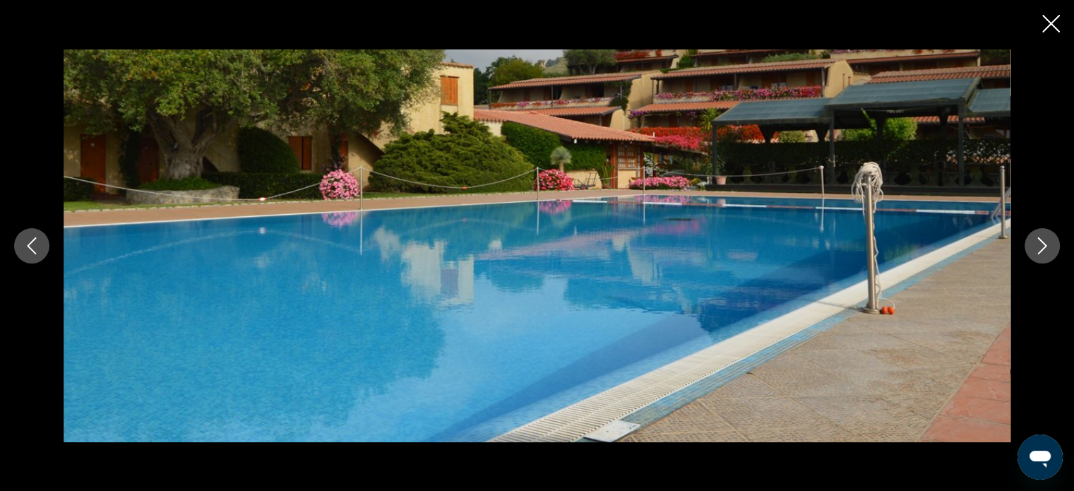
click at [1048, 247] on icon "Next image" at bounding box center [1042, 245] width 17 height 17
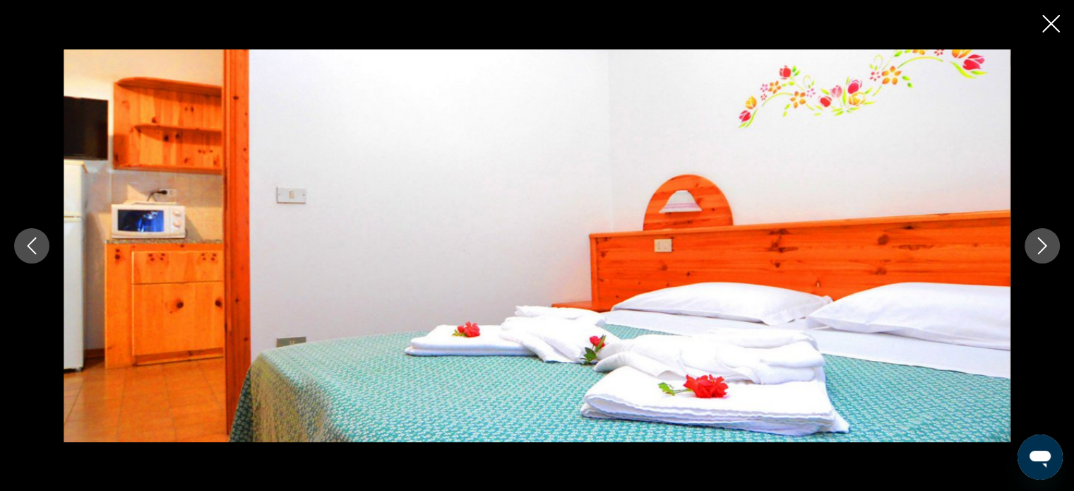
click at [1048, 247] on icon "Next image" at bounding box center [1042, 245] width 17 height 17
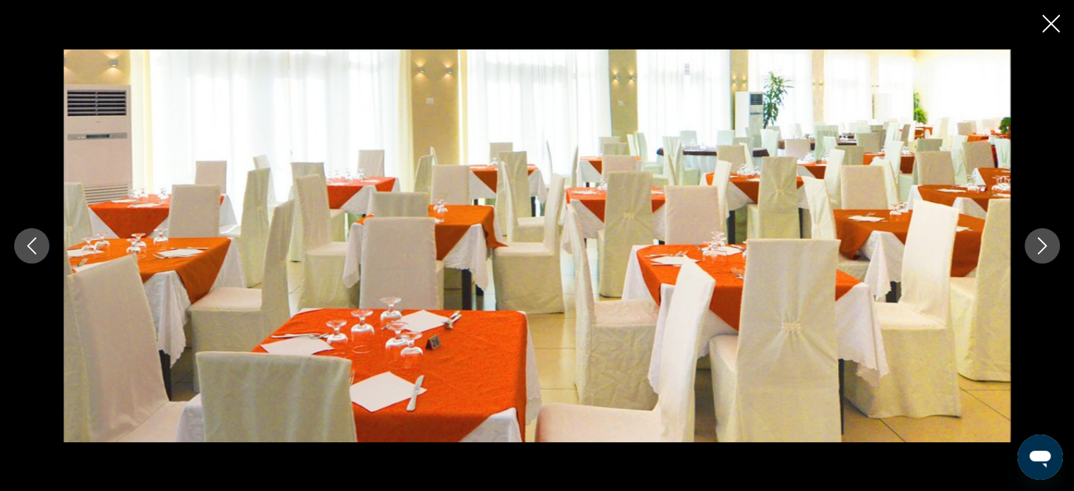
click at [1048, 247] on icon "Next image" at bounding box center [1042, 245] width 17 height 17
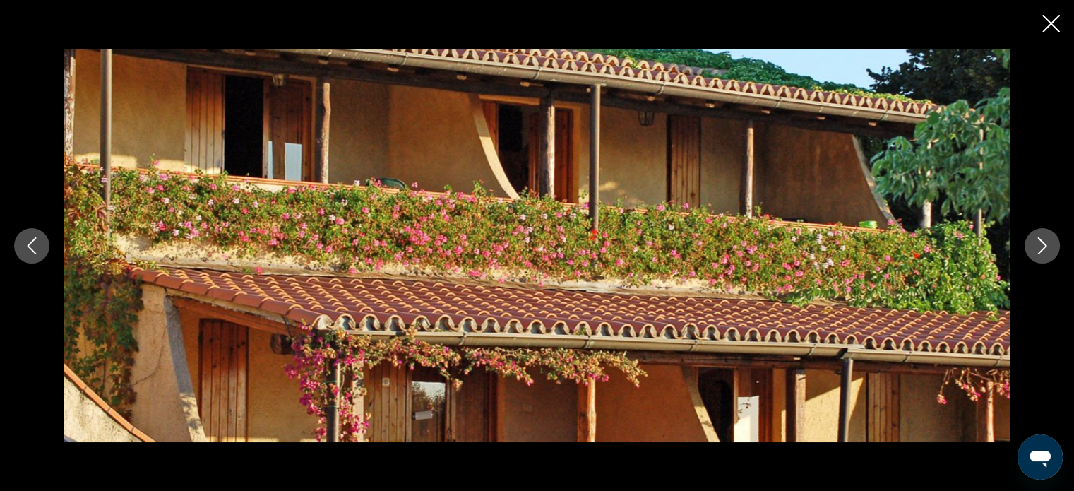
click at [1048, 247] on icon "Next image" at bounding box center [1042, 245] width 17 height 17
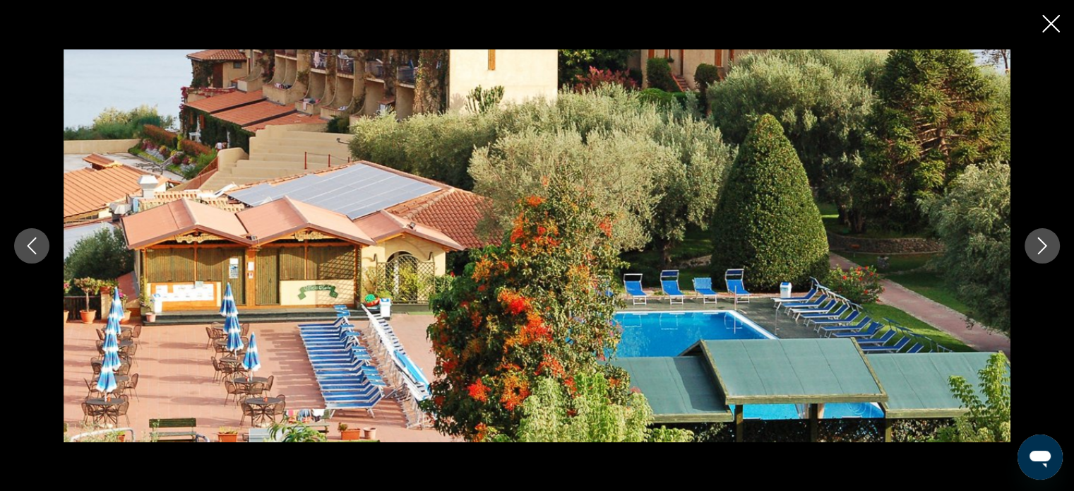
click at [1048, 247] on icon "Next image" at bounding box center [1042, 245] width 17 height 17
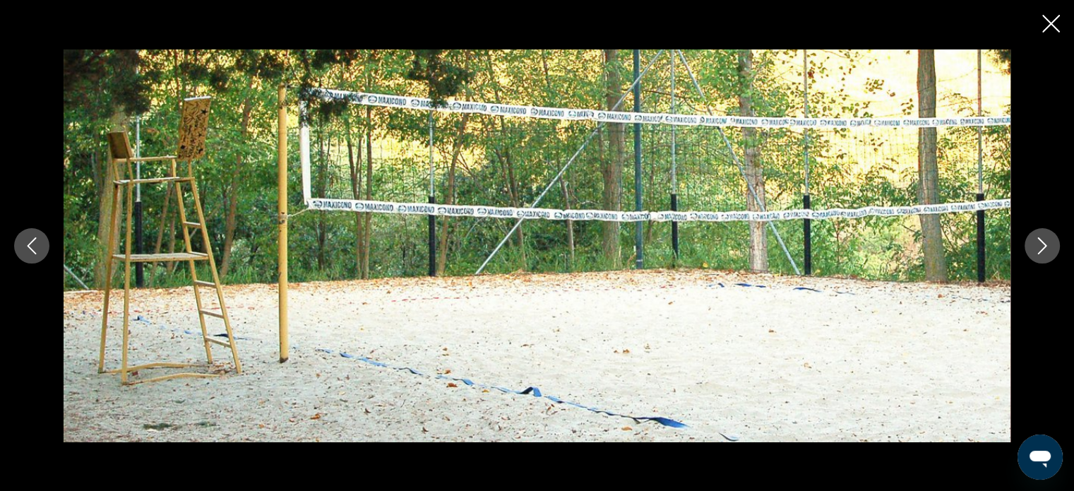
click at [1048, 247] on icon "Next image" at bounding box center [1042, 245] width 17 height 17
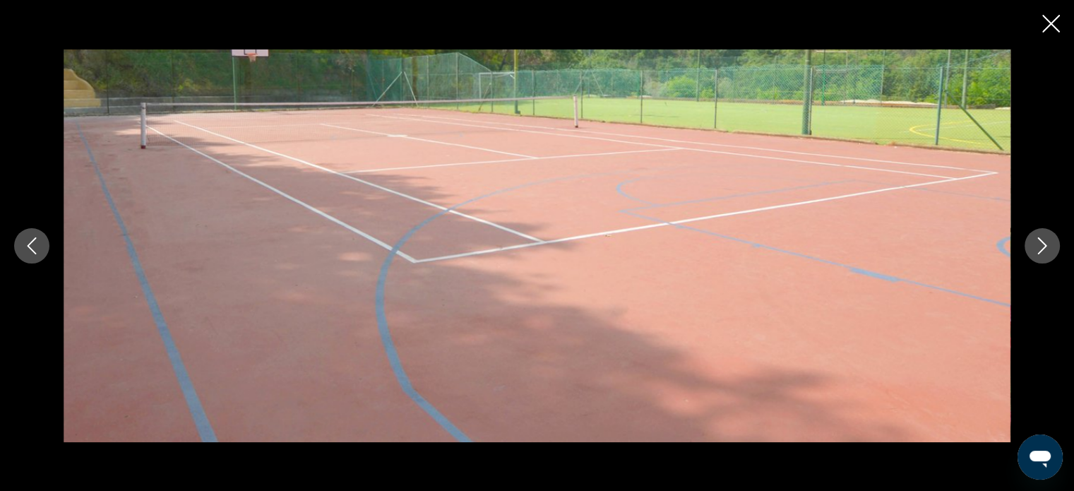
click at [1048, 247] on icon "Next image" at bounding box center [1042, 245] width 17 height 17
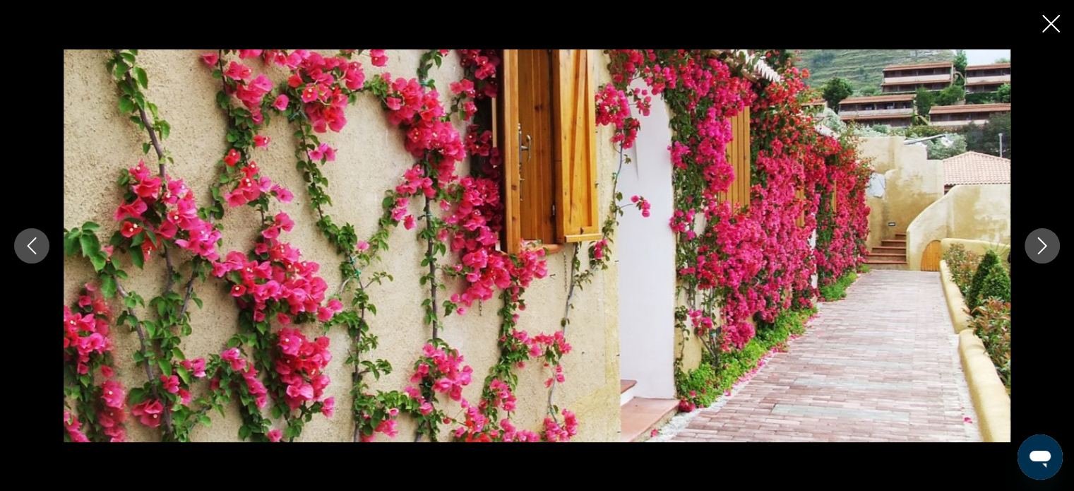
click at [1048, 247] on icon "Next image" at bounding box center [1042, 245] width 17 height 17
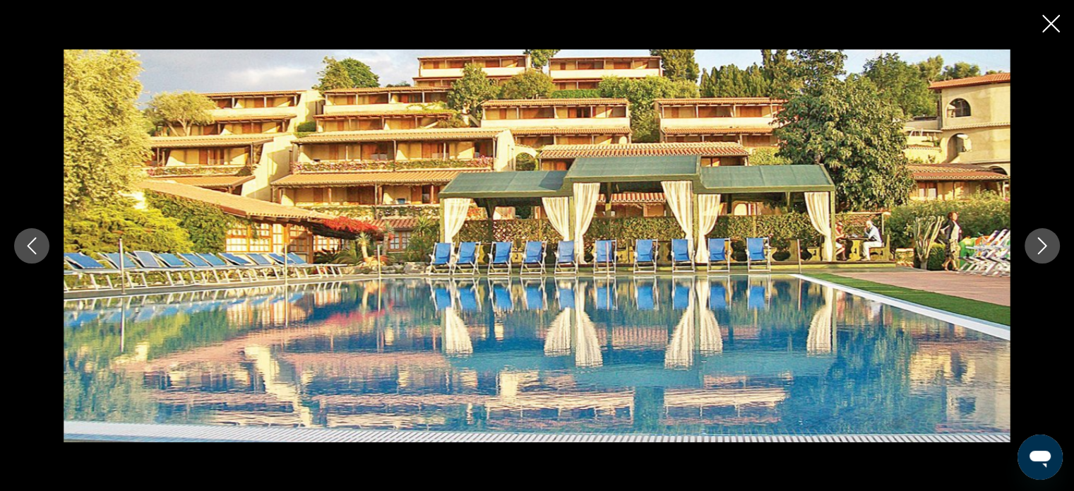
click at [1048, 247] on icon "Next image" at bounding box center [1042, 245] width 17 height 17
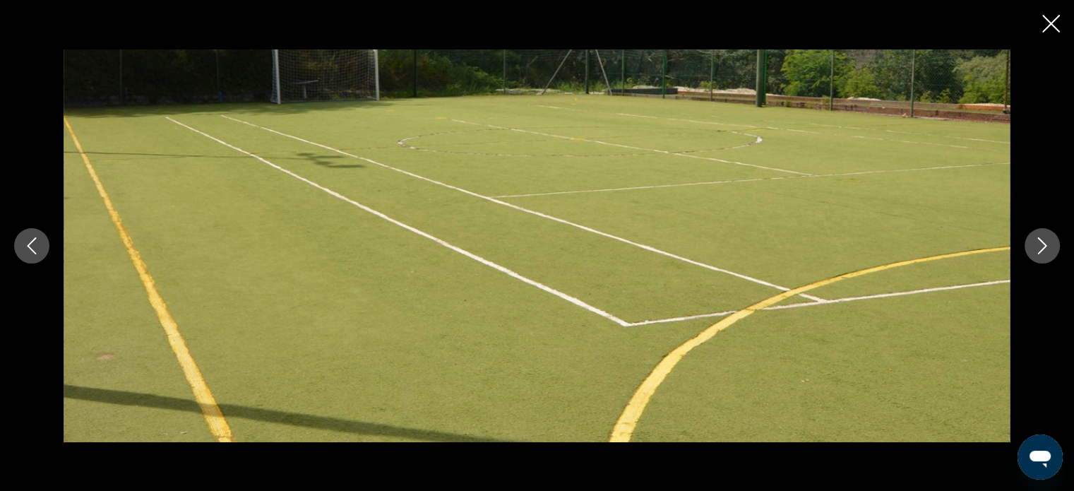
click at [1048, 247] on icon "Next image" at bounding box center [1042, 245] width 17 height 17
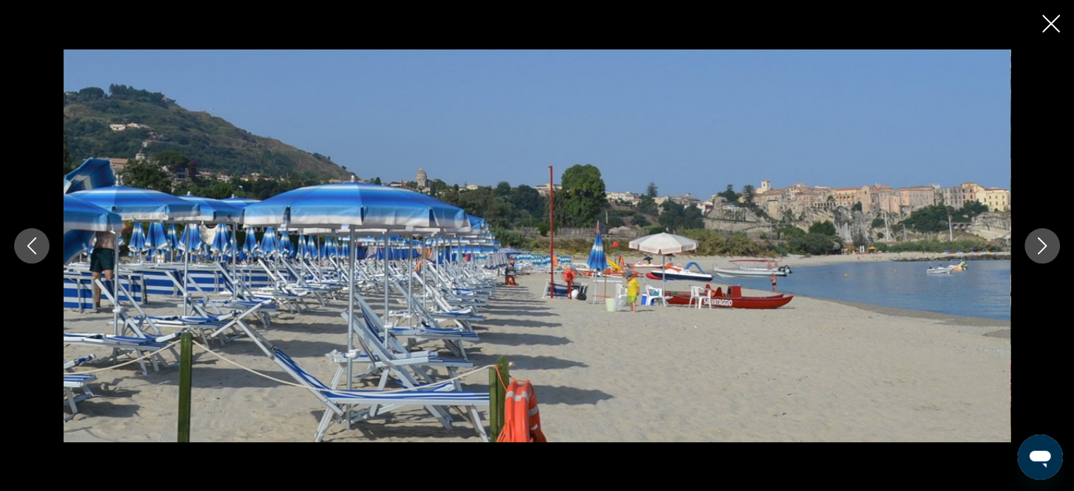
click at [1048, 247] on icon "Next image" at bounding box center [1042, 245] width 17 height 17
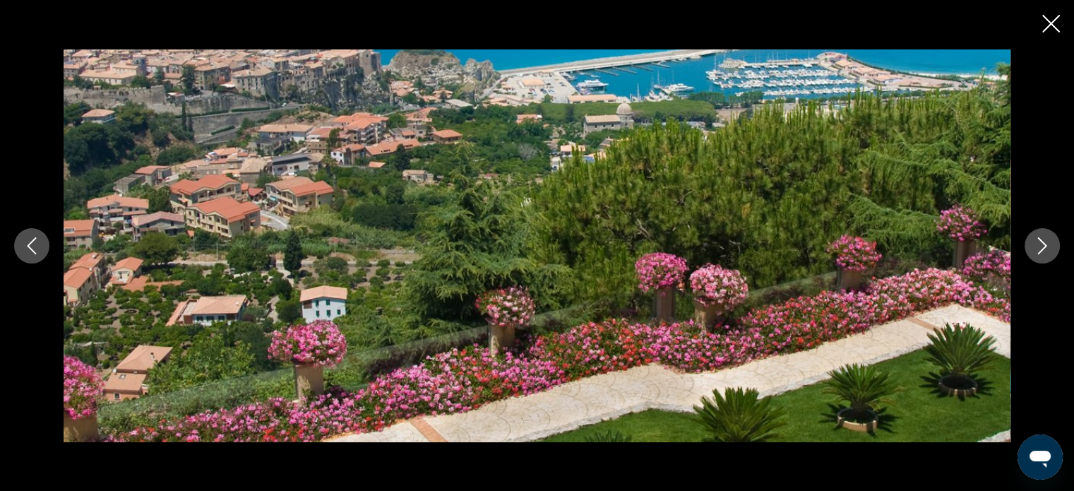
click at [1048, 247] on icon "Next image" at bounding box center [1042, 245] width 17 height 17
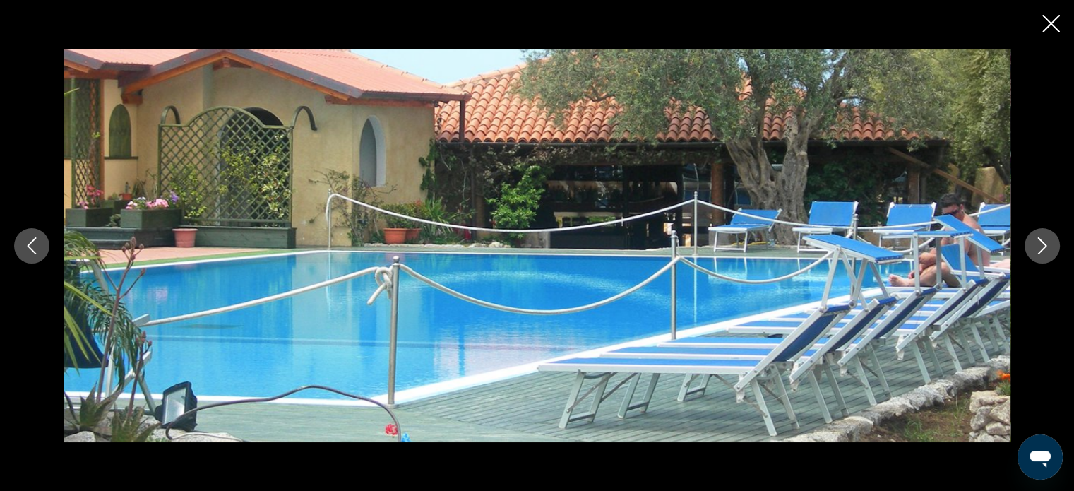
click at [1048, 247] on icon "Next image" at bounding box center [1042, 245] width 17 height 17
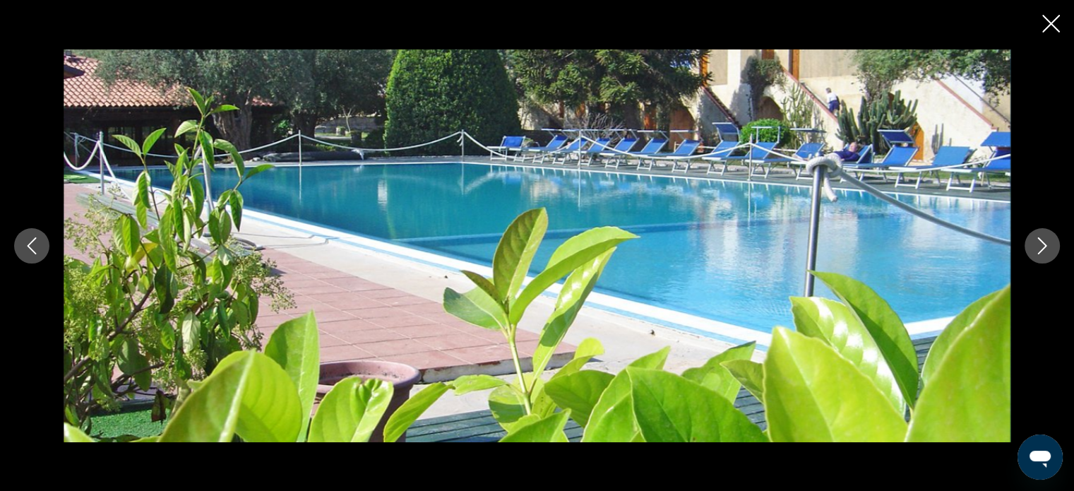
click at [1048, 247] on icon "Next image" at bounding box center [1042, 245] width 17 height 17
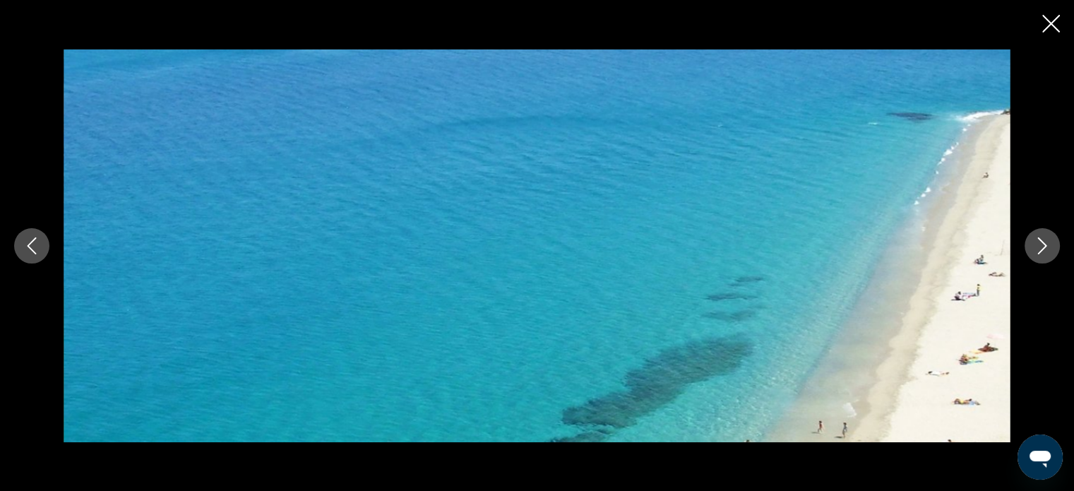
click at [1042, 245] on icon "Next image" at bounding box center [1042, 245] width 17 height 17
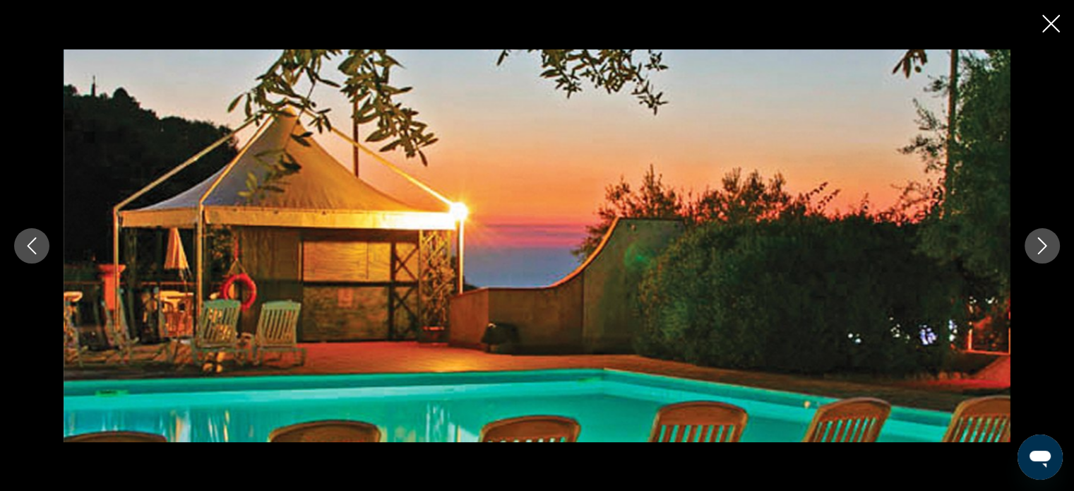
click at [1042, 245] on icon "Next image" at bounding box center [1042, 245] width 17 height 17
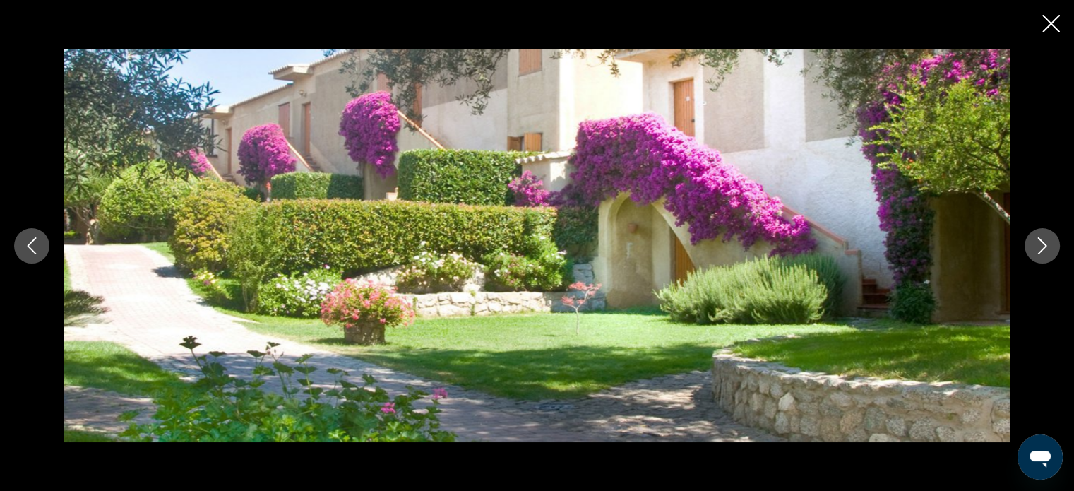
click at [1042, 245] on icon "Next image" at bounding box center [1042, 245] width 17 height 17
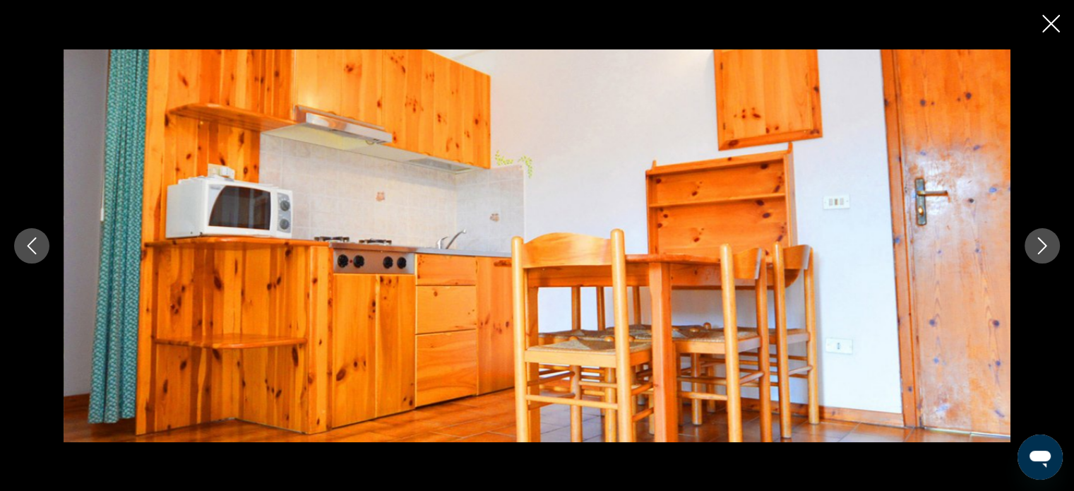
click at [1042, 245] on icon "Next image" at bounding box center [1042, 245] width 17 height 17
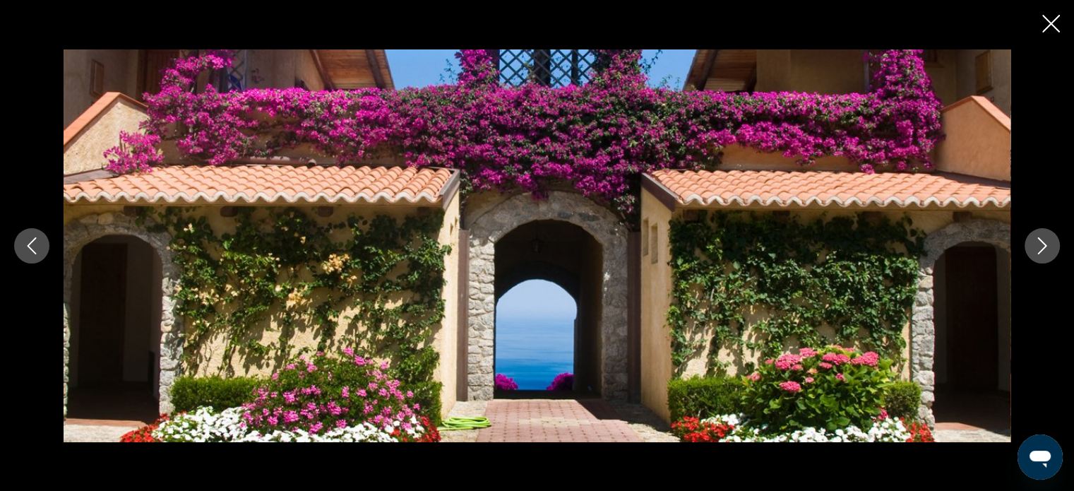
scroll to position [718, 0]
click at [1054, 22] on icon "Close slideshow" at bounding box center [1051, 24] width 18 height 18
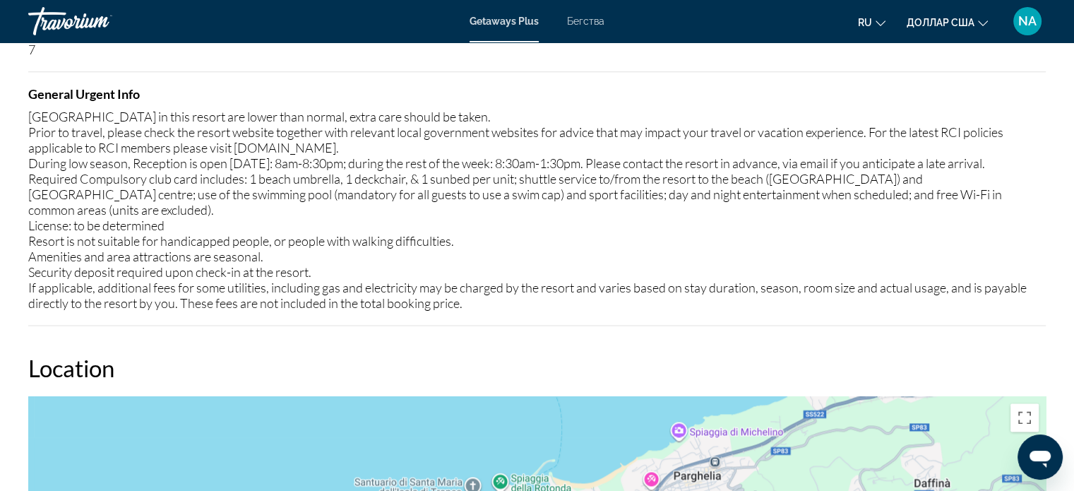
scroll to position [1754, 0]
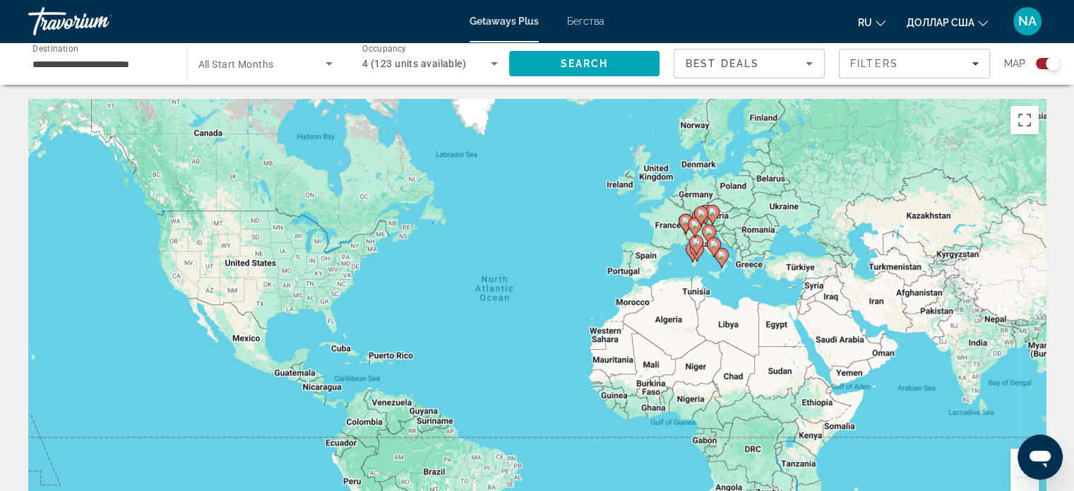
click at [723, 263] on icon "Основное содержание" at bounding box center [721, 258] width 13 height 18
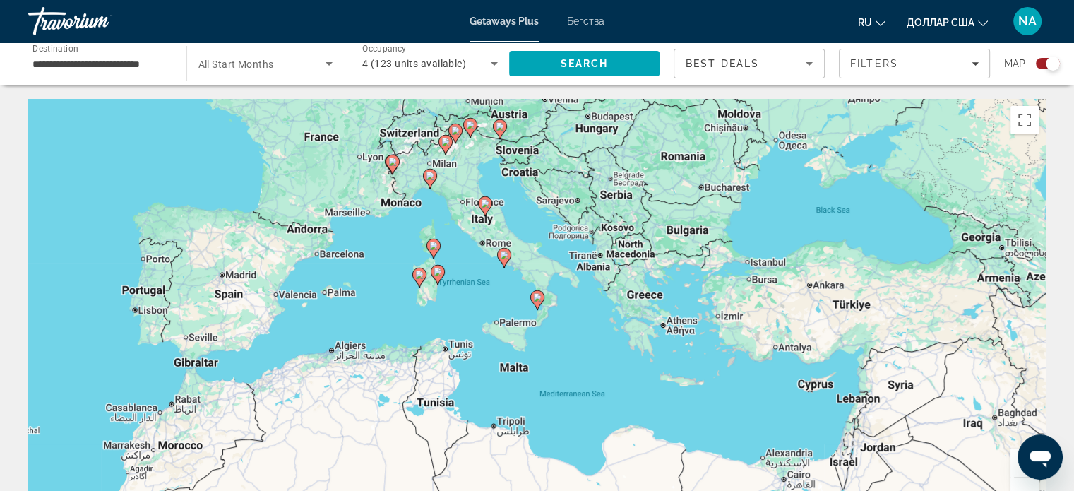
click at [539, 309] on gmp-advanced-marker "Основное содержание" at bounding box center [537, 300] width 14 height 21
type input "**********"
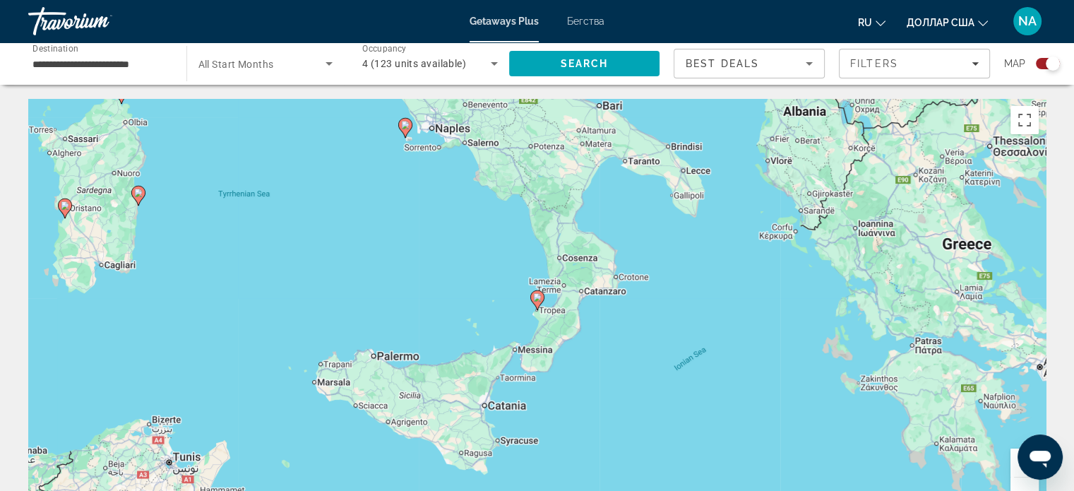
click at [531, 299] on icon "Основное содержание" at bounding box center [536, 300] width 13 height 18
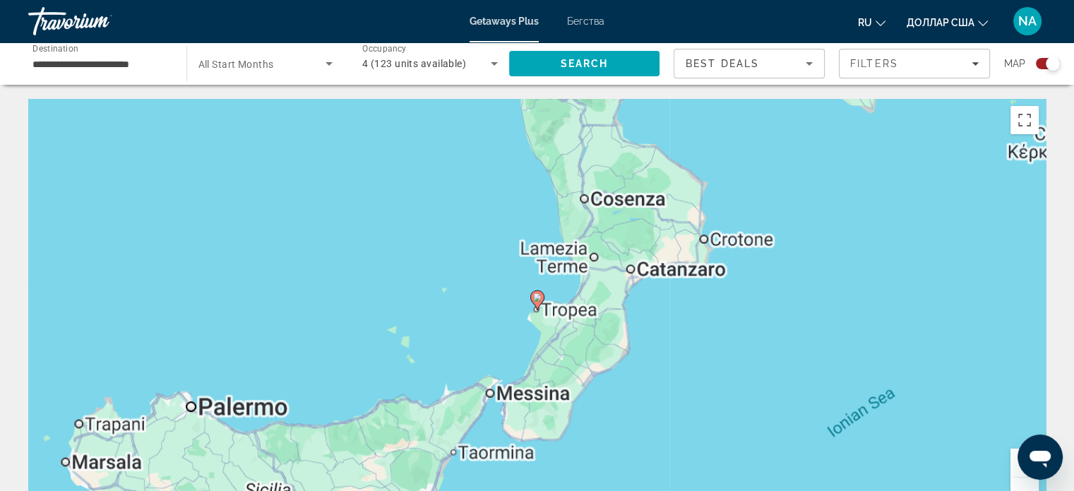
click at [531, 299] on icon "Основное содержание" at bounding box center [536, 300] width 13 height 18
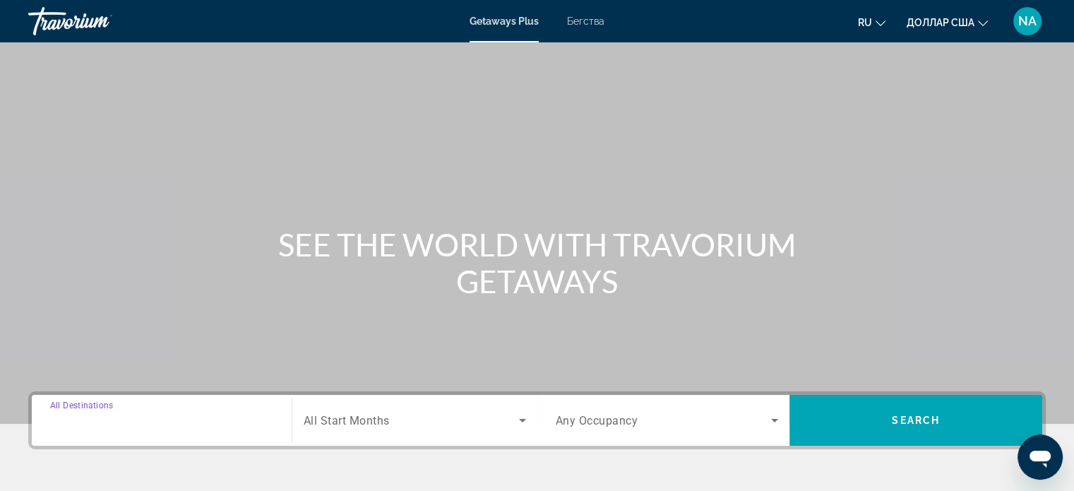
click at [249, 419] on input "Destination All Destinations" at bounding box center [161, 420] width 223 height 17
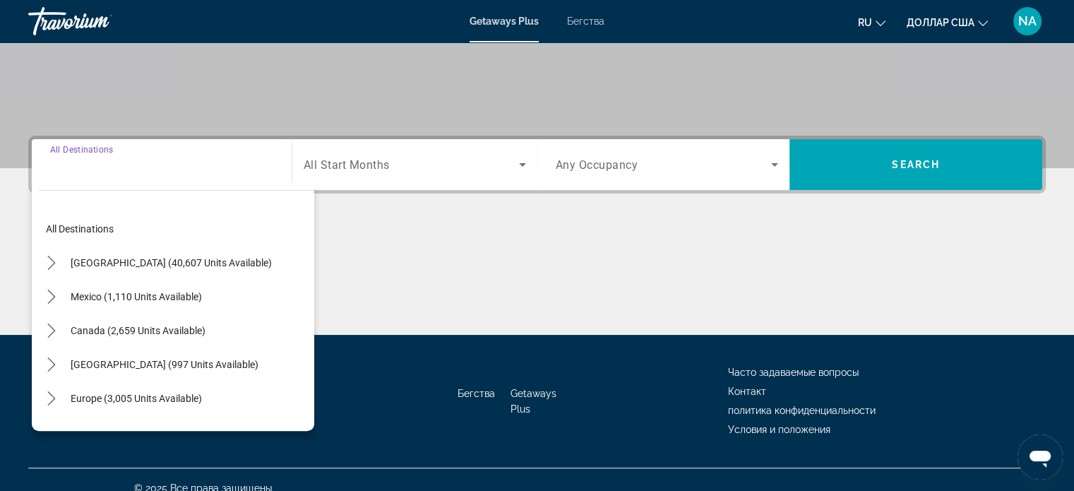
scroll to position [272, 0]
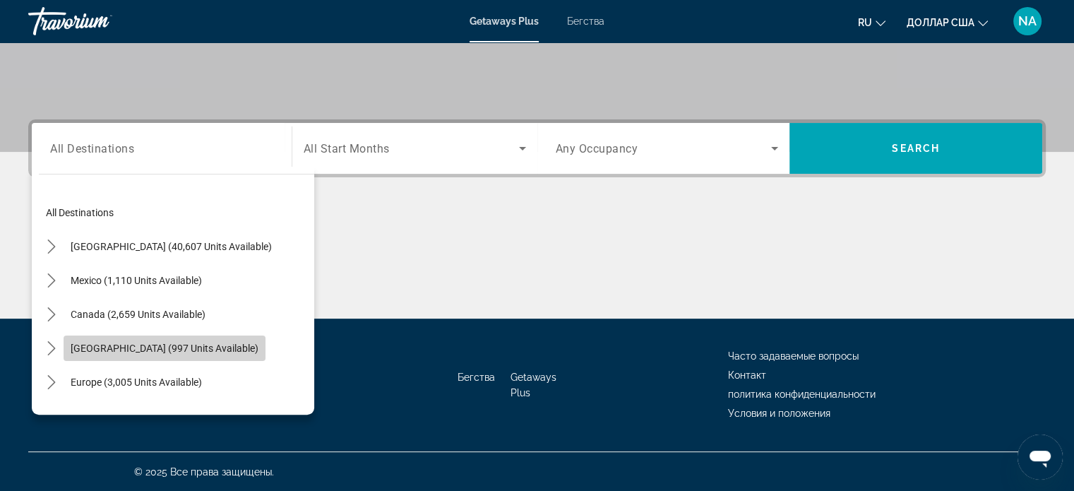
click at [203, 359] on span "Select destination: Caribbean & Atlantic Islands (997 units available)" at bounding box center [165, 348] width 202 height 34
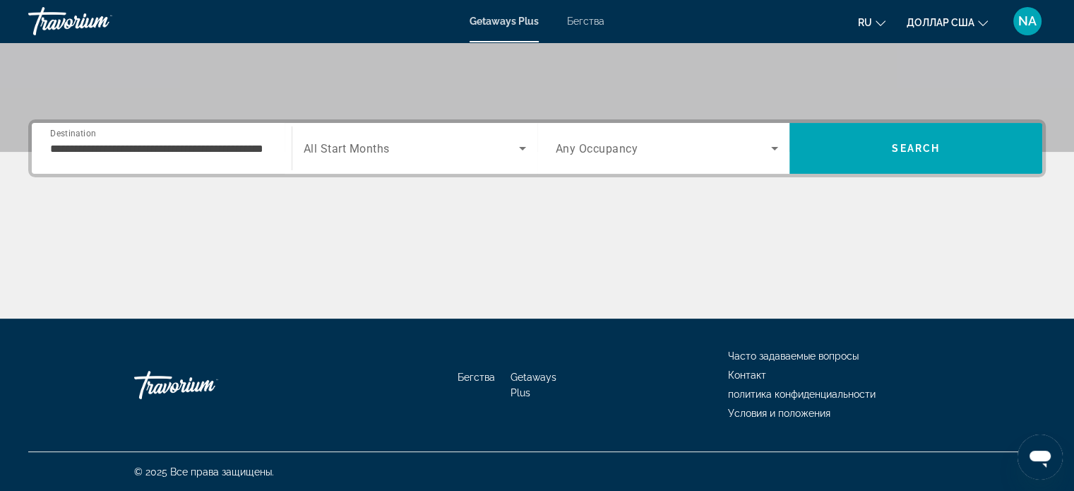
click at [274, 147] on div "**********" at bounding box center [162, 149] width 246 height 40
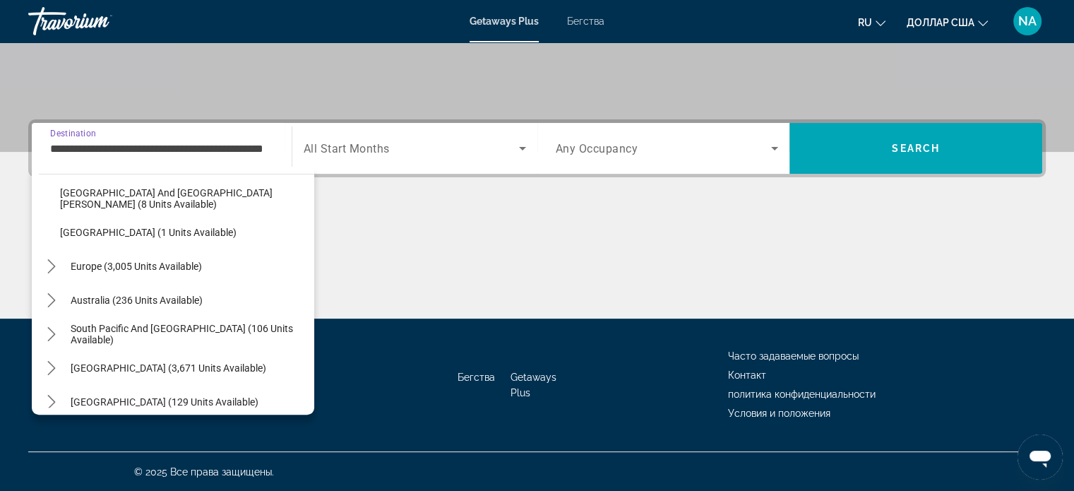
scroll to position [287, 0]
click at [73, 266] on span "Europe (3,005 units available)" at bounding box center [136, 264] width 131 height 11
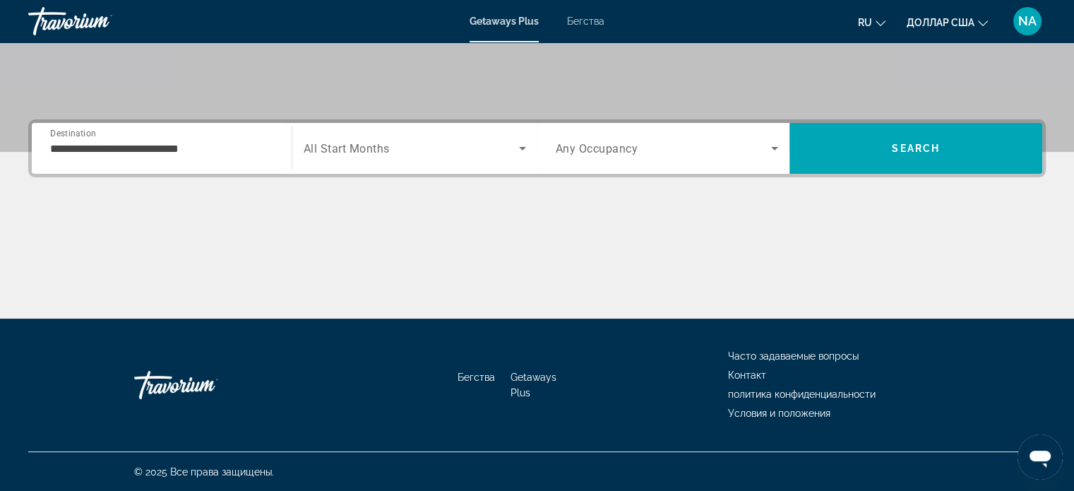
click at [248, 129] on div "**********" at bounding box center [161, 149] width 223 height 40
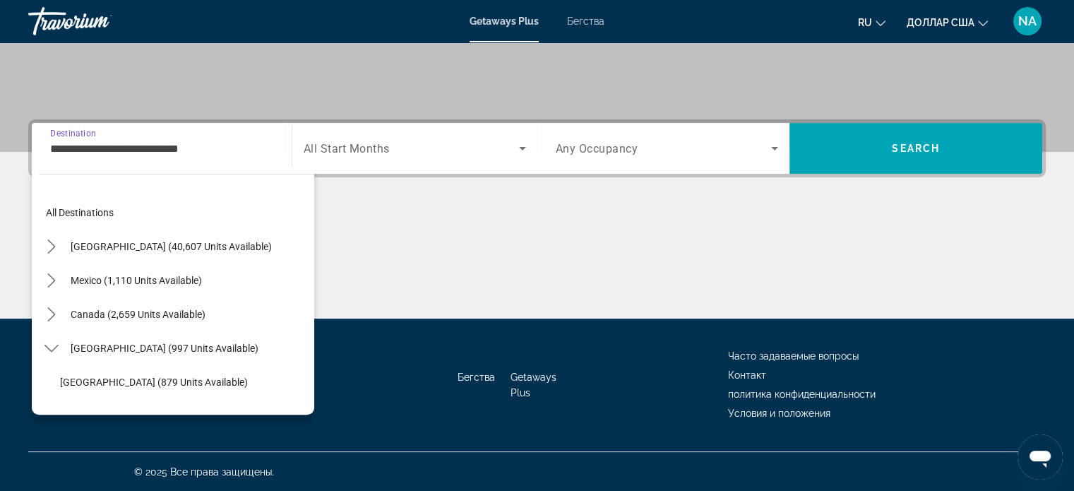
scroll to position [254, 0]
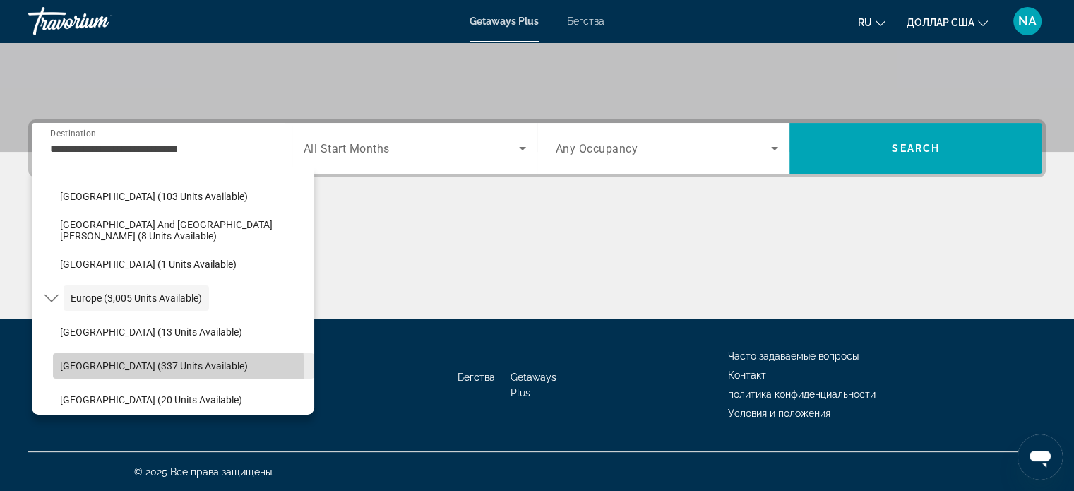
click at [167, 369] on span "[GEOGRAPHIC_DATA] (337 units available)" at bounding box center [154, 365] width 188 height 11
type input "**********"
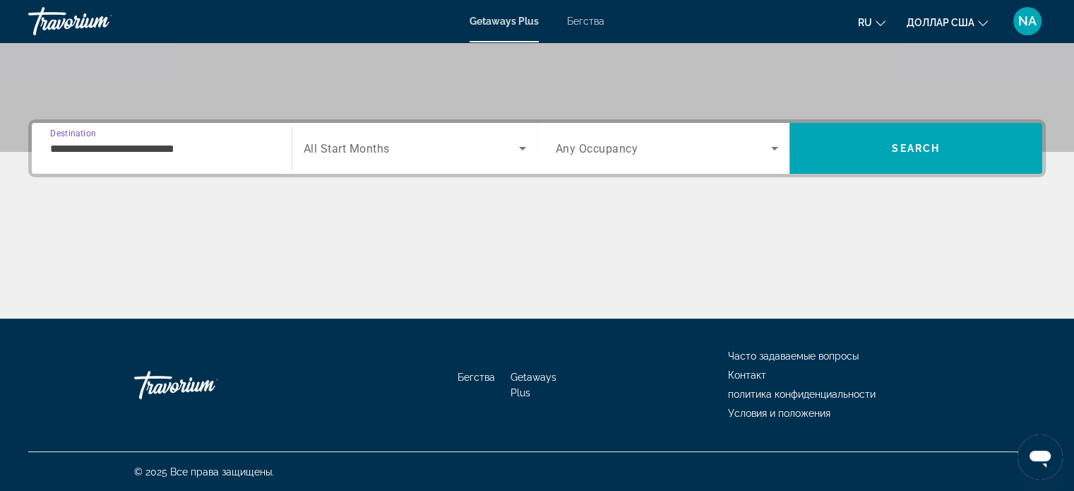
click at [522, 147] on icon "Search widget" at bounding box center [522, 149] width 7 height 4
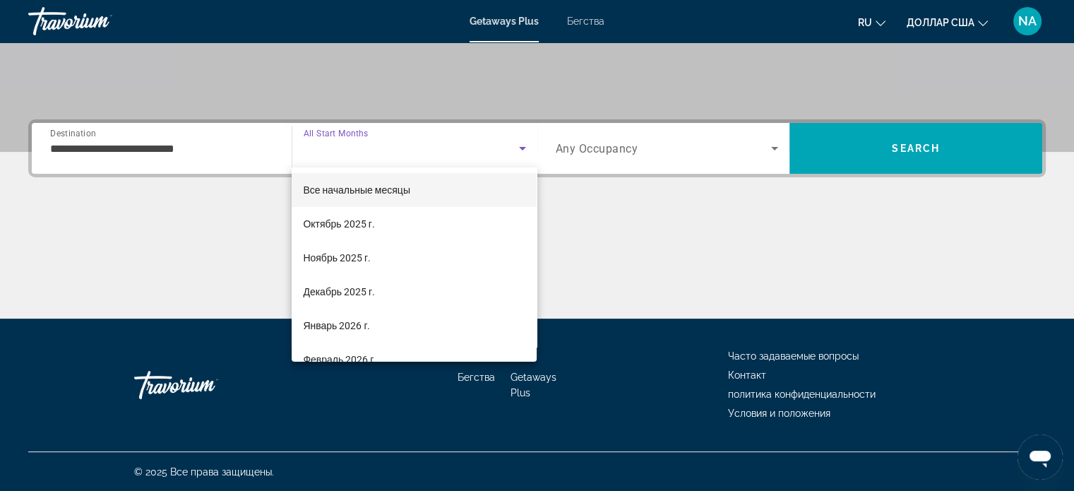
click at [522, 146] on div at bounding box center [537, 245] width 1074 height 491
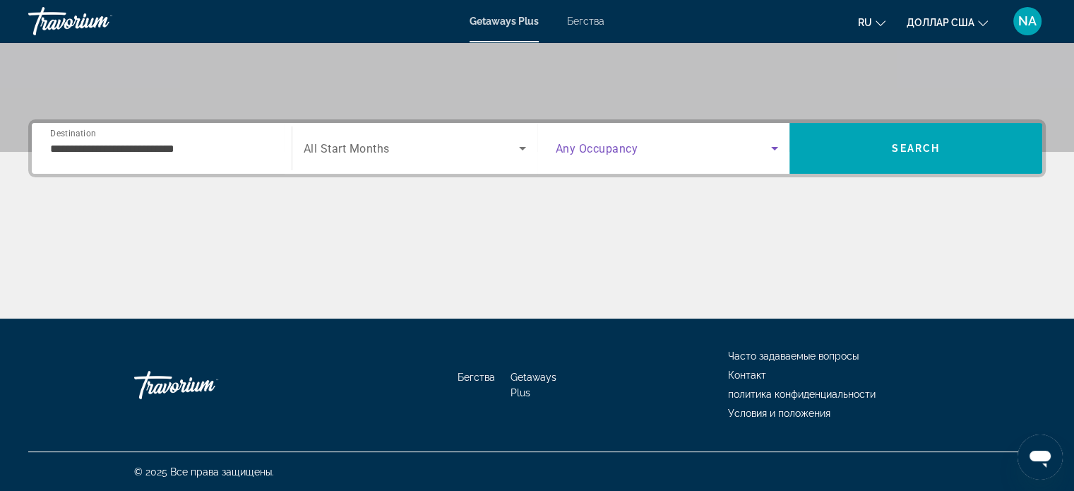
click at [774, 150] on icon "Search widget" at bounding box center [774, 148] width 17 height 17
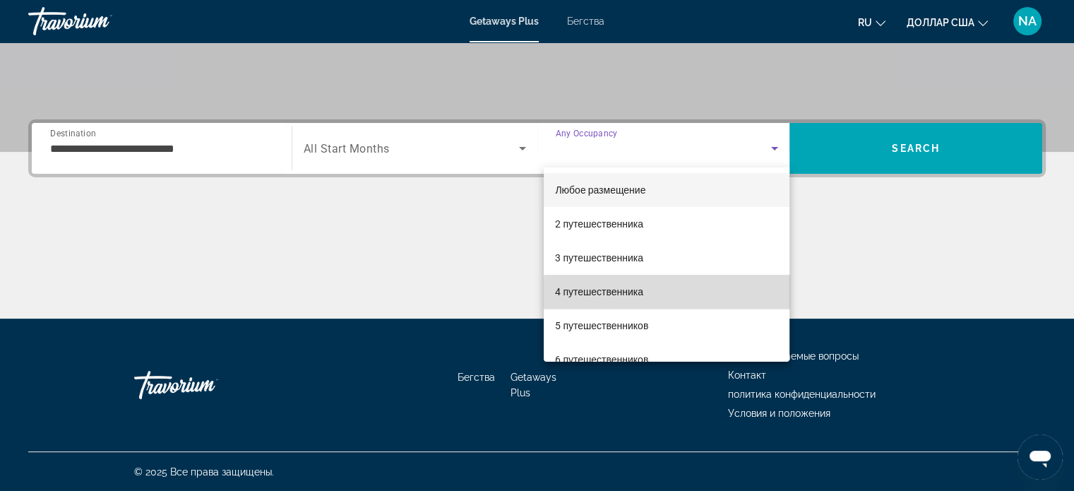
click at [718, 295] on mat-option "4 путешественника" at bounding box center [667, 292] width 246 height 34
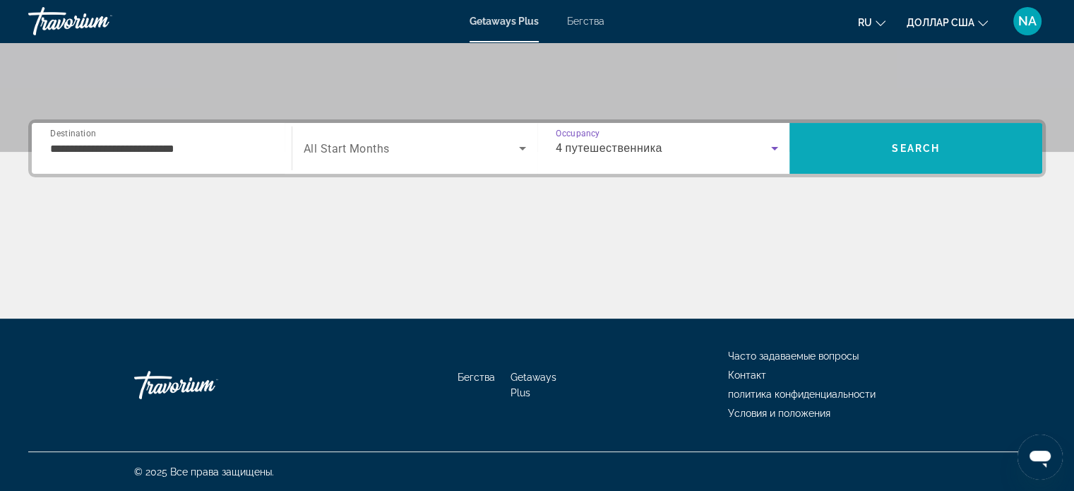
click at [823, 148] on span "Search" at bounding box center [916, 148] width 253 height 34
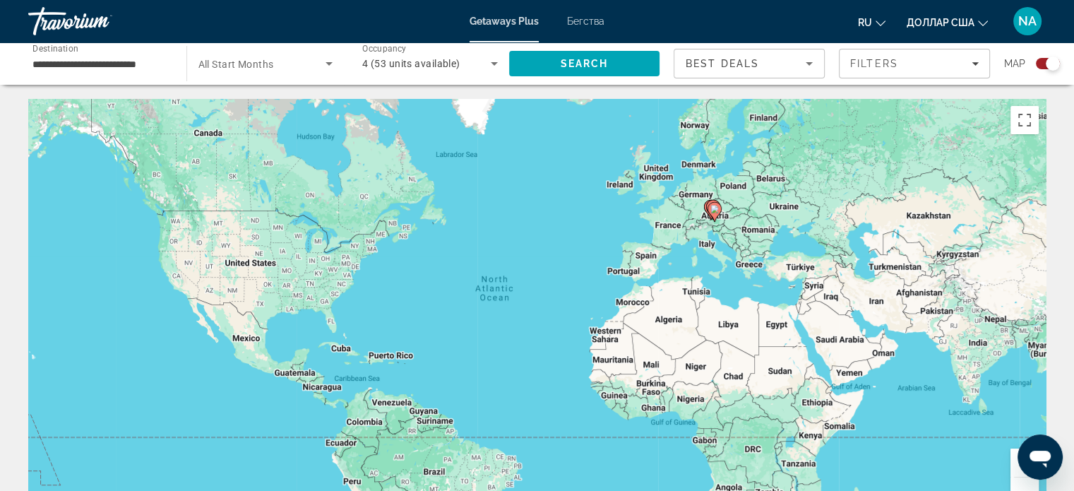
click at [725, 218] on div "To activate drag with keyboard, press Alt + Enter. Once in keyboard drag state,…" at bounding box center [537, 311] width 1018 height 424
click at [713, 215] on icon "Основное содержание" at bounding box center [714, 212] width 13 height 18
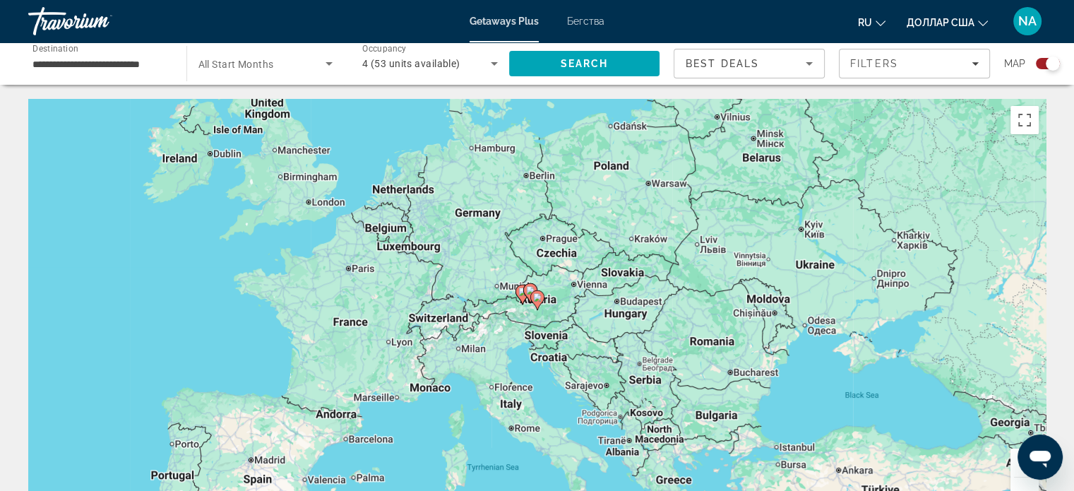
click at [535, 293] on icon "Основное содержание" at bounding box center [536, 300] width 13 height 18
type input "**********"
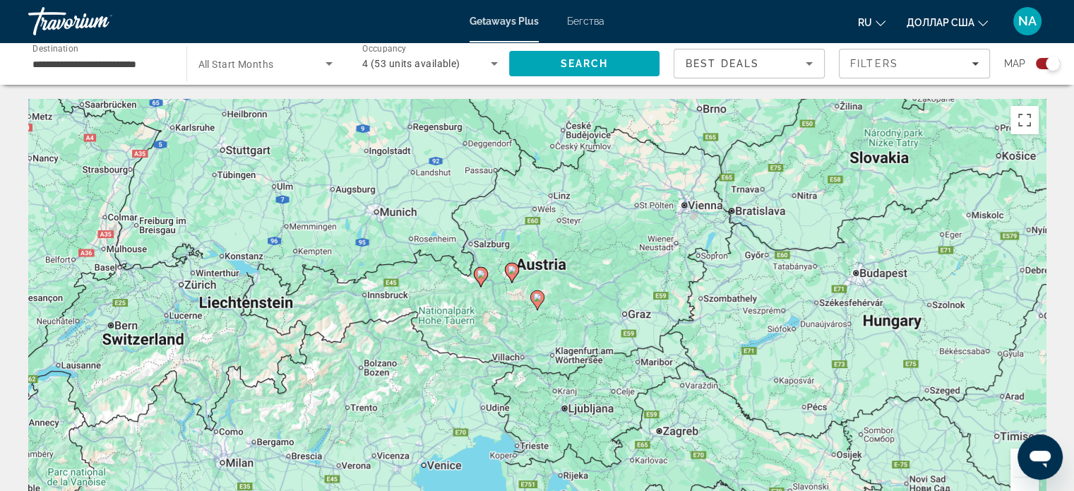
click at [539, 299] on image "Основное содержание" at bounding box center [537, 297] width 8 height 8
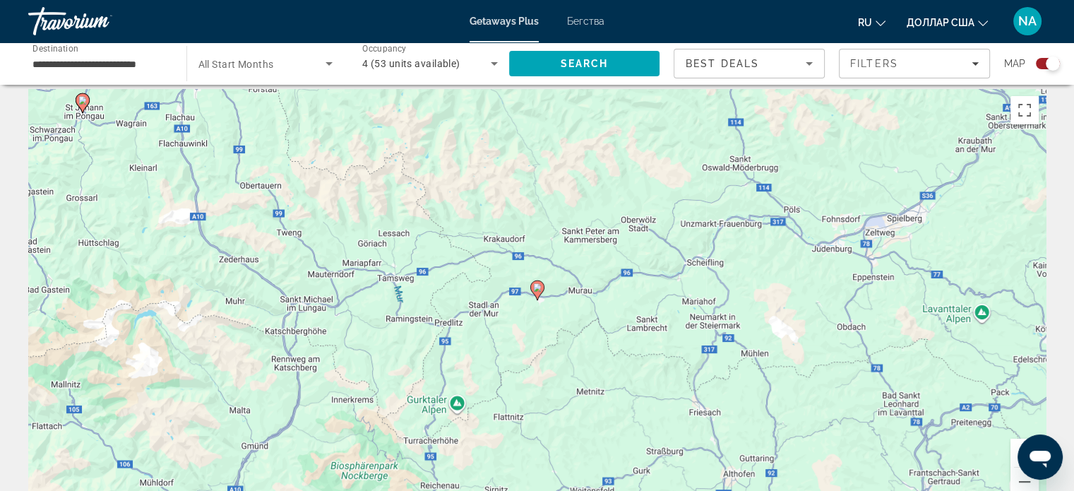
scroll to position [8, 0]
click at [81, 101] on image "Основное содержание" at bounding box center [82, 101] width 8 height 8
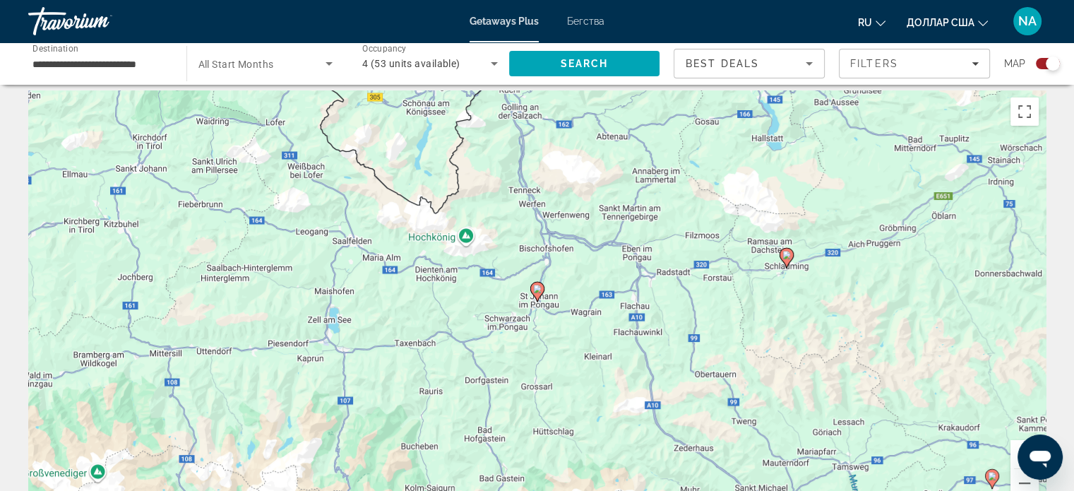
click at [533, 290] on image "Основное содержание" at bounding box center [537, 289] width 8 height 8
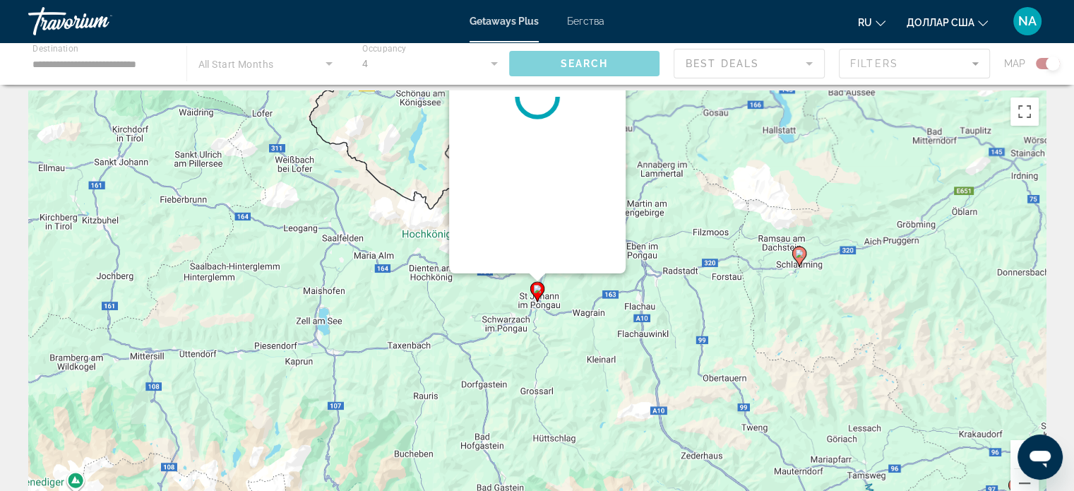
scroll to position [0, 0]
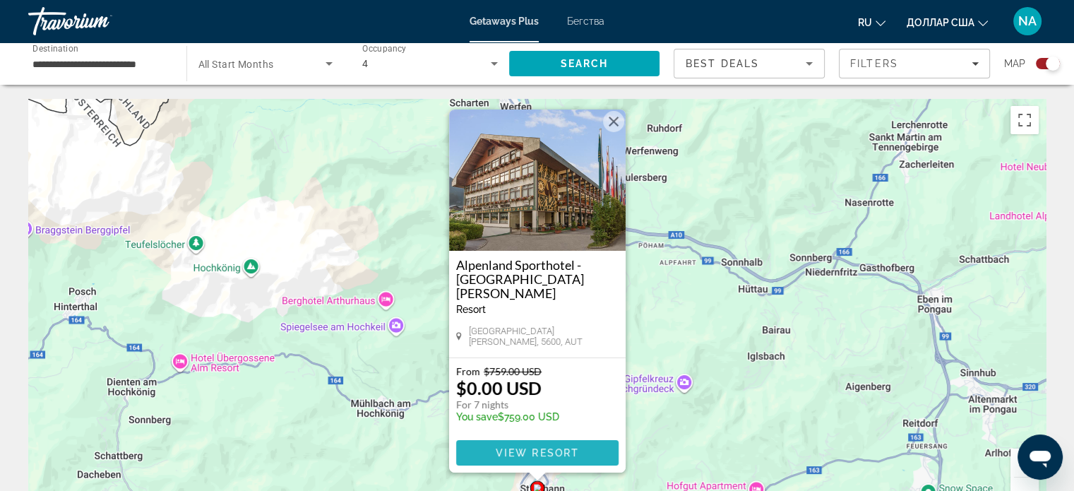
click at [541, 453] on span "View Resort" at bounding box center [536, 452] width 83 height 11
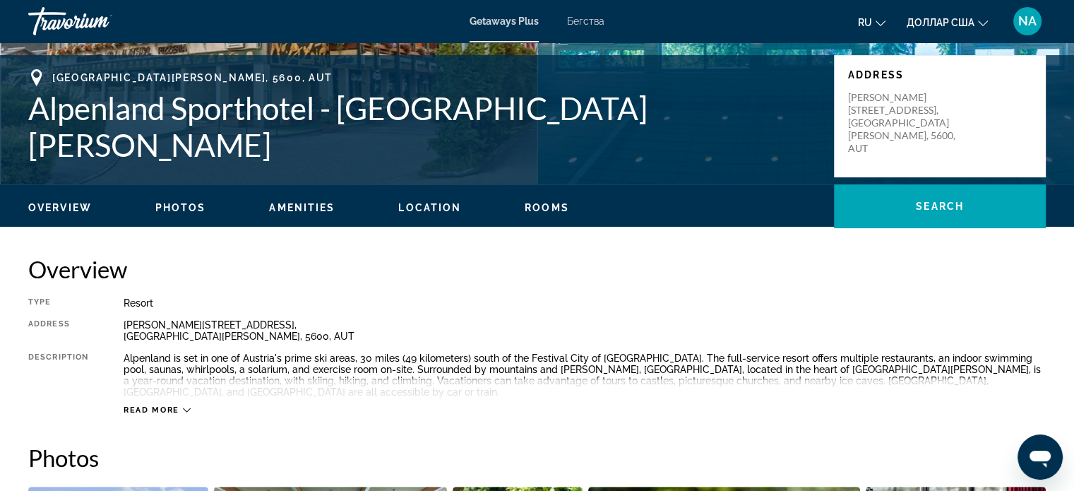
scroll to position [287, 0]
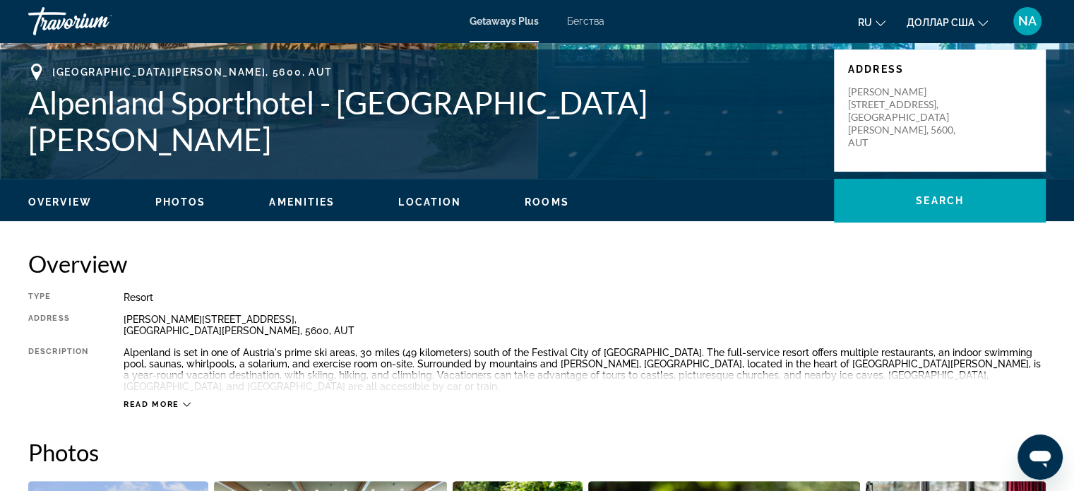
click at [165, 201] on span "Photos" at bounding box center [180, 201] width 51 height 11
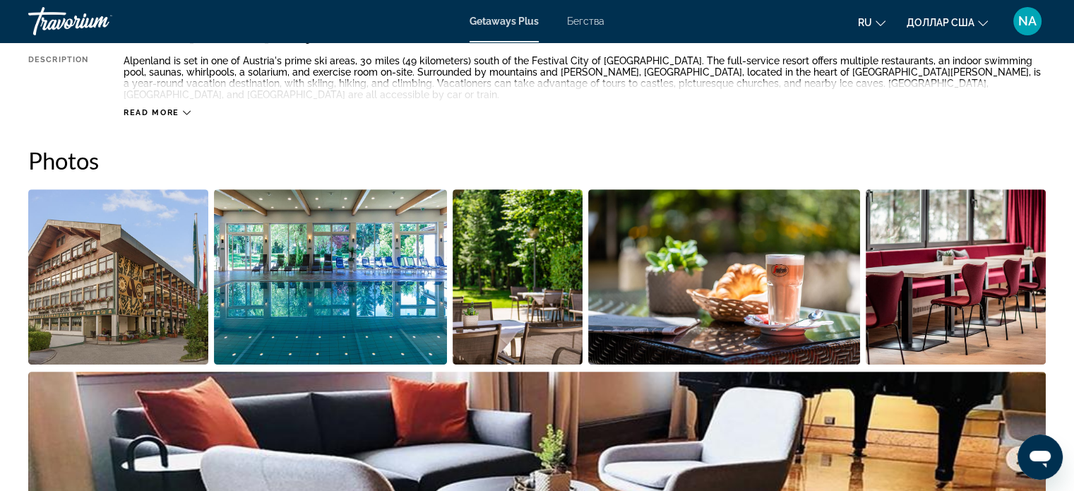
scroll to position [629, 0]
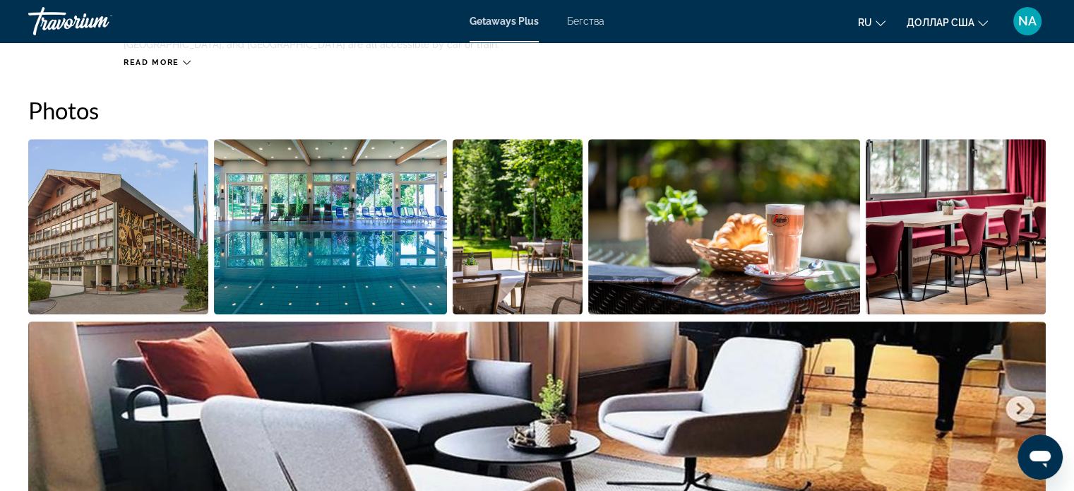
click at [172, 208] on img "Open full-screen image slider" at bounding box center [118, 226] width 180 height 175
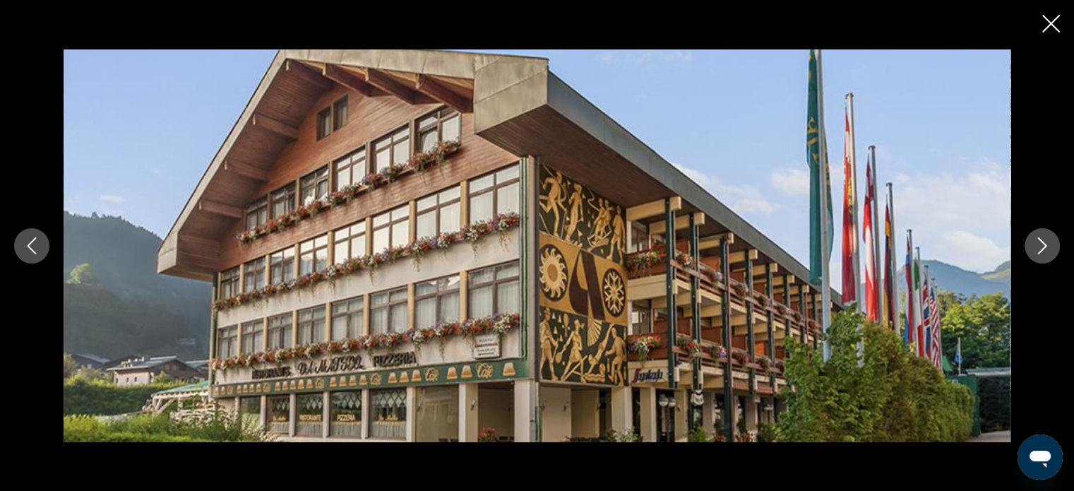
click at [1043, 251] on icon "Next image" at bounding box center [1042, 245] width 17 height 17
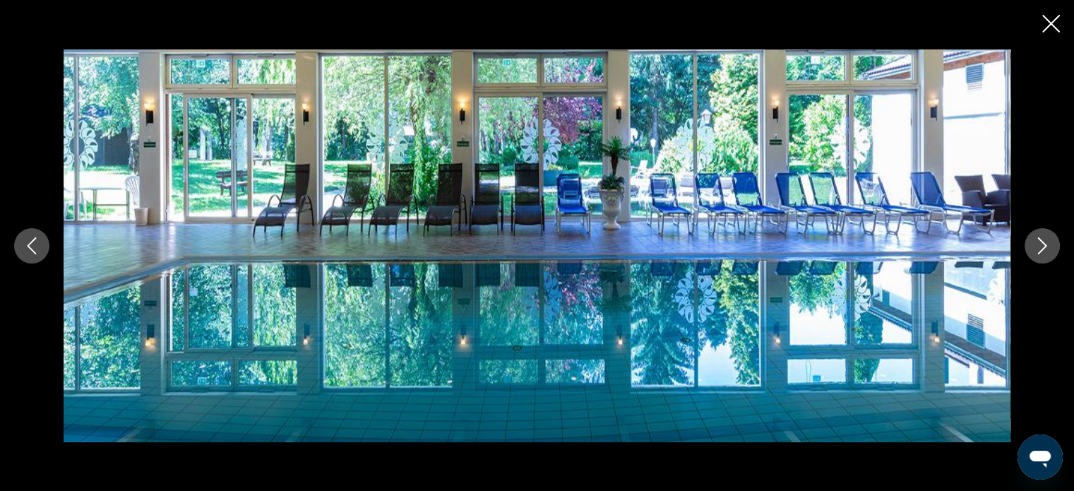
click at [1043, 253] on icon "Next image" at bounding box center [1042, 245] width 17 height 17
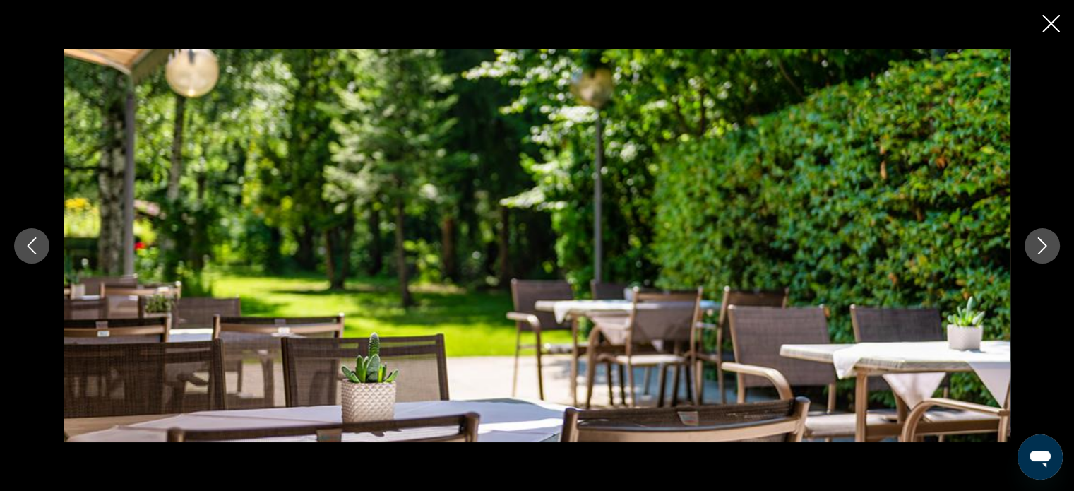
click at [1043, 255] on button "Next image" at bounding box center [1042, 245] width 35 height 35
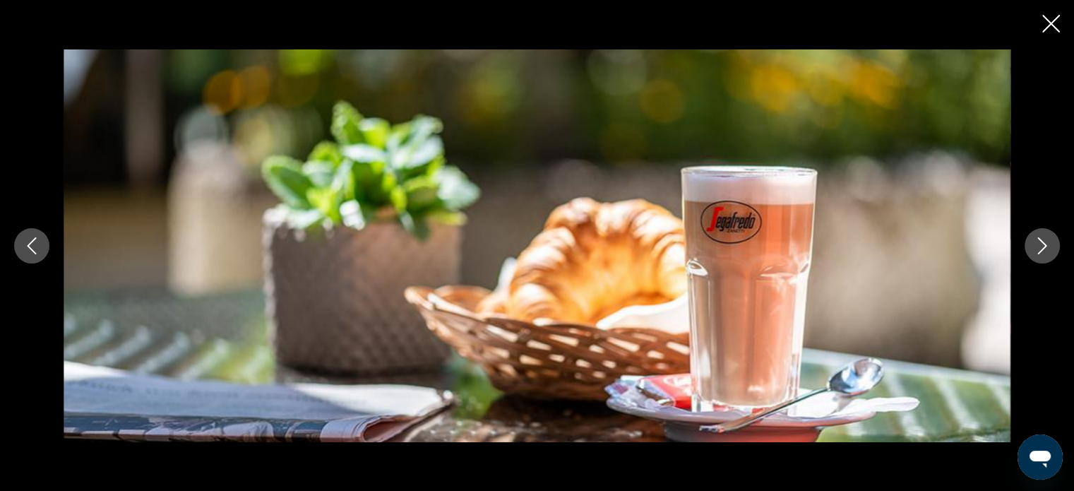
click at [1043, 255] on button "Next image" at bounding box center [1042, 245] width 35 height 35
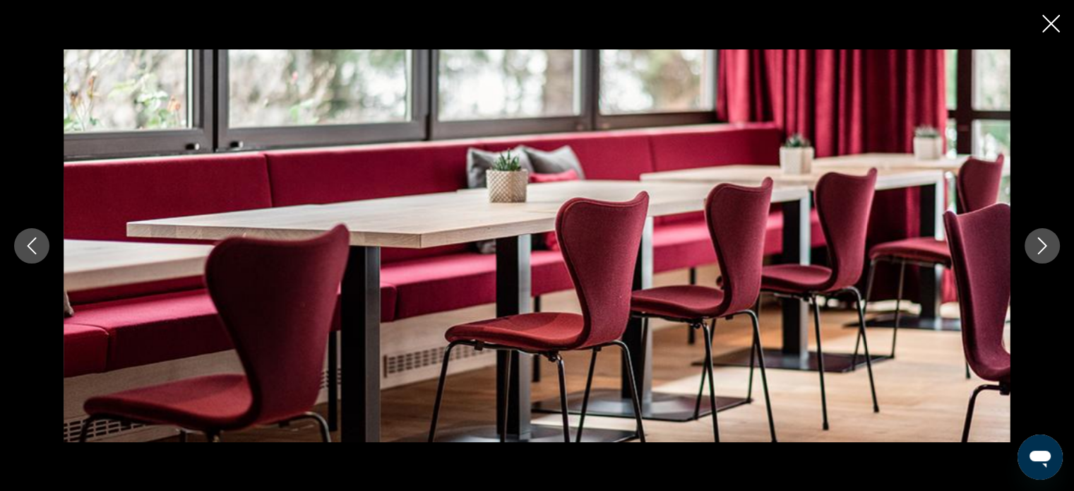
click at [1043, 255] on button "Next image" at bounding box center [1042, 245] width 35 height 35
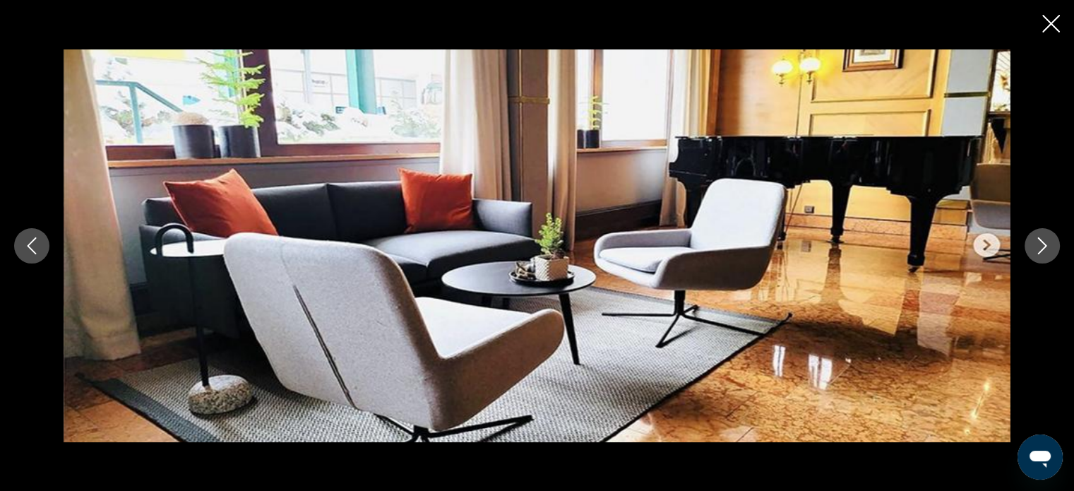
click at [1043, 255] on button "Next image" at bounding box center [1042, 245] width 35 height 35
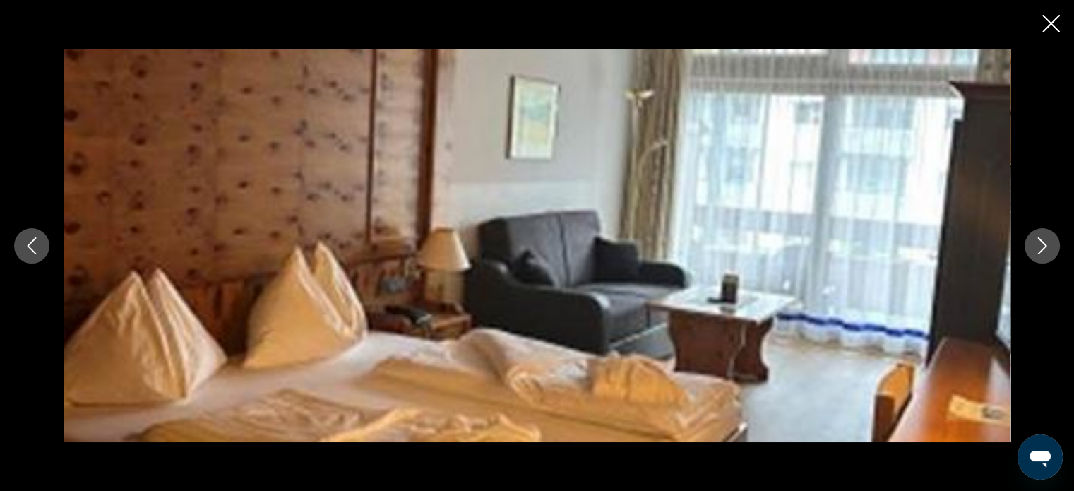
click at [1043, 255] on button "Next image" at bounding box center [1042, 245] width 35 height 35
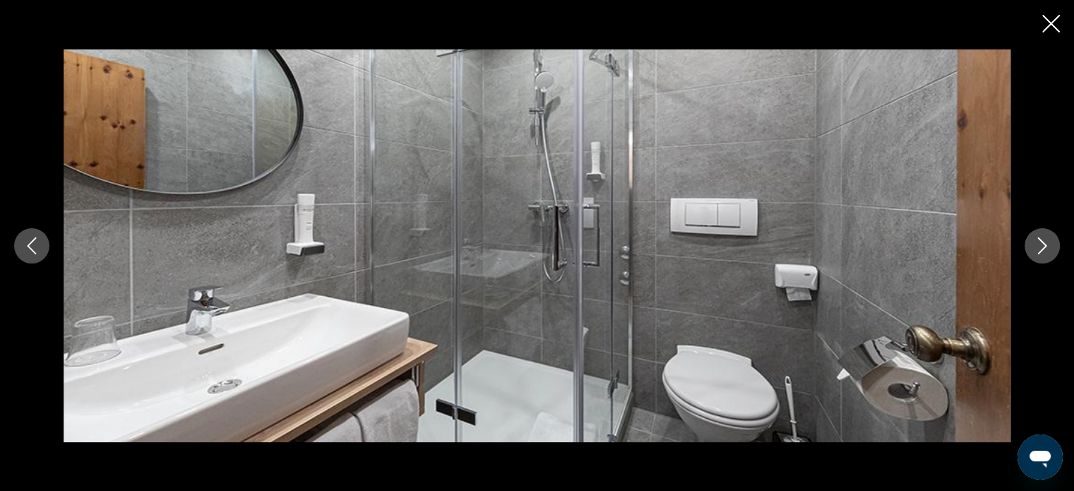
click at [1043, 255] on button "Next image" at bounding box center [1042, 245] width 35 height 35
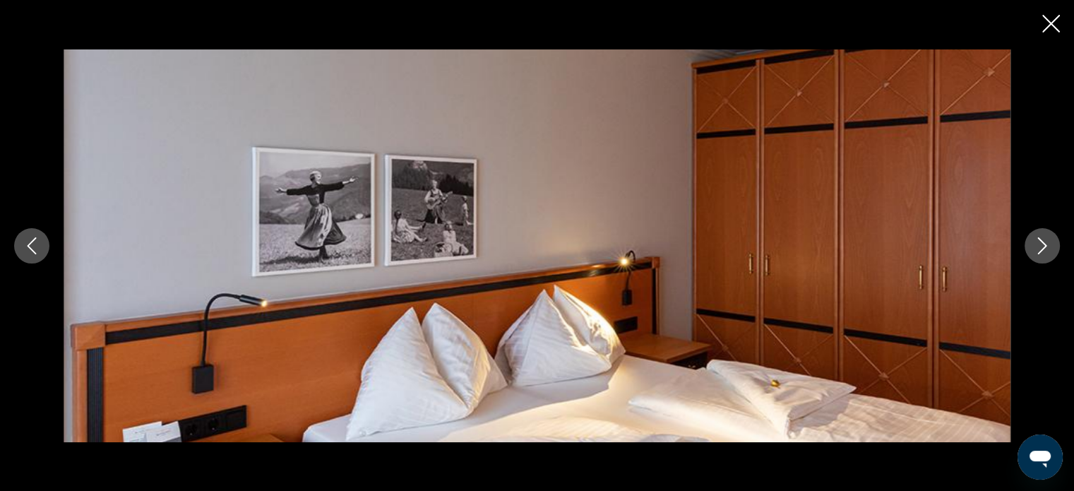
click at [1043, 255] on button "Next image" at bounding box center [1042, 245] width 35 height 35
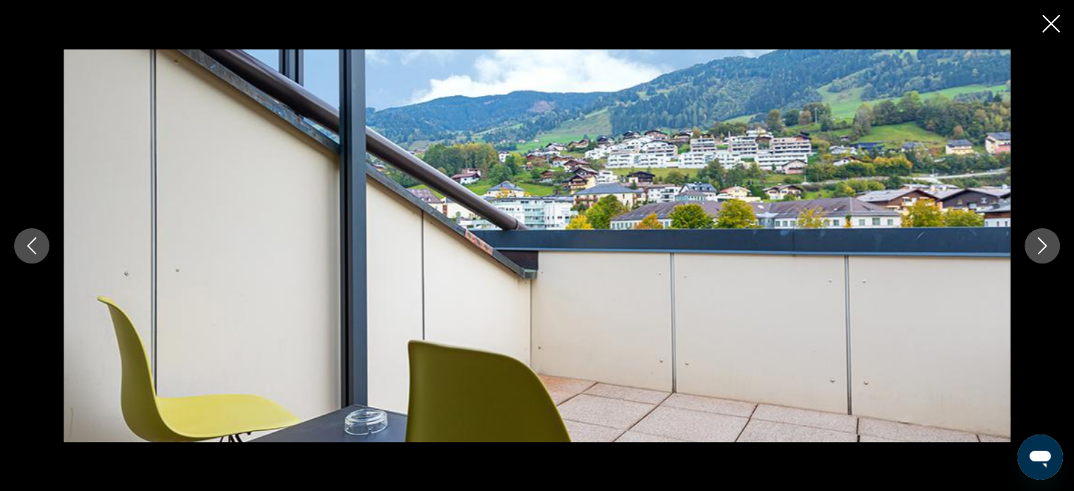
click at [1043, 255] on button "Next image" at bounding box center [1042, 245] width 35 height 35
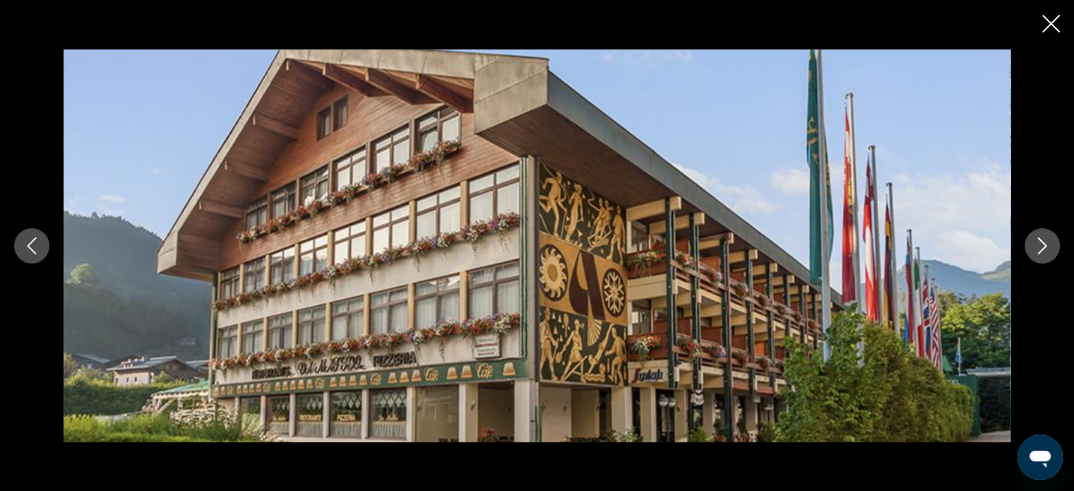
click at [1043, 255] on button "Next image" at bounding box center [1042, 245] width 35 height 35
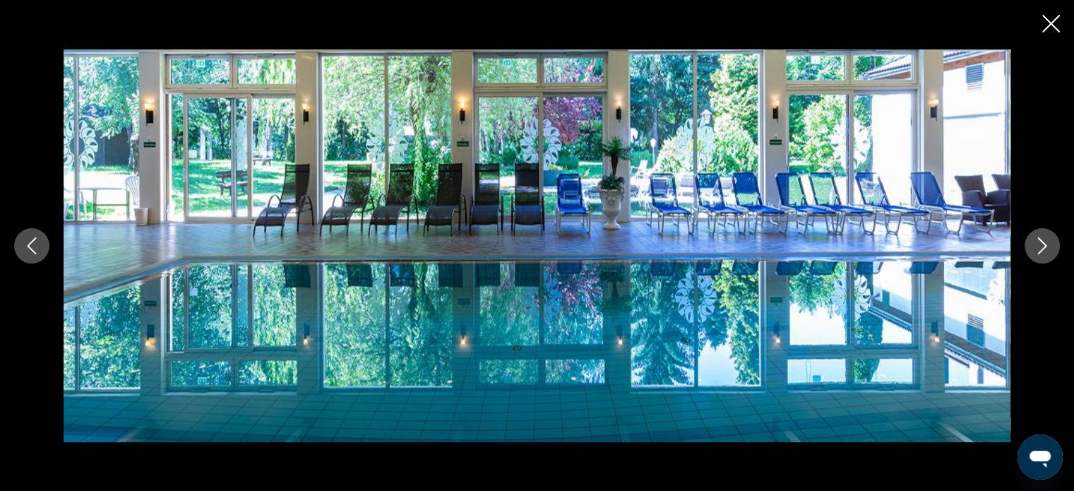
click at [1043, 255] on button "Next image" at bounding box center [1042, 245] width 35 height 35
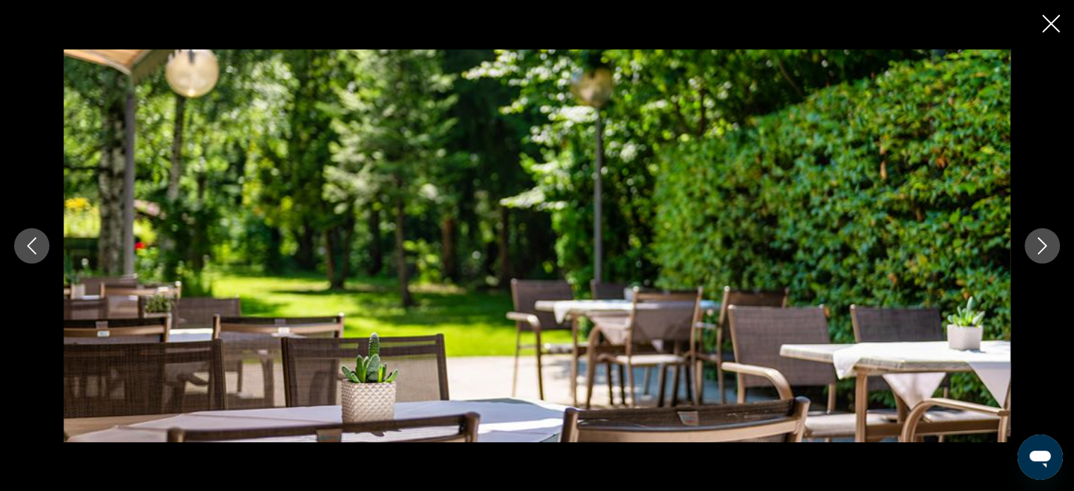
click at [1043, 255] on button "Next image" at bounding box center [1042, 245] width 35 height 35
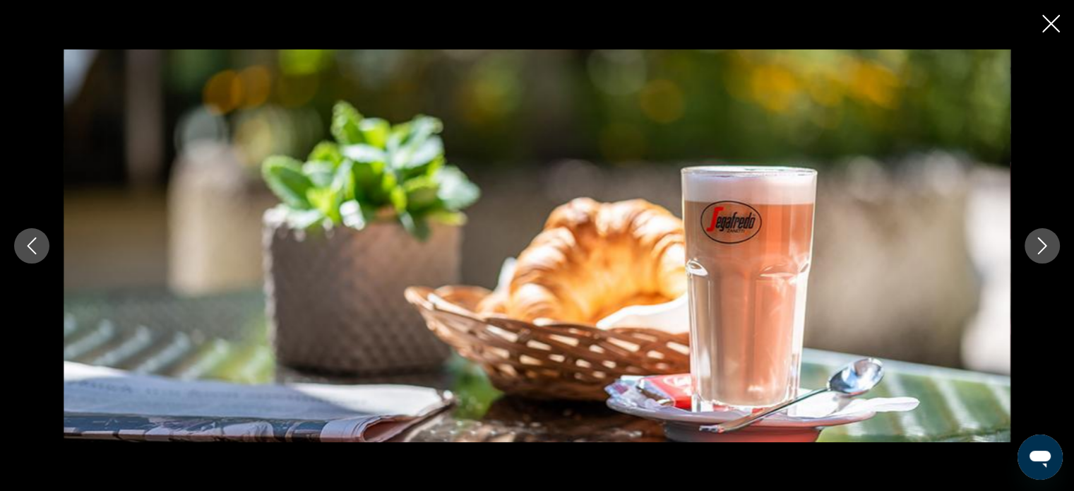
click at [1043, 255] on button "Next image" at bounding box center [1042, 245] width 35 height 35
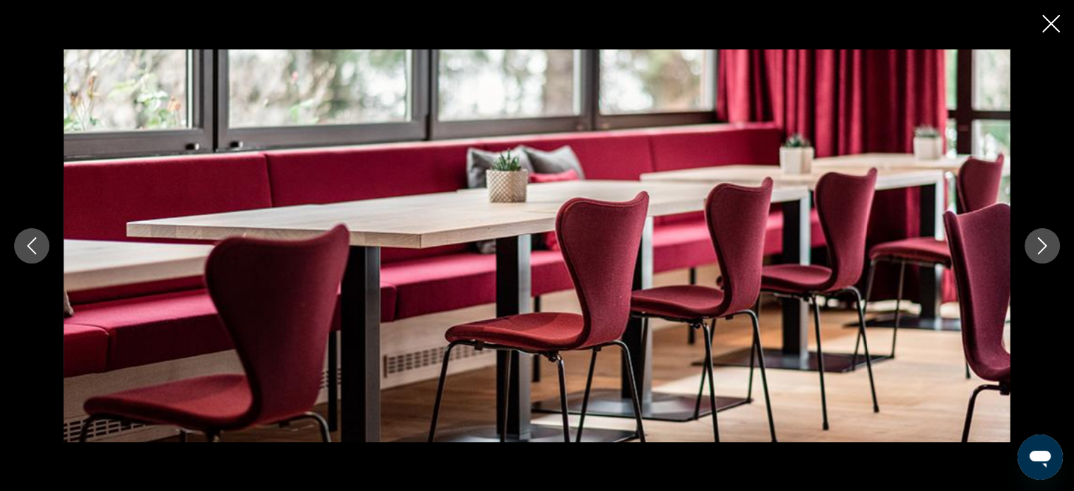
click at [1052, 20] on icon "Close slideshow" at bounding box center [1051, 24] width 18 height 18
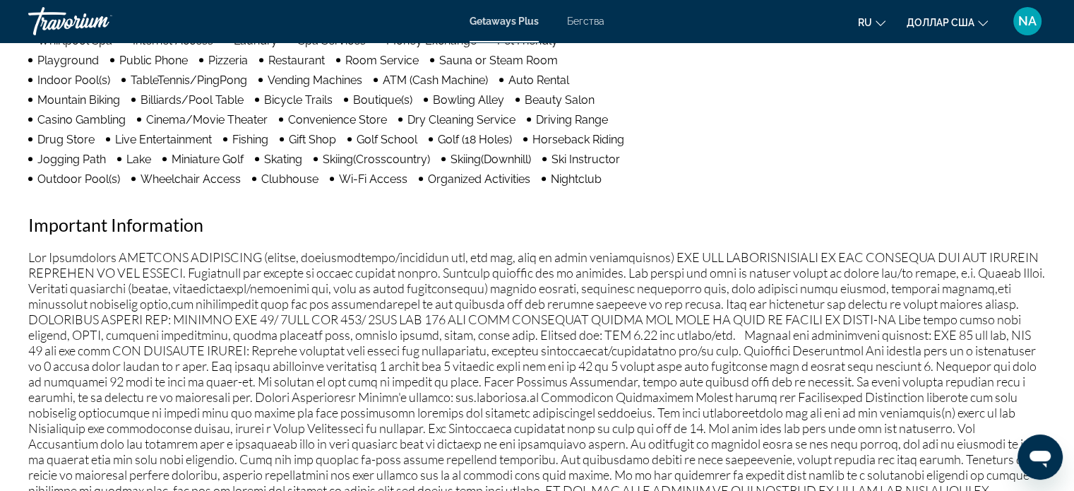
scroll to position [1291, 0]
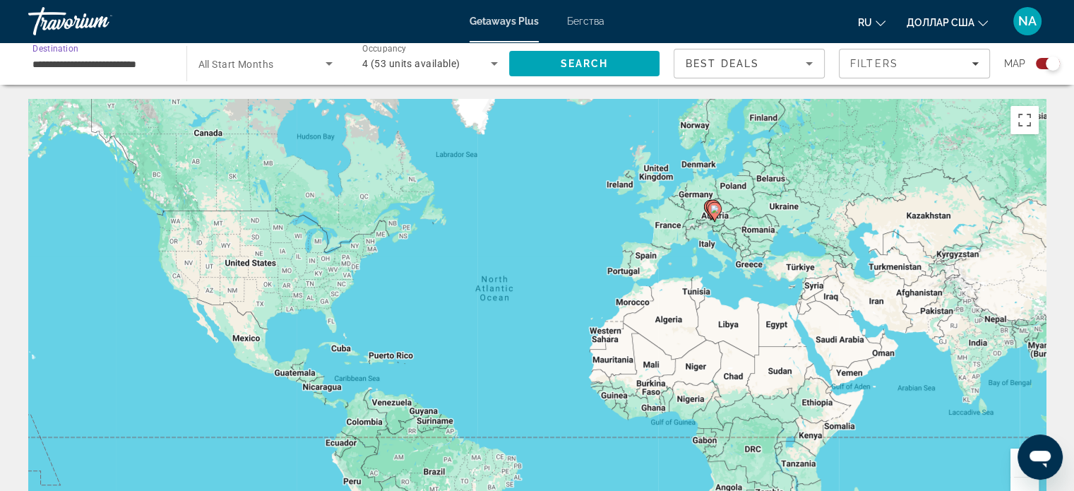
click at [121, 66] on input "**********" at bounding box center [100, 64] width 136 height 17
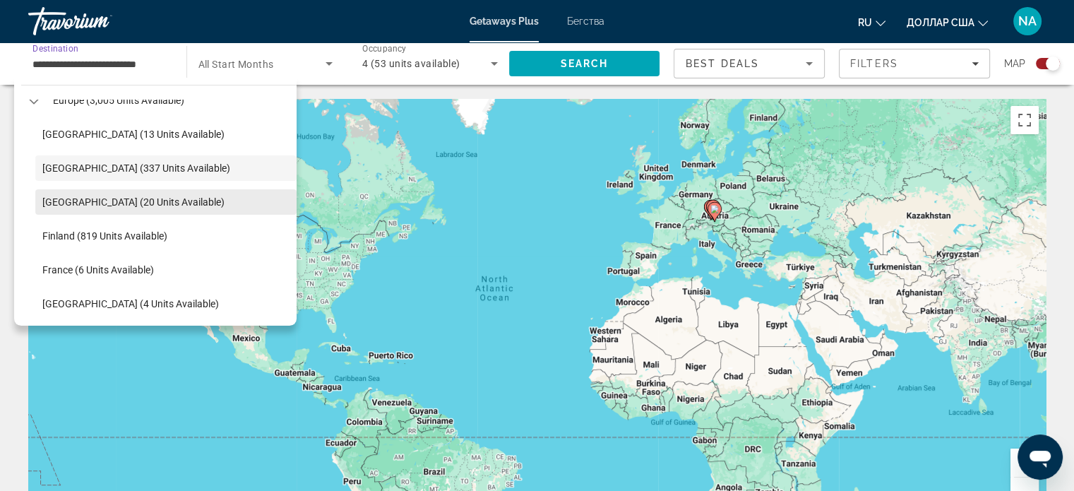
scroll to position [194, 0]
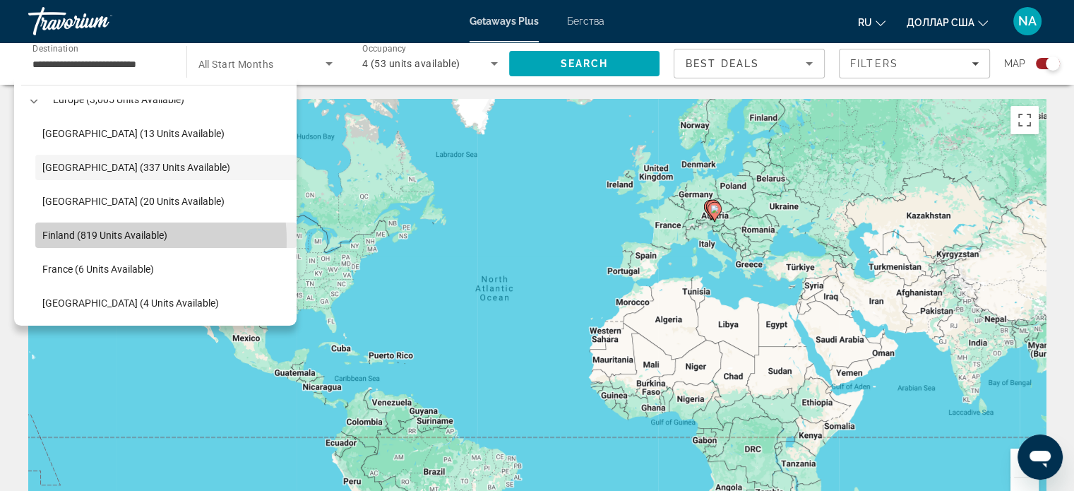
click at [132, 239] on span "Finland (819 units available)" at bounding box center [104, 235] width 125 height 11
type input "**********"
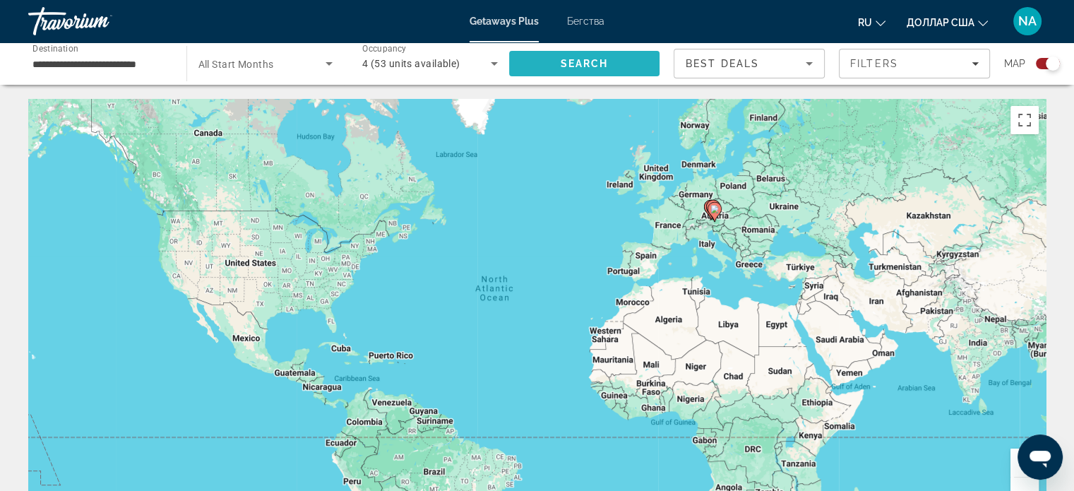
click at [549, 73] on span "Search" at bounding box center [584, 64] width 151 height 34
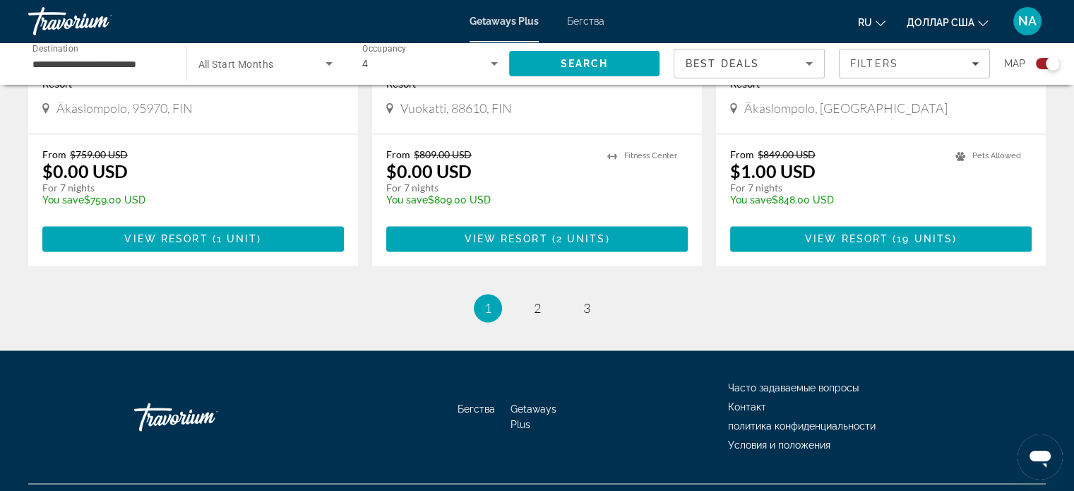
scroll to position [2217, 0]
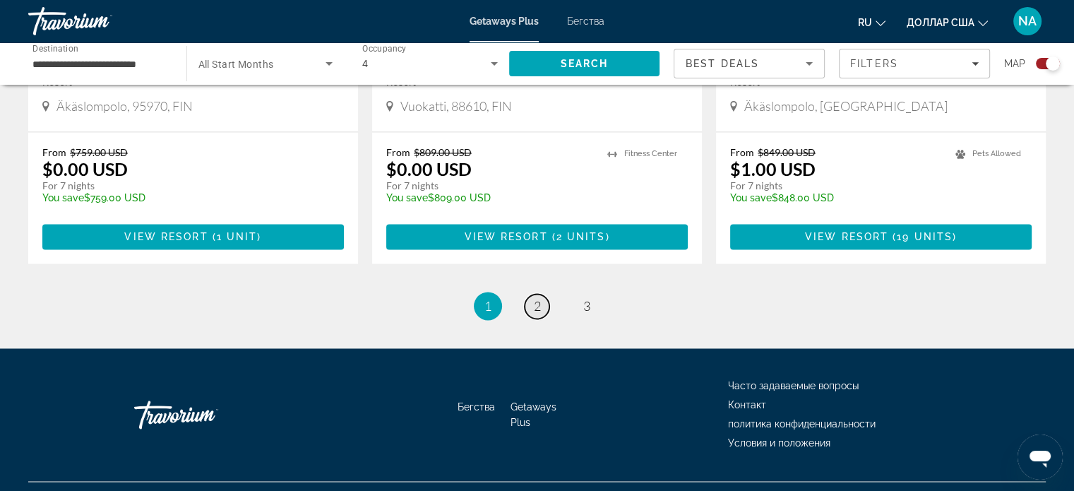
click at [537, 298] on span "2" at bounding box center [537, 306] width 7 height 16
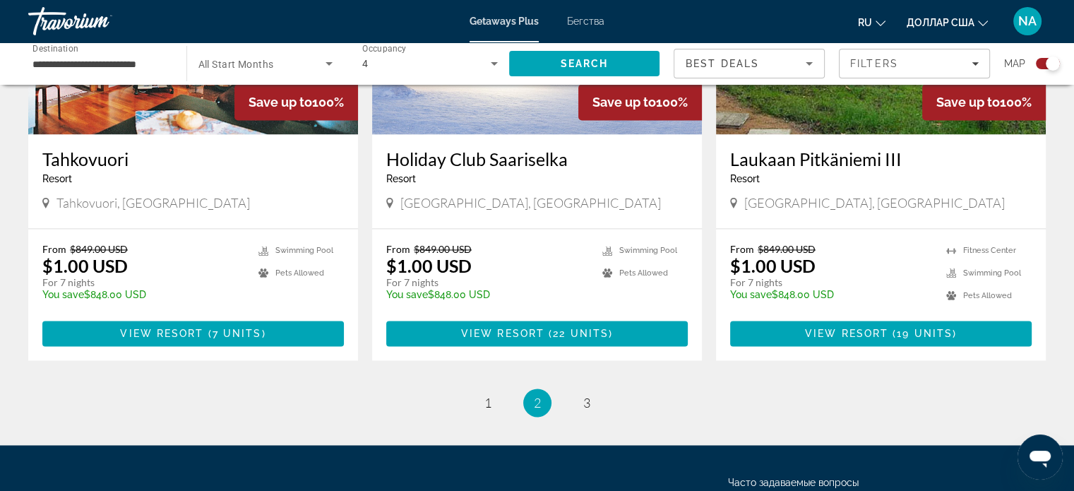
scroll to position [2101, 0]
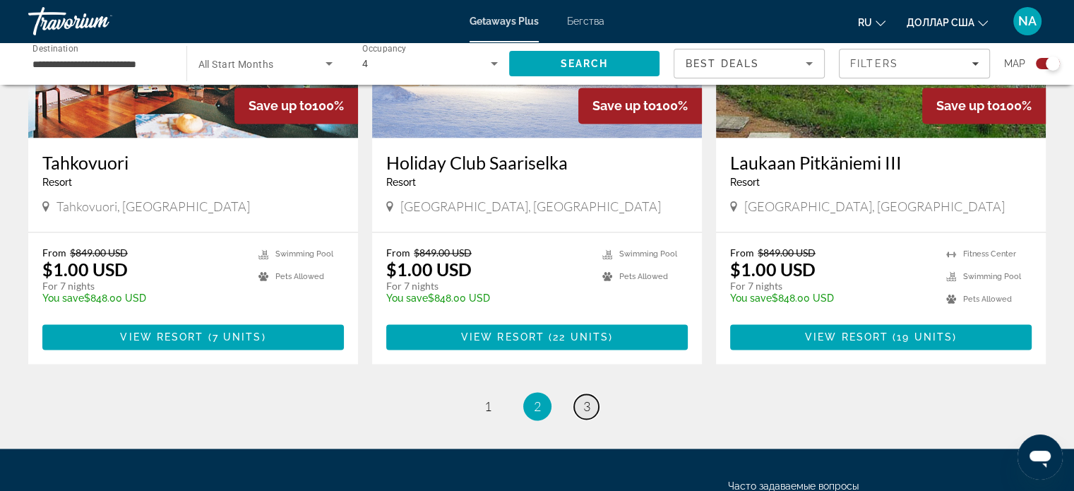
click at [585, 405] on span "3" at bounding box center [586, 406] width 7 height 16
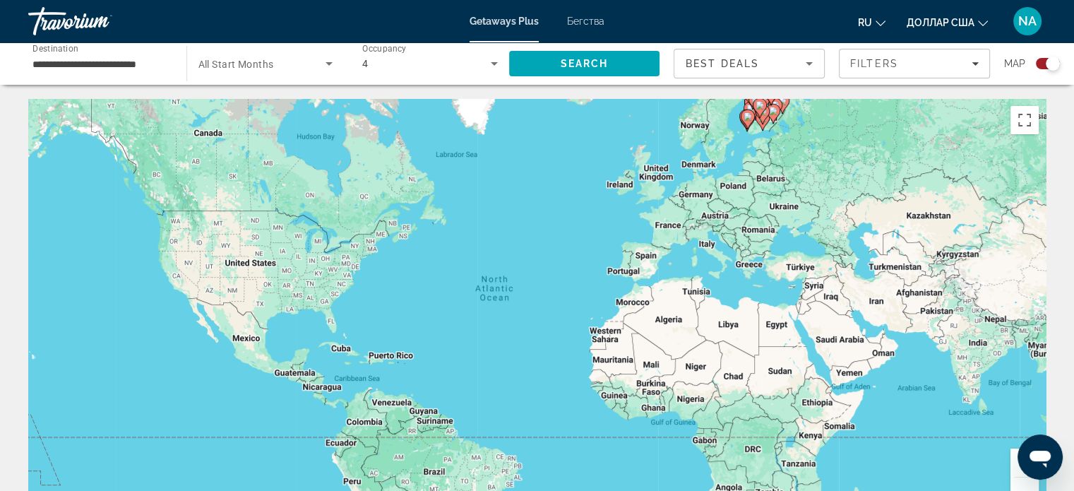
click at [757, 119] on gmp-advanced-marker "Основное содержание" at bounding box center [763, 114] width 14 height 21
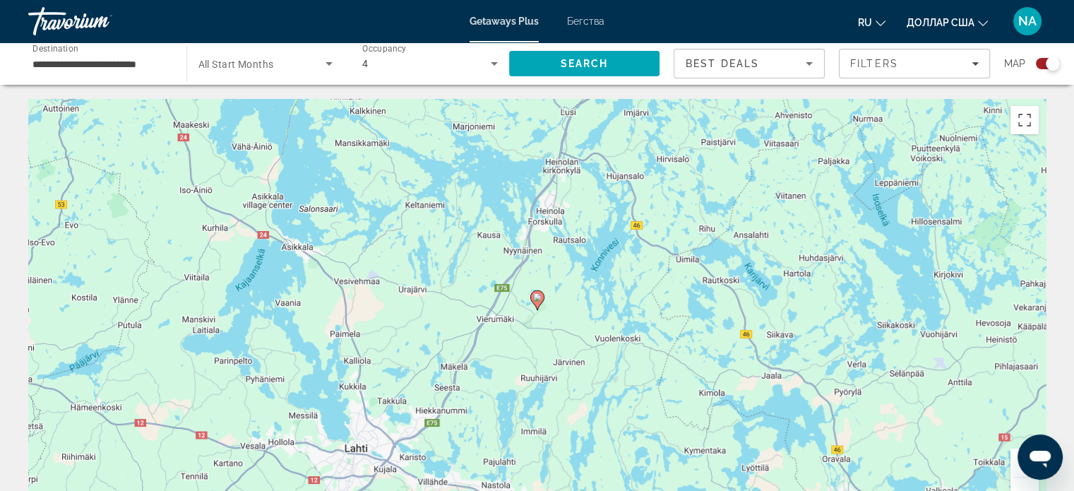
click at [535, 300] on image "Основное содержание" at bounding box center [537, 297] width 8 height 8
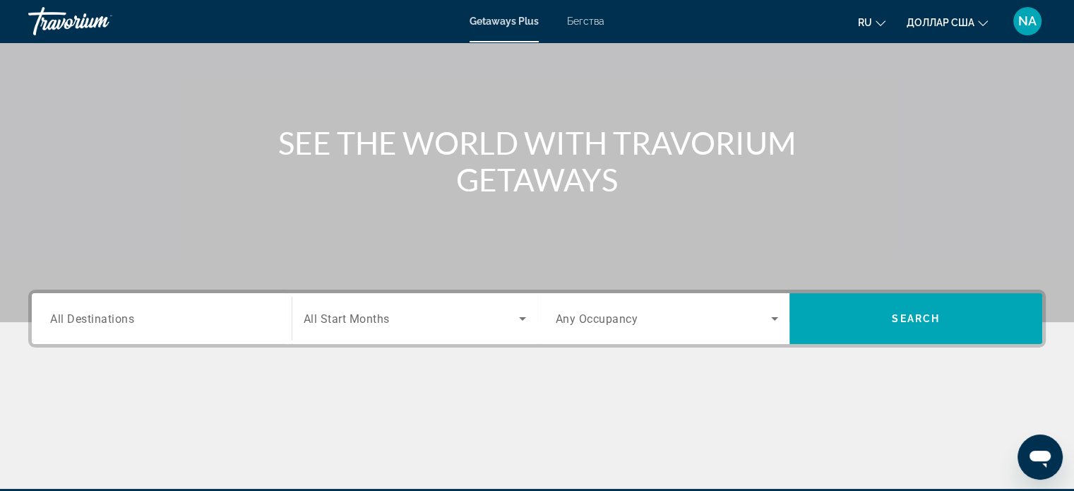
scroll to position [103, 0]
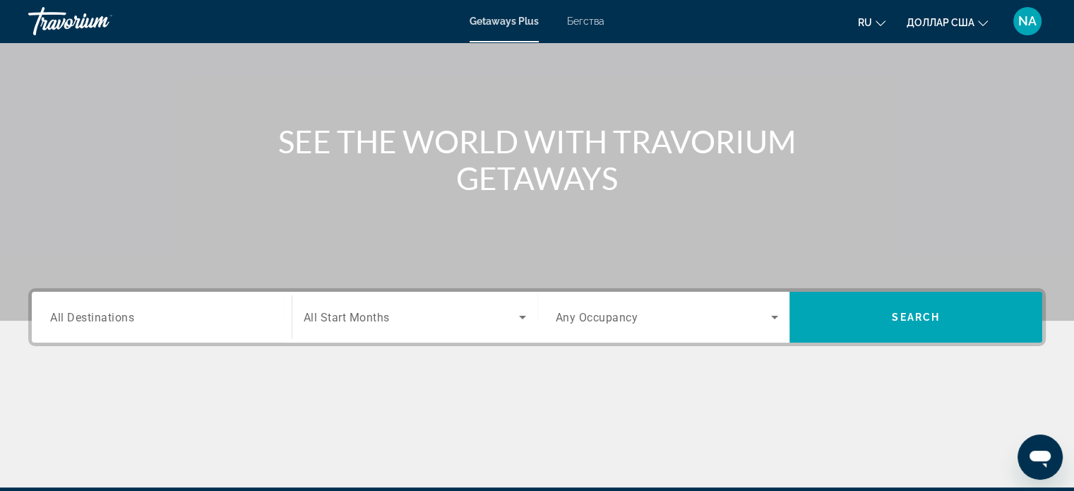
click at [225, 313] on input "Destination All Destinations" at bounding box center [161, 317] width 223 height 17
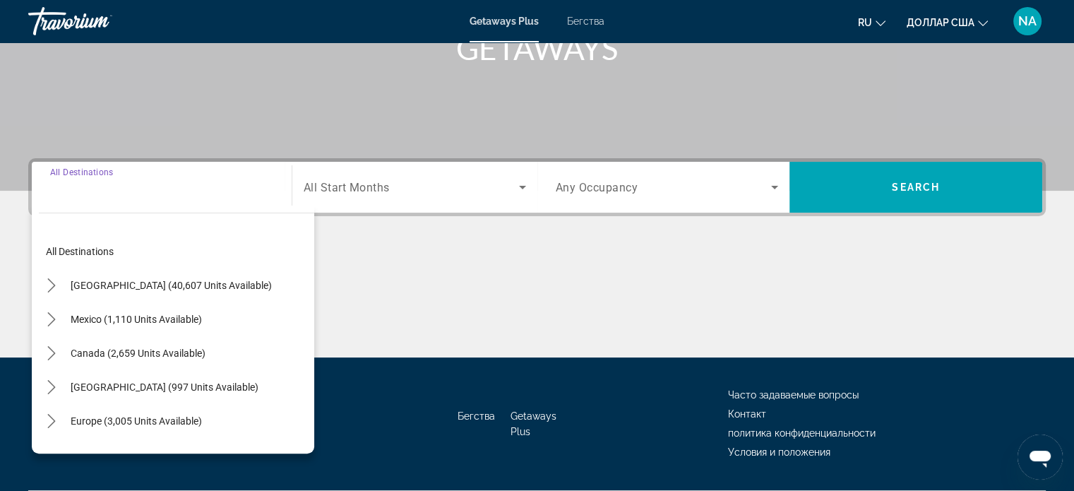
scroll to position [272, 0]
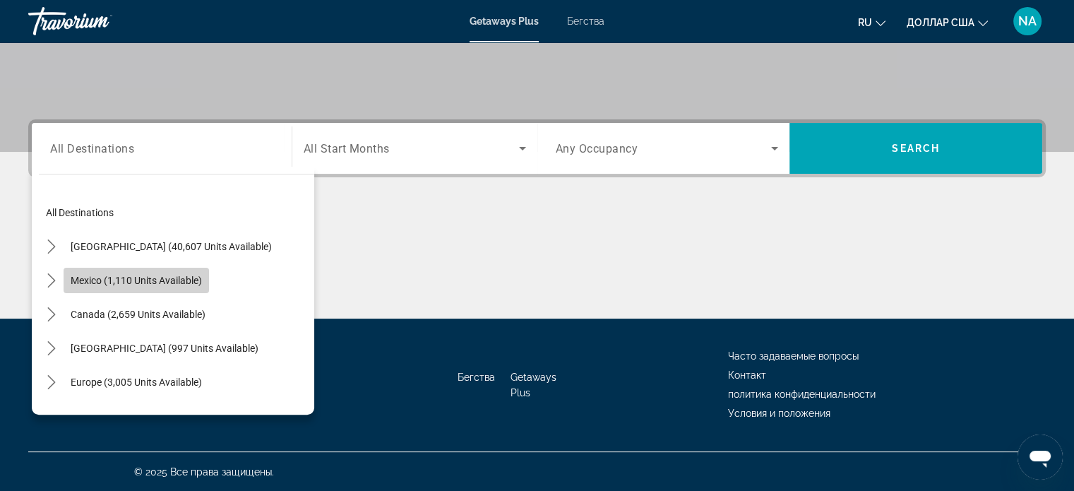
click at [129, 287] on span "Select destination: Mexico (1,110 units available)" at bounding box center [136, 280] width 145 height 34
type input "**********"
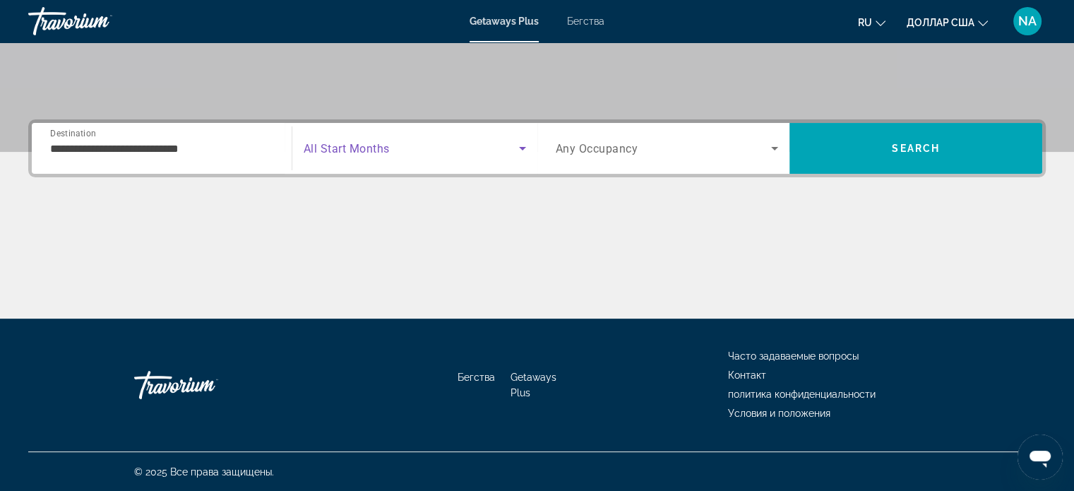
click at [522, 144] on icon "Search widget" at bounding box center [522, 148] width 17 height 17
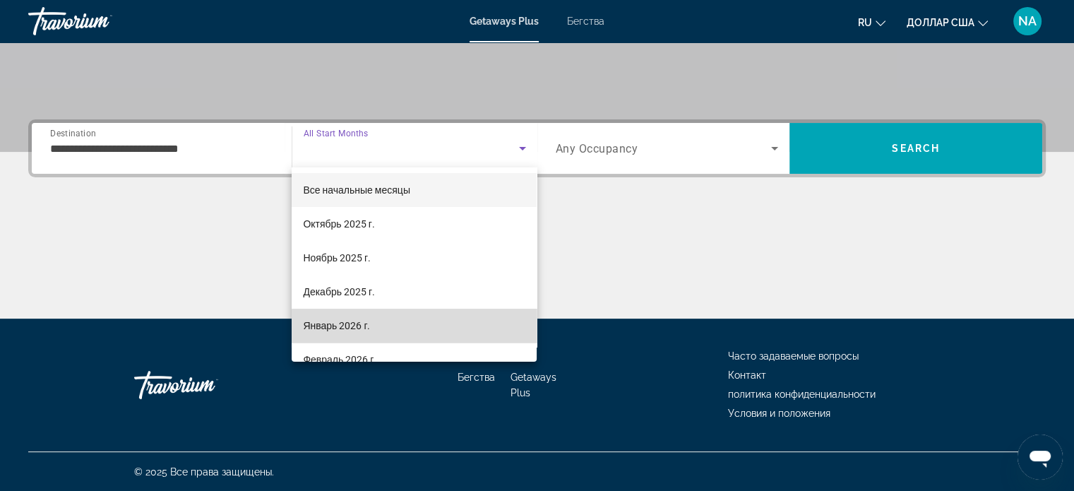
click at [487, 327] on mat-option "Январь 2026 г." at bounding box center [414, 326] width 245 height 34
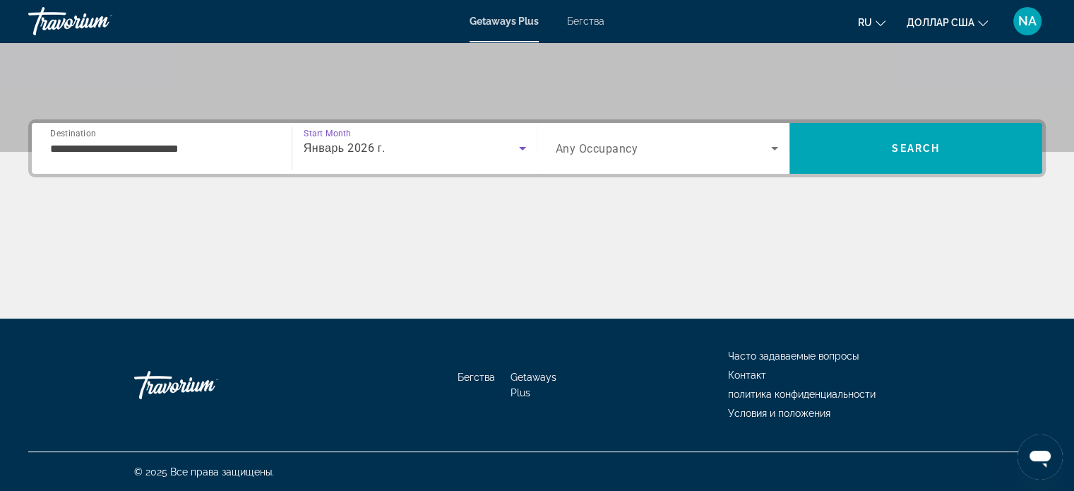
click at [773, 149] on icon "Search widget" at bounding box center [774, 148] width 17 height 17
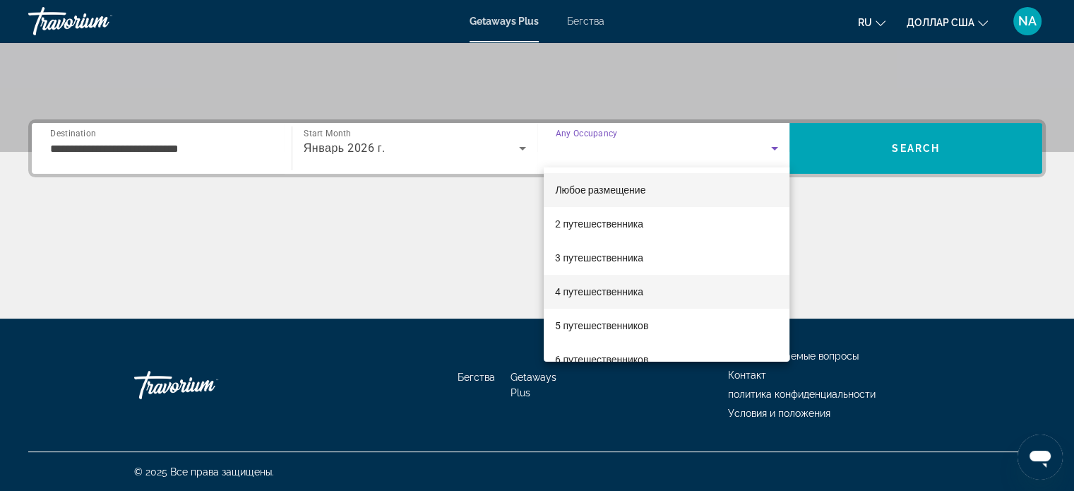
click at [701, 298] on mat-option "4 путешественника" at bounding box center [667, 292] width 246 height 34
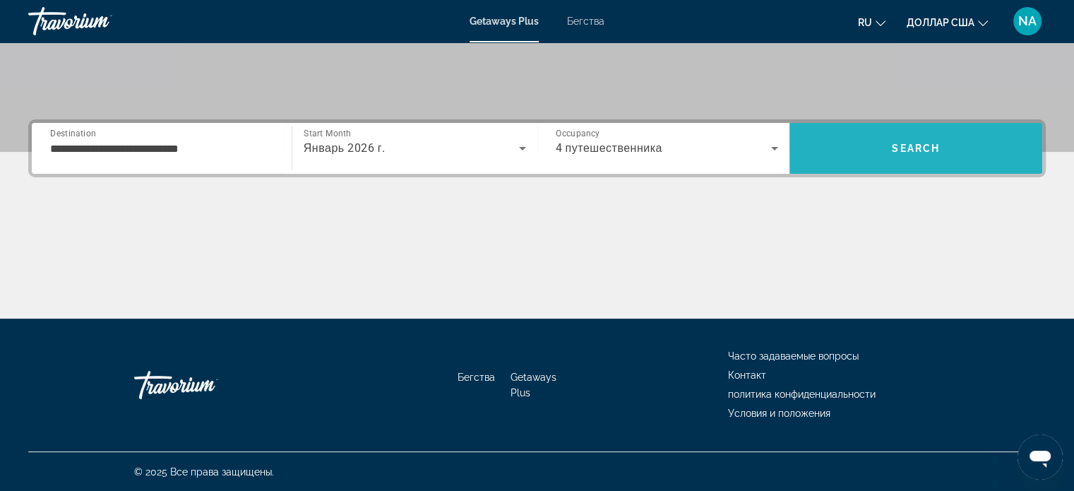
click at [863, 163] on span "Search" at bounding box center [916, 148] width 253 height 34
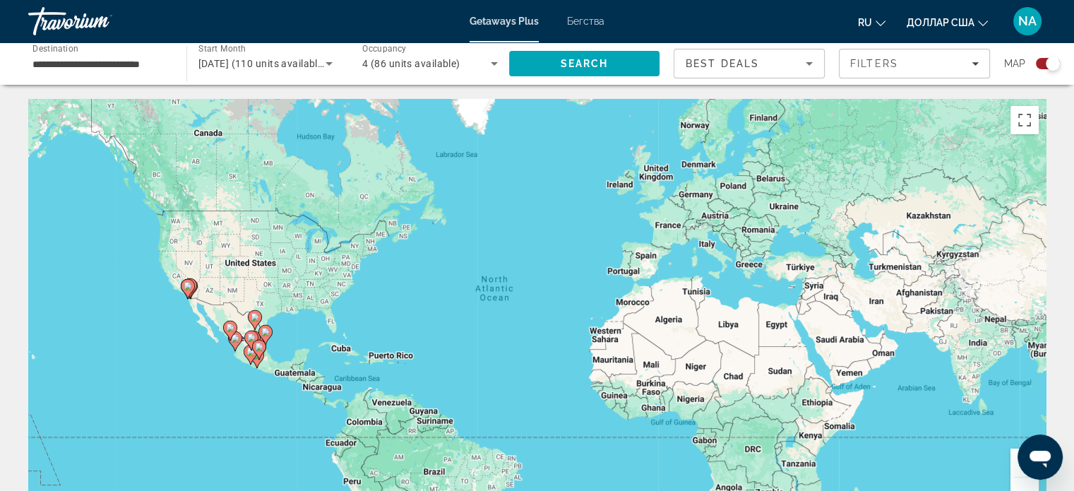
click at [193, 300] on div "To activate drag with keyboard, press Alt + Enter. Once in keyboard drag state,…" at bounding box center [537, 311] width 1018 height 424
click at [184, 284] on image "Основное содержание" at bounding box center [188, 286] width 8 height 8
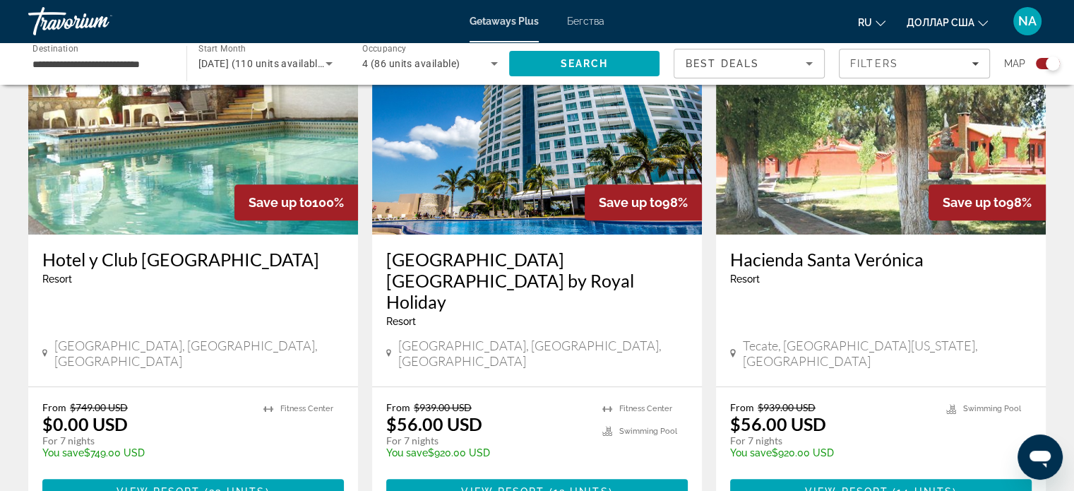
scroll to position [575, 0]
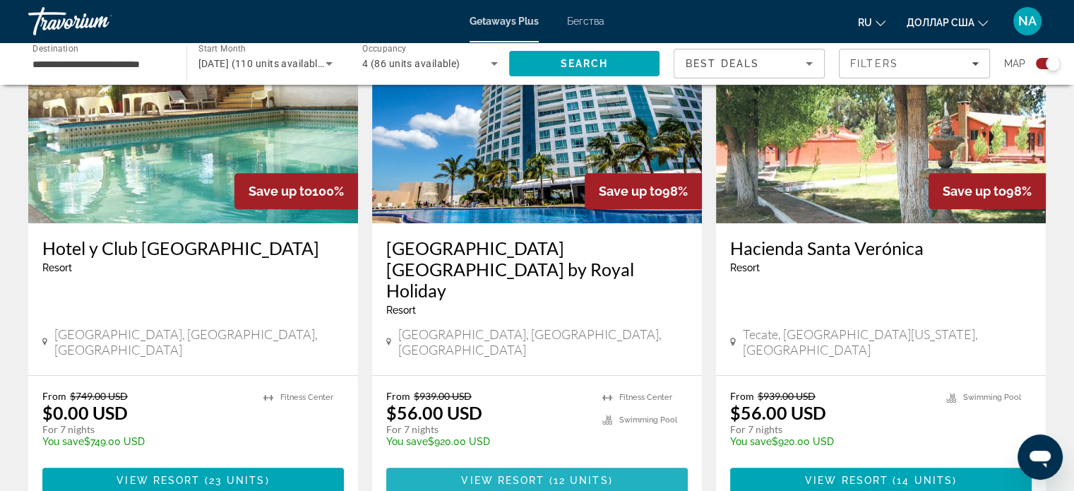
click at [542, 475] on span "View Resort" at bounding box center [502, 480] width 83 height 11
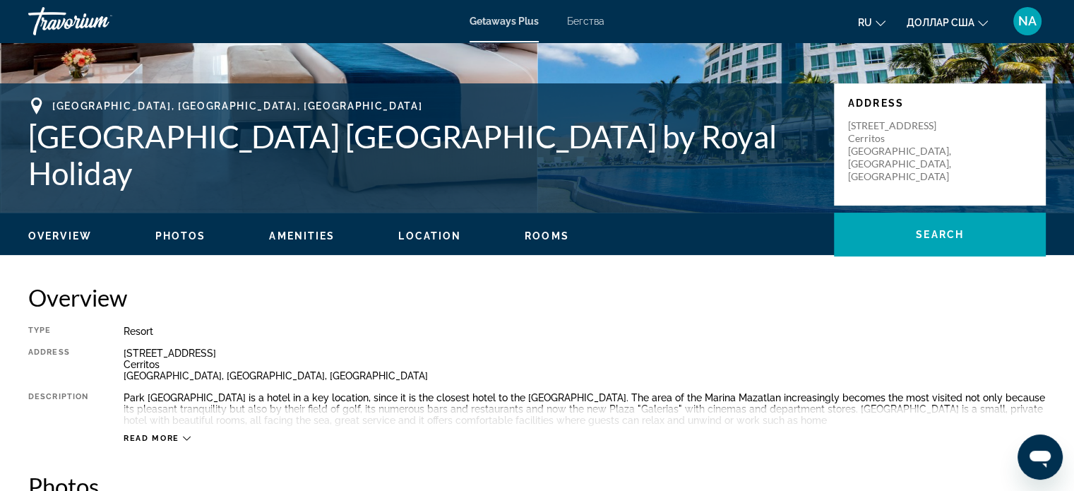
scroll to position [251, 0]
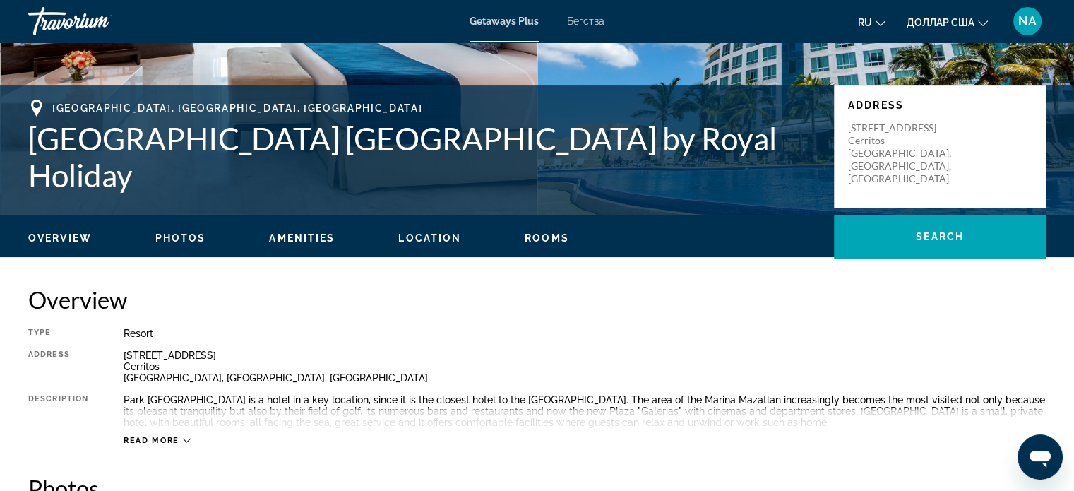
click at [181, 234] on span "Photos" at bounding box center [180, 237] width 51 height 11
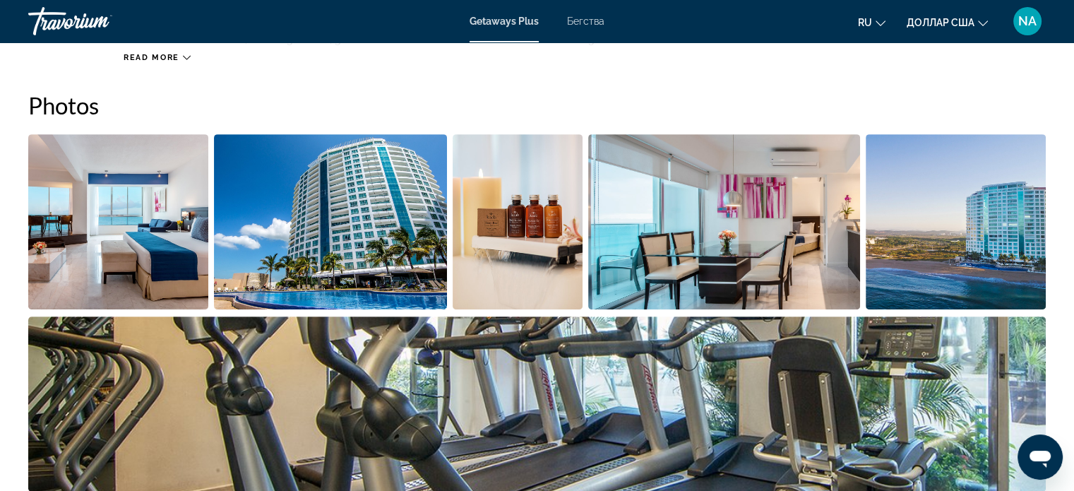
scroll to position [641, 0]
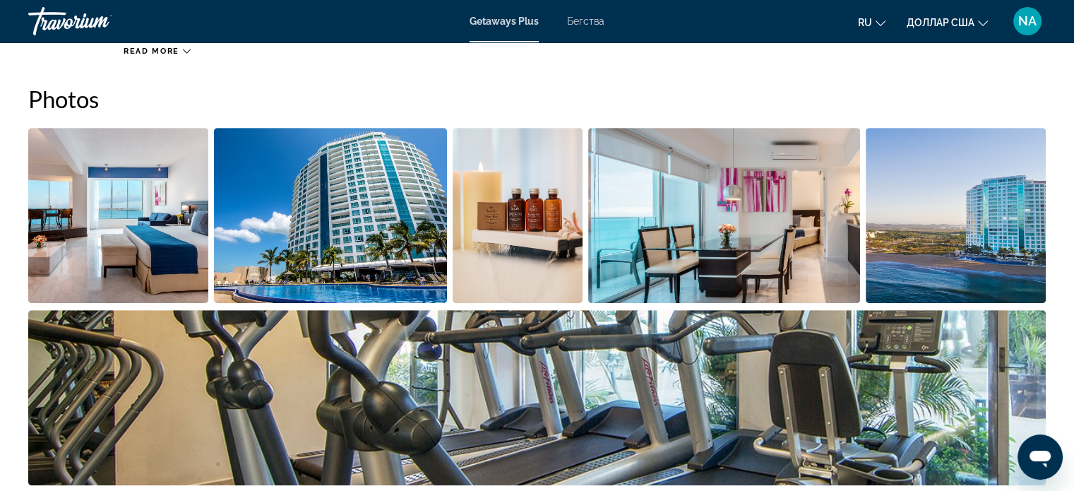
click at [170, 228] on img "Open full-screen image slider" at bounding box center [118, 215] width 180 height 175
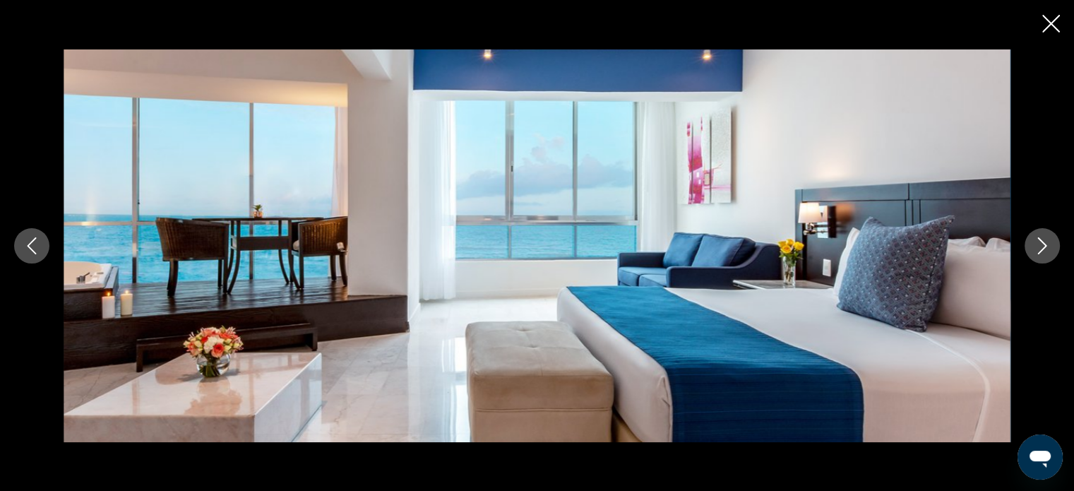
click at [1045, 246] on icon "Next image" at bounding box center [1042, 245] width 9 height 17
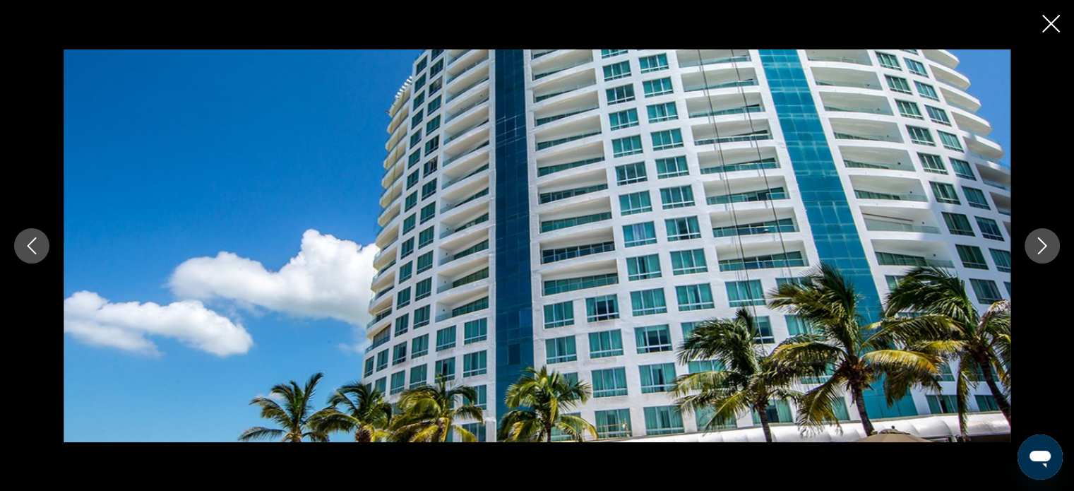
click at [1045, 246] on icon "Next image" at bounding box center [1042, 245] width 9 height 17
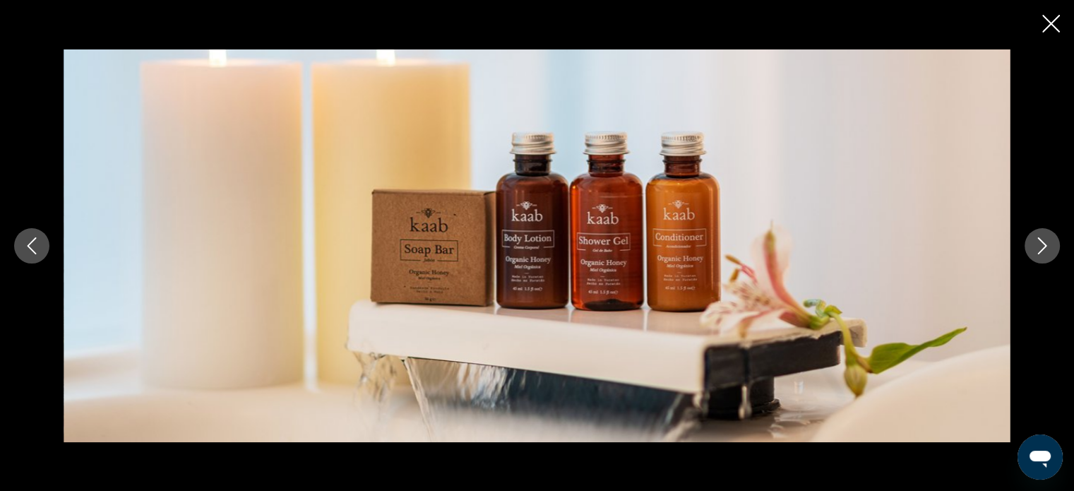
click at [1045, 246] on icon "Next image" at bounding box center [1042, 245] width 9 height 17
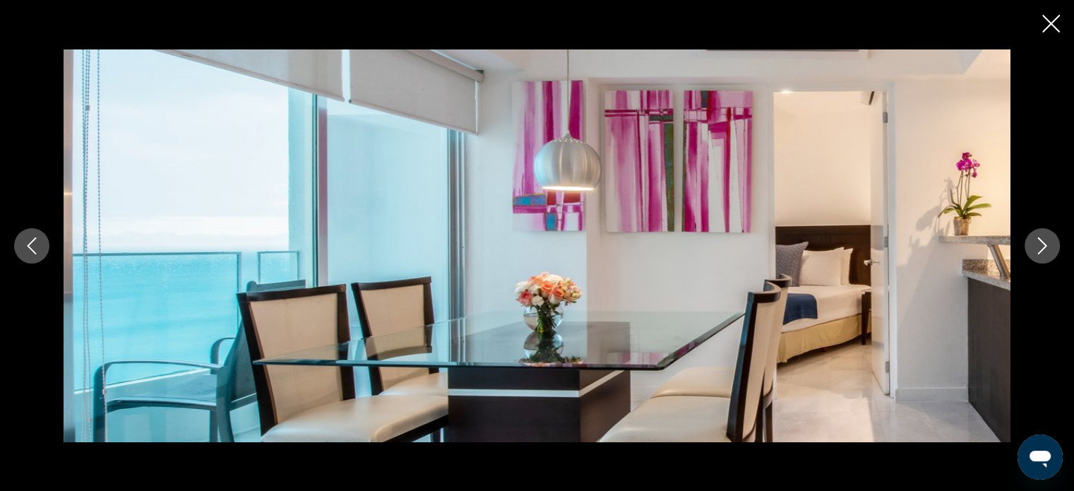
click at [1045, 246] on icon "Next image" at bounding box center [1042, 245] width 9 height 17
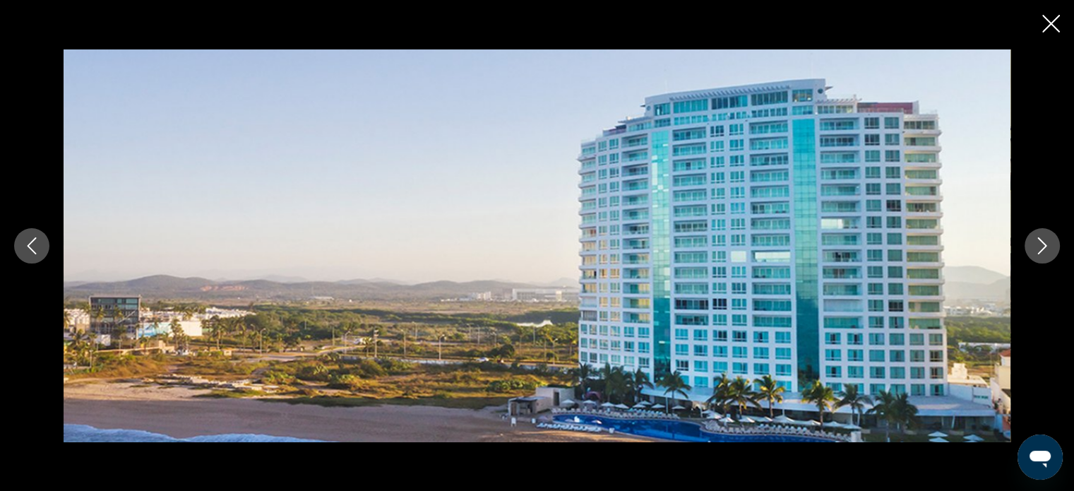
click at [1045, 246] on icon "Next image" at bounding box center [1042, 245] width 9 height 17
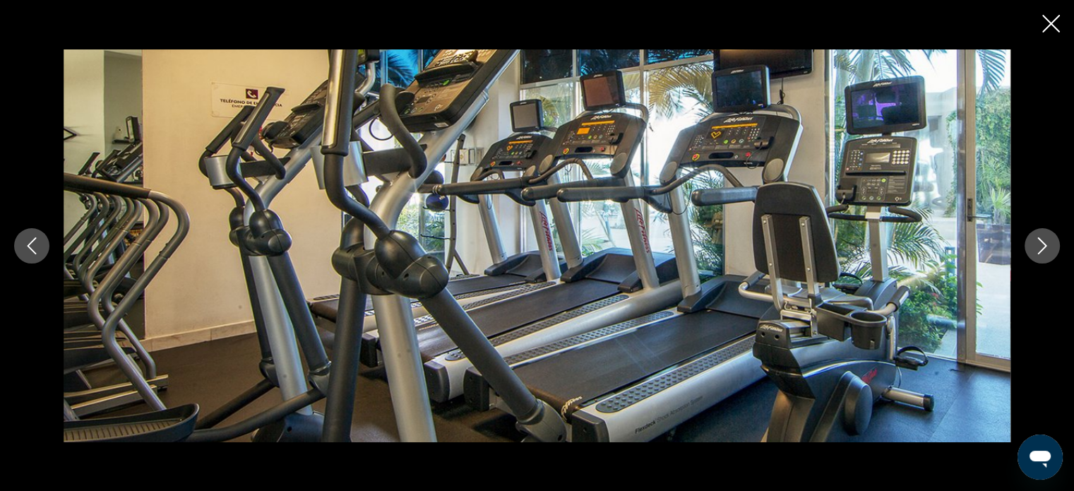
click at [1045, 246] on icon "Next image" at bounding box center [1042, 245] width 9 height 17
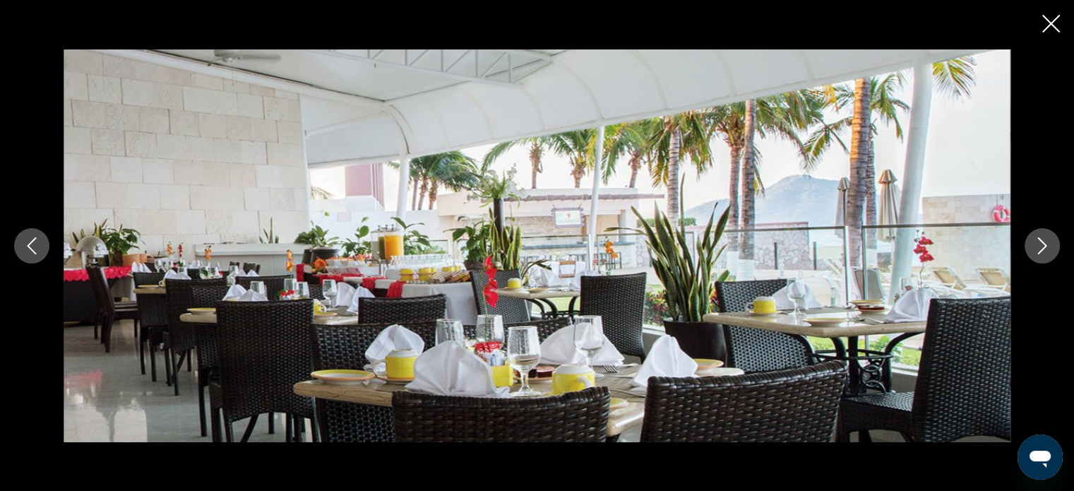
click at [1045, 246] on icon "Next image" at bounding box center [1042, 245] width 9 height 17
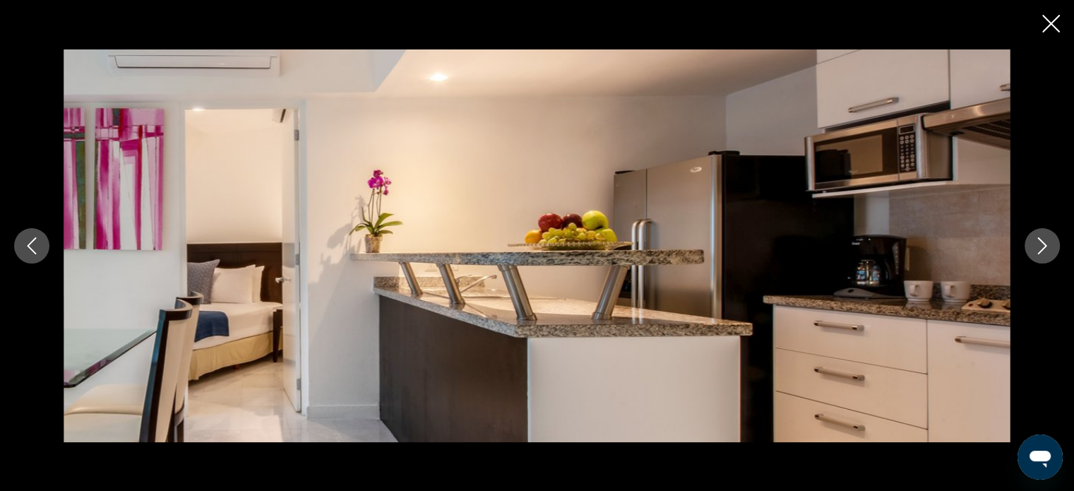
click at [1045, 246] on icon "Next image" at bounding box center [1042, 245] width 9 height 17
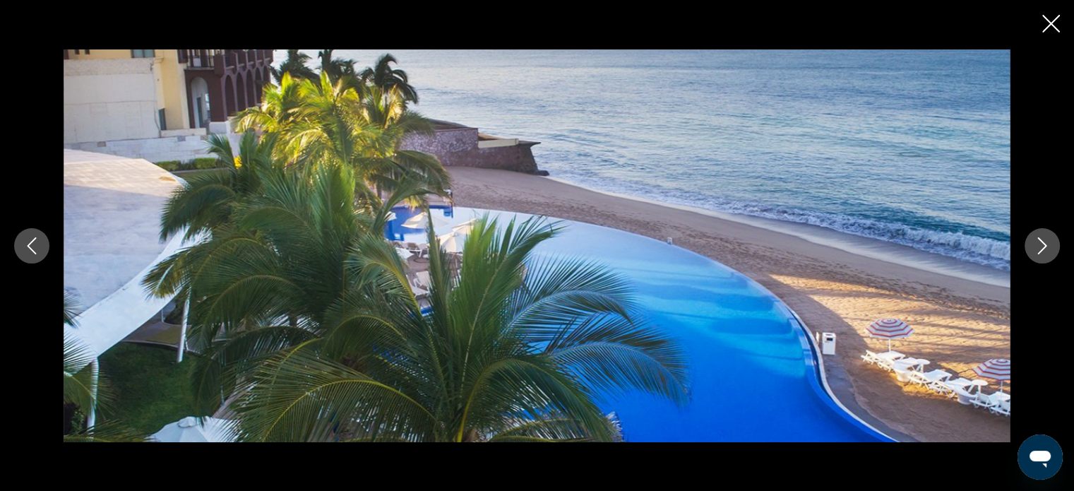
click at [1045, 246] on icon "Next image" at bounding box center [1042, 245] width 9 height 17
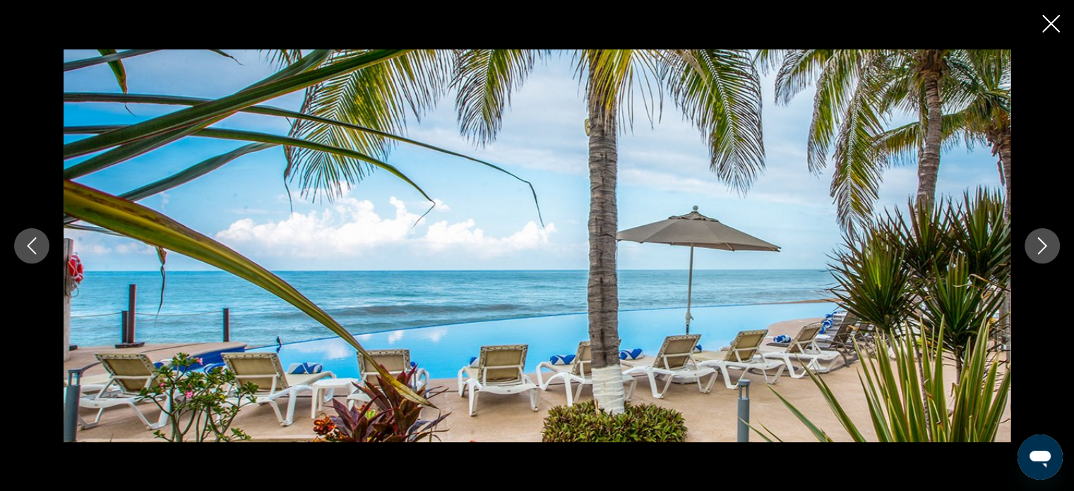
click at [1045, 246] on icon "Next image" at bounding box center [1042, 245] width 9 height 17
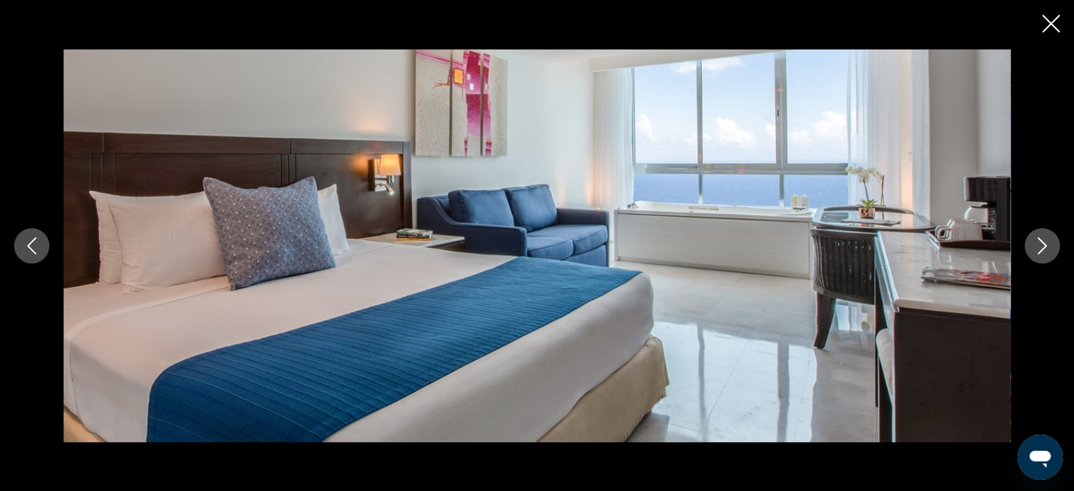
click at [1045, 246] on icon "Next image" at bounding box center [1042, 245] width 9 height 17
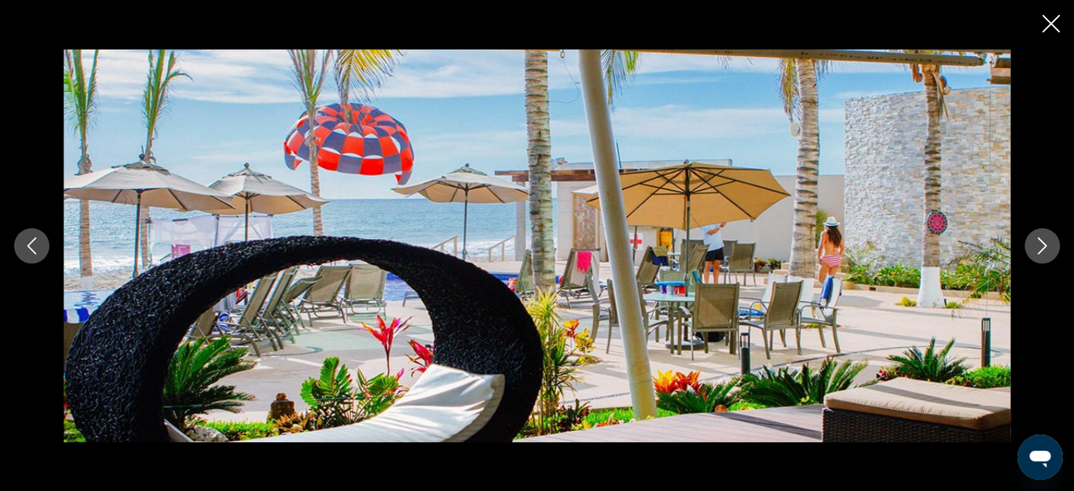
click at [1046, 23] on icon "Close slideshow" at bounding box center [1051, 24] width 18 height 18
